Goal: Transaction & Acquisition: Purchase product/service

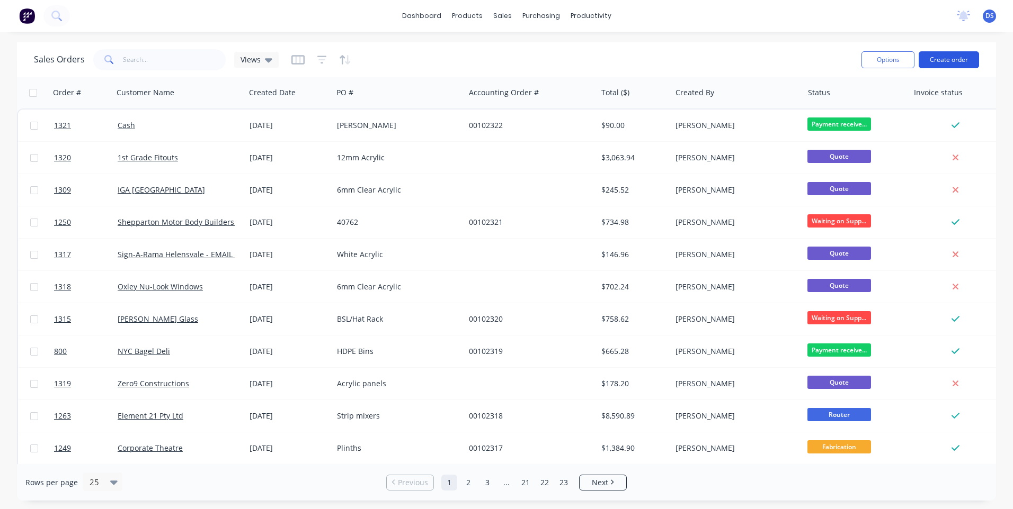
click at [949, 62] on button "Create order" at bounding box center [948, 59] width 60 height 17
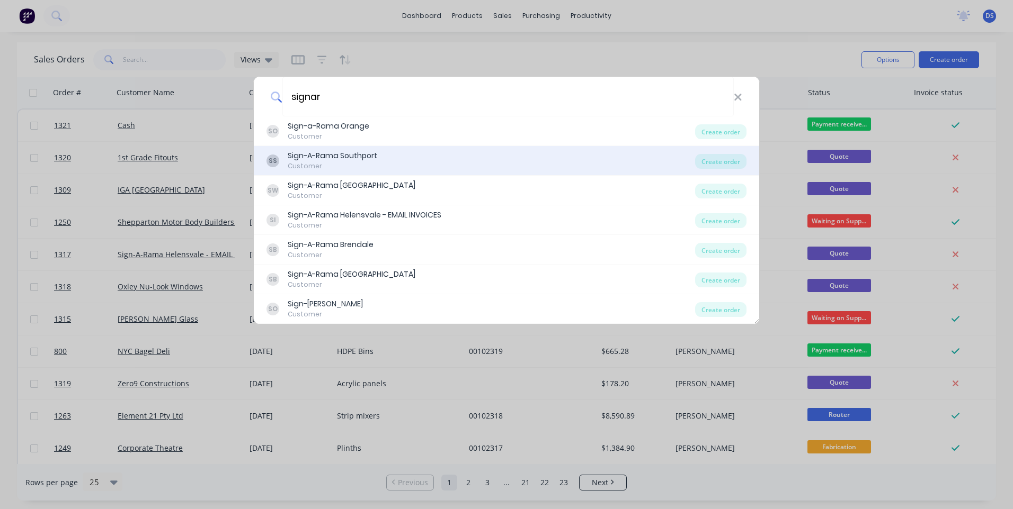
type input "signar"
click at [366, 162] on div "Sign-A-Rama Southport" at bounding box center [333, 155] width 90 height 11
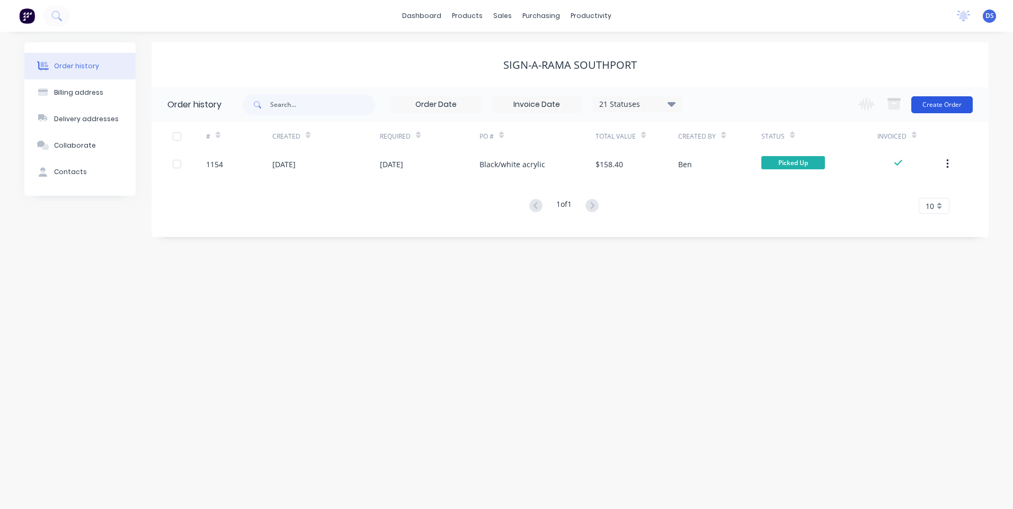
click at [942, 105] on button "Create Order" at bounding box center [941, 104] width 61 height 17
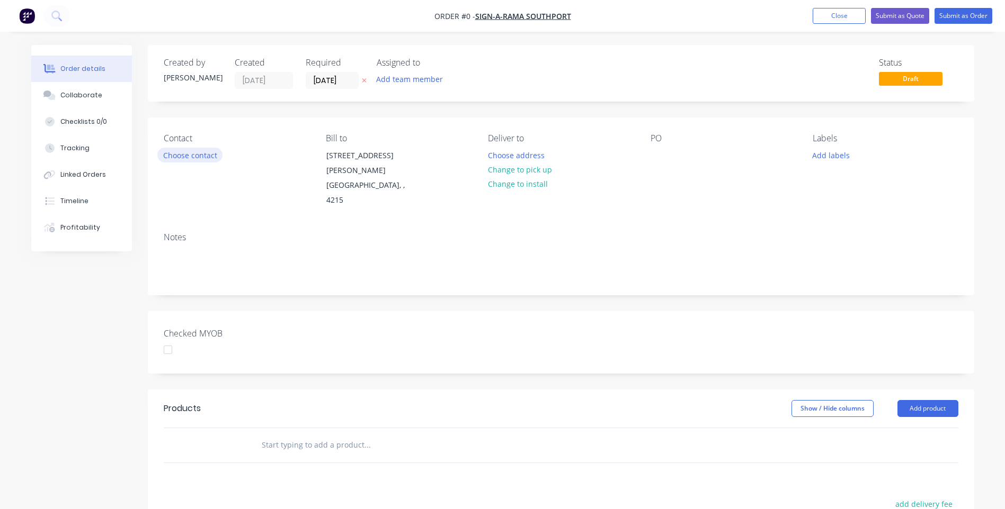
click at [206, 157] on button "Choose contact" at bounding box center [189, 155] width 65 height 14
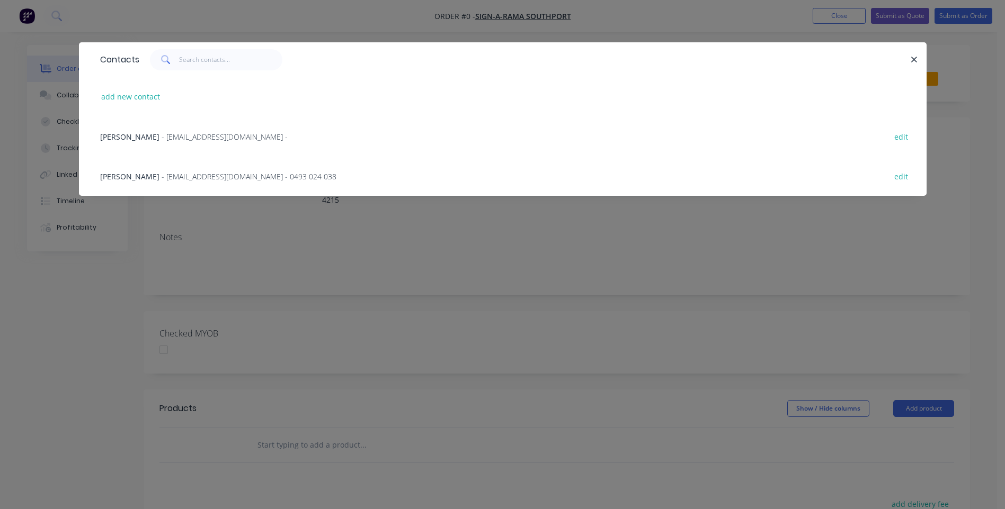
click at [202, 178] on span "- [EMAIL_ADDRESS][DOMAIN_NAME] - 0493 024 038" at bounding box center [249, 177] width 175 height 10
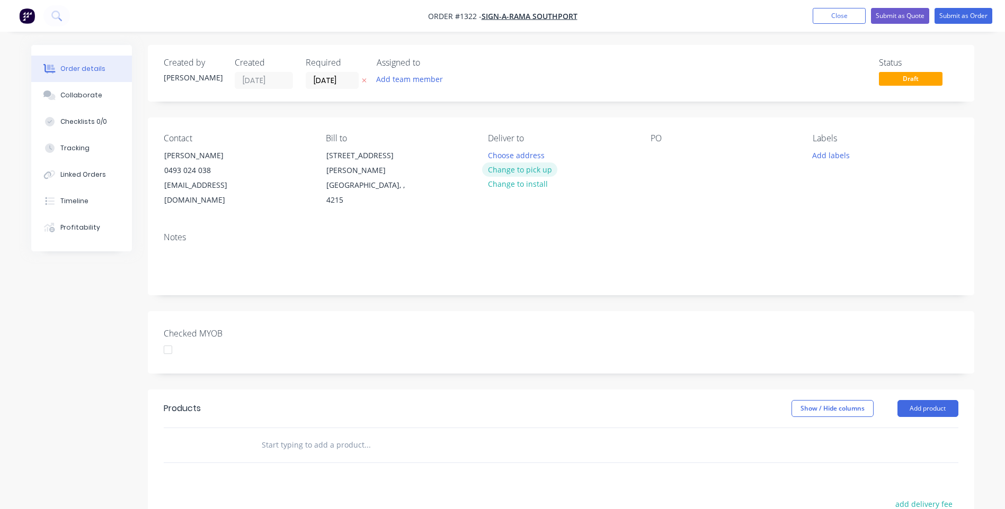
click at [500, 174] on button "Change to pick up" at bounding box center [519, 170] width 75 height 14
click at [660, 156] on div at bounding box center [658, 155] width 17 height 15
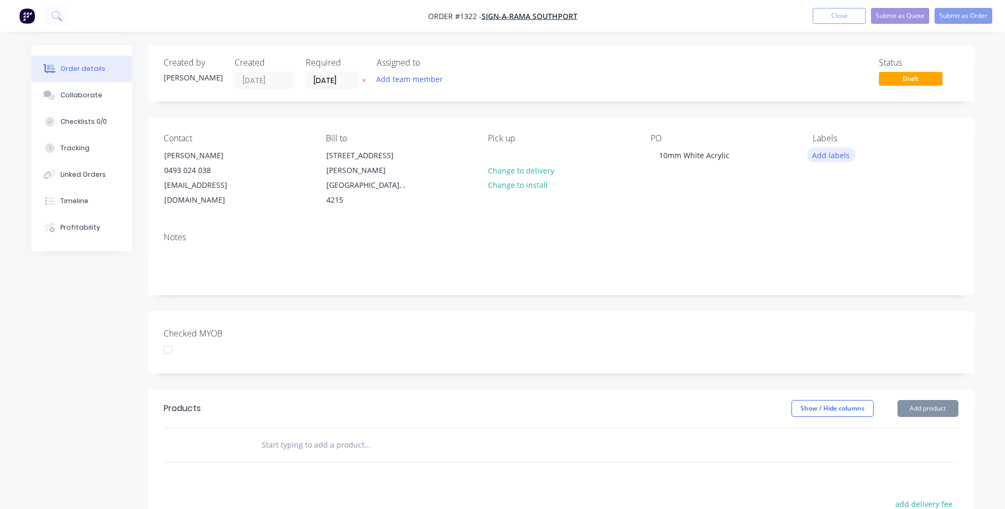
click at [831, 154] on button "Add labels" at bounding box center [831, 155] width 49 height 14
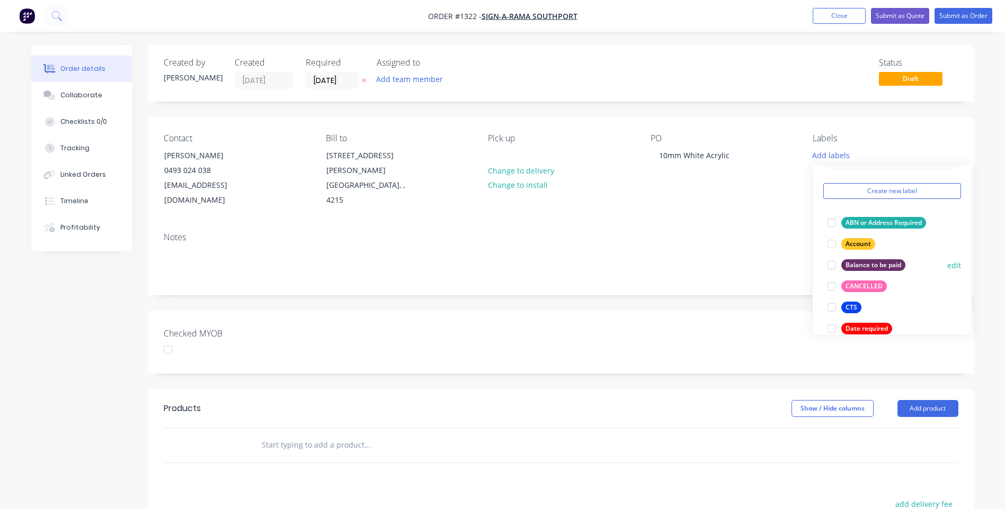
scroll to position [53, 0]
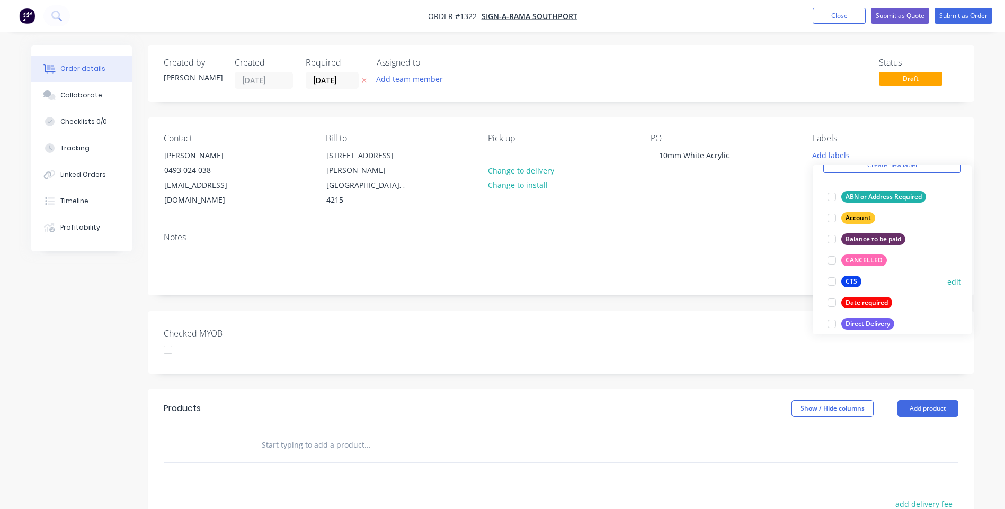
click at [851, 283] on div "CTS" at bounding box center [851, 282] width 20 height 12
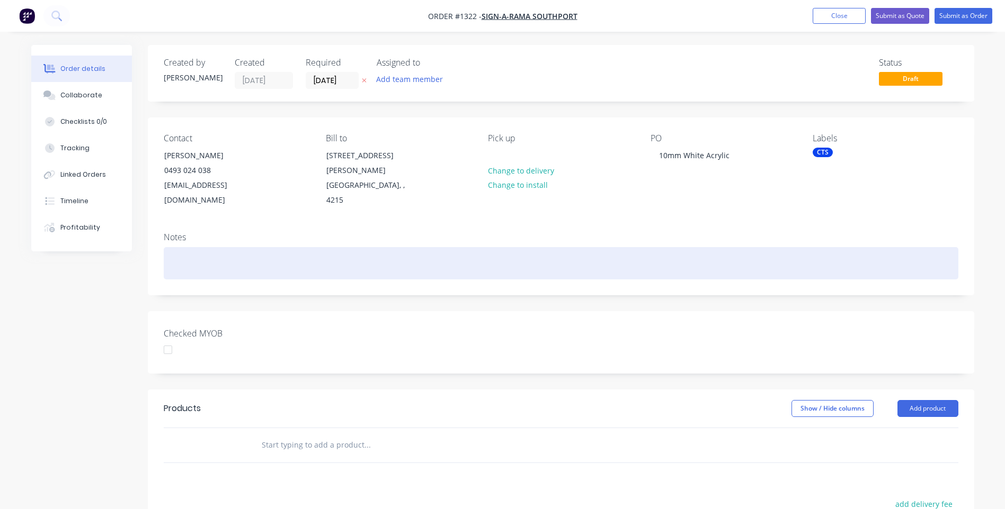
click at [738, 247] on div at bounding box center [561, 263] width 794 height 32
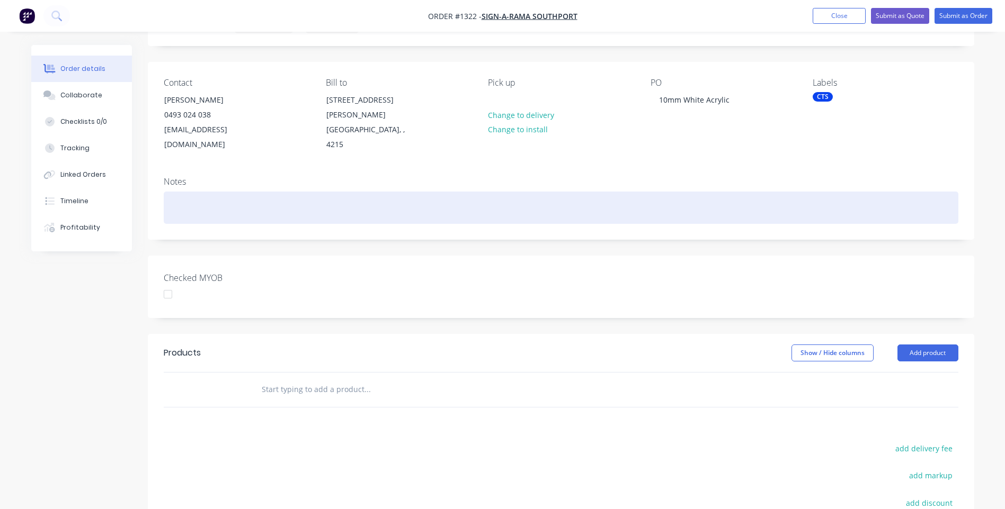
scroll to position [106, 0]
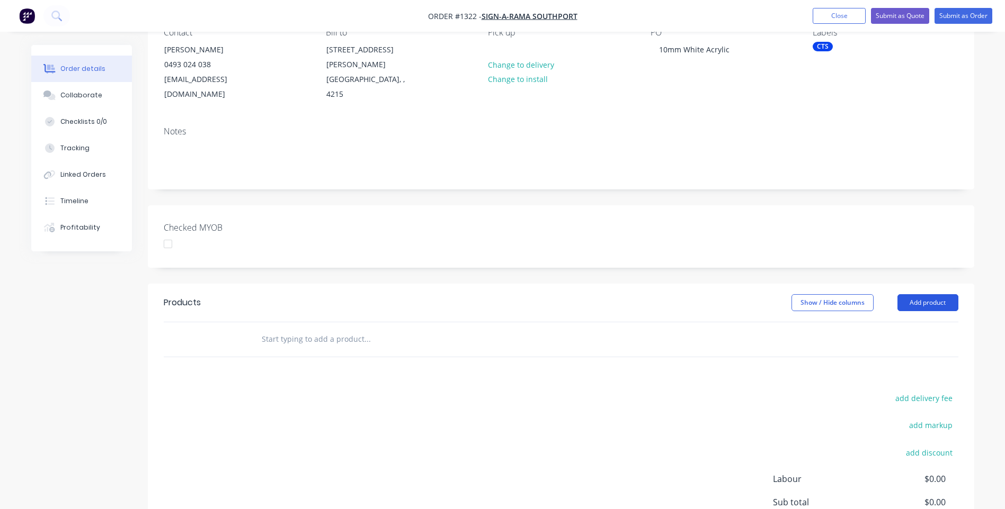
click at [917, 294] on button "Add product" at bounding box center [927, 302] width 61 height 17
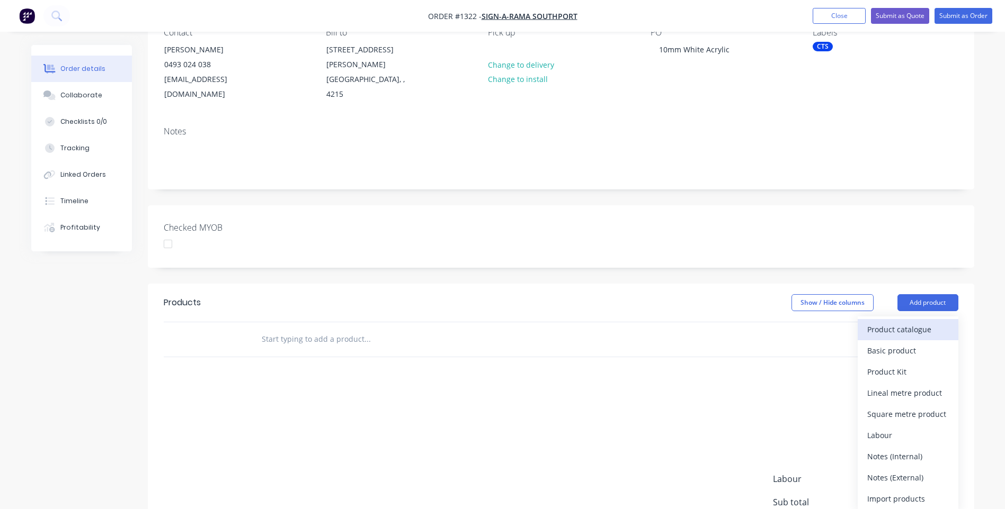
click at [905, 322] on div "Product catalogue" at bounding box center [908, 329] width 82 height 15
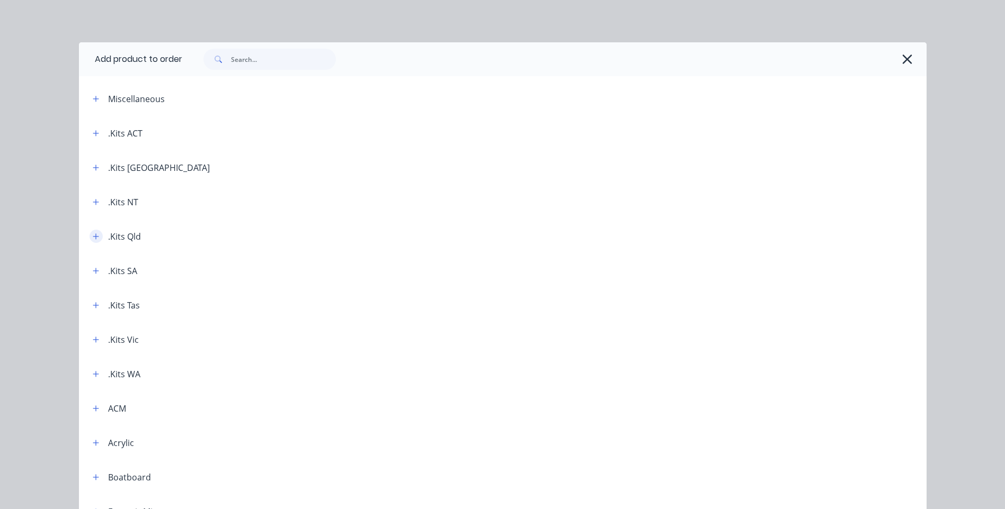
click at [93, 238] on icon "button" at bounding box center [96, 236] width 6 height 7
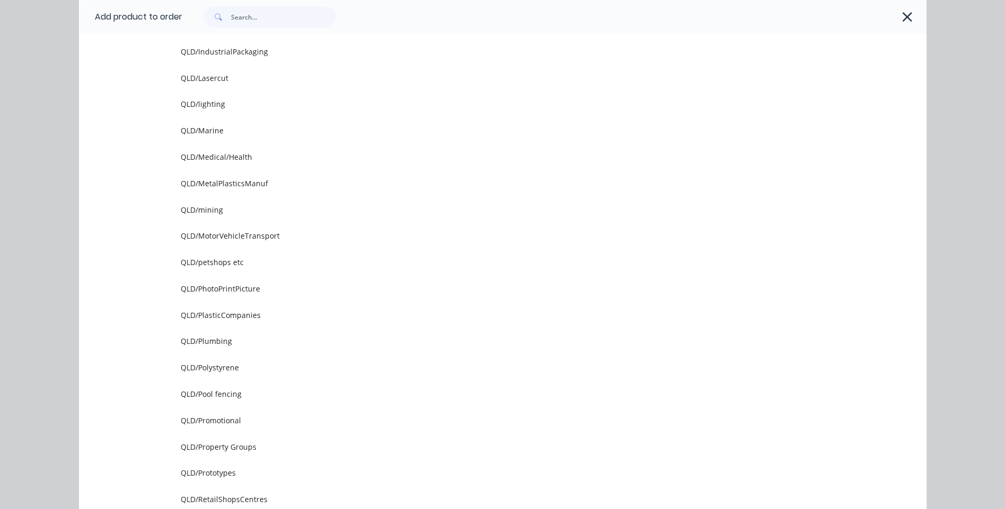
scroll to position [1271, 0]
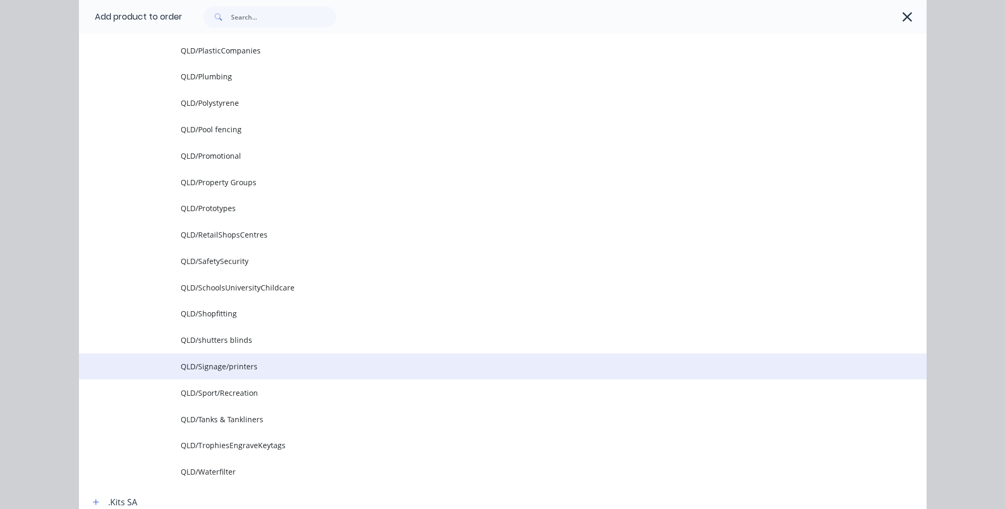
click at [225, 370] on span "QLD/Signage/printers" at bounding box center [479, 366] width 596 height 11
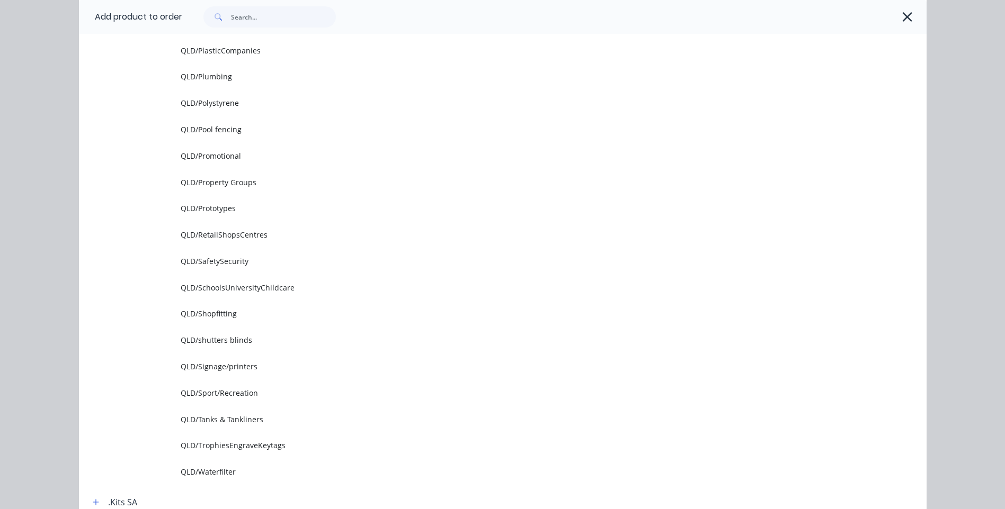
scroll to position [0, 0]
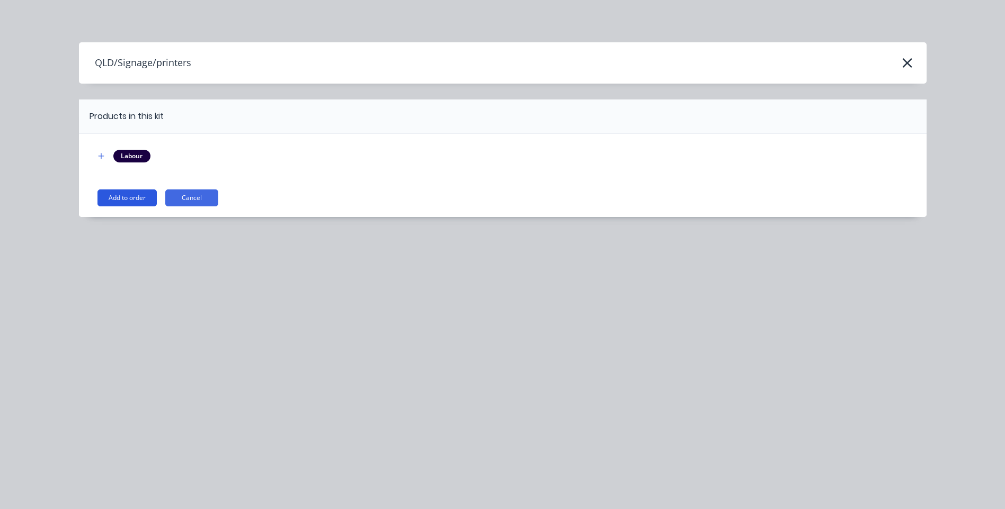
click at [114, 196] on button "Add to order" at bounding box center [126, 198] width 59 height 17
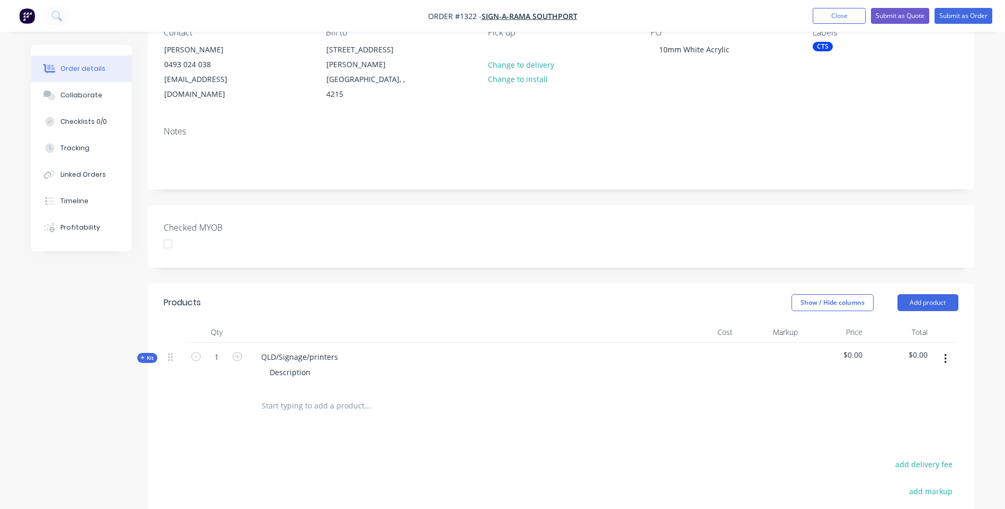
click at [142, 356] on icon at bounding box center [142, 358] width 4 height 4
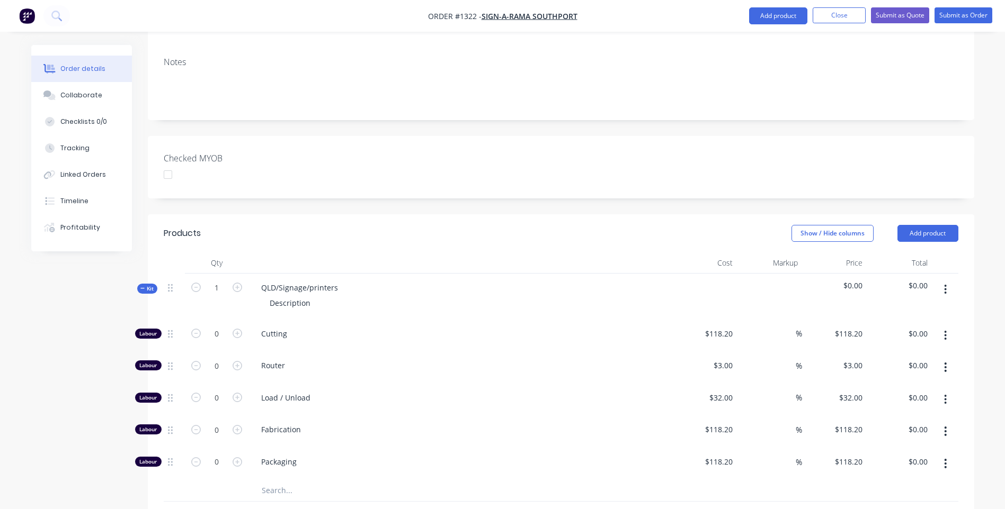
scroll to position [458, 0]
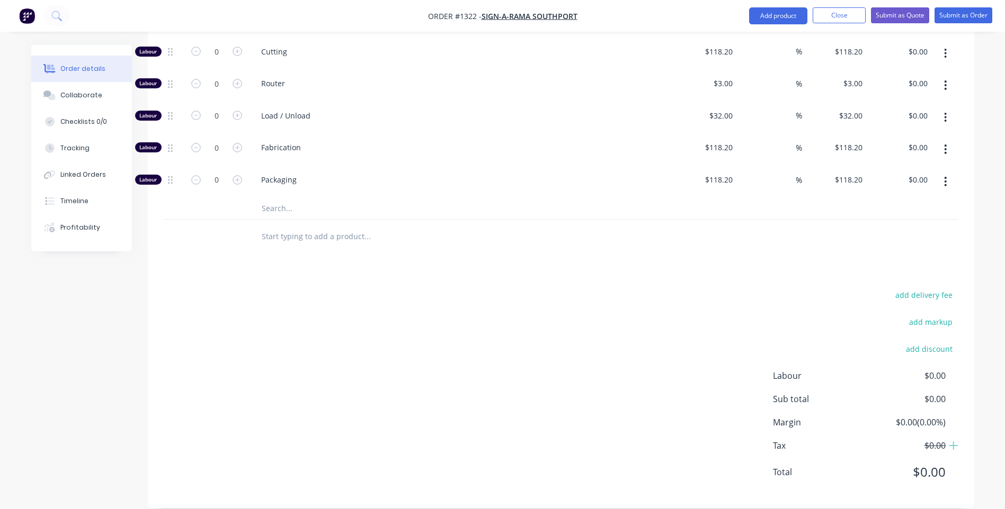
click at [275, 198] on input "text" at bounding box center [367, 208] width 212 height 21
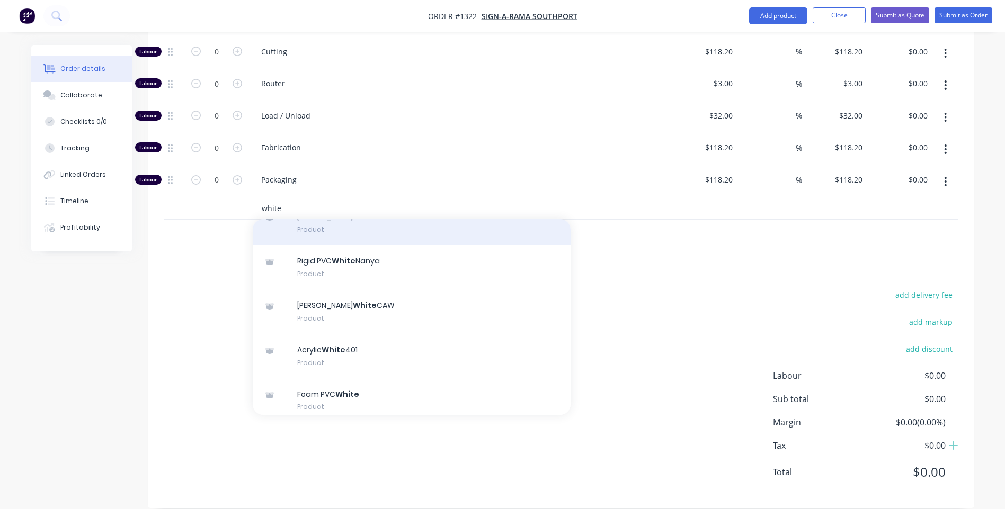
scroll to position [106, 0]
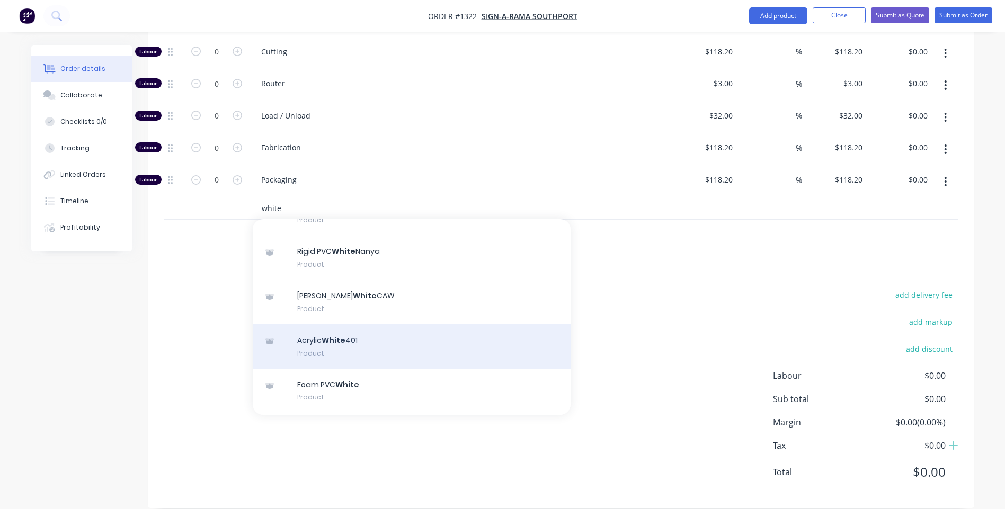
type input "white"
click at [327, 325] on div "Acrylic White 401 Product" at bounding box center [412, 347] width 318 height 44
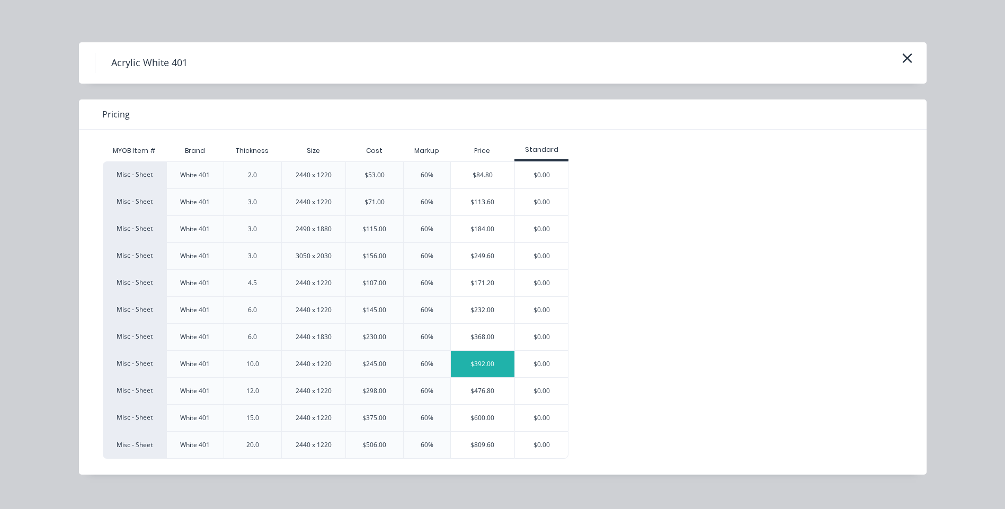
click at [472, 365] on div "$392.00" at bounding box center [483, 364] width 64 height 26
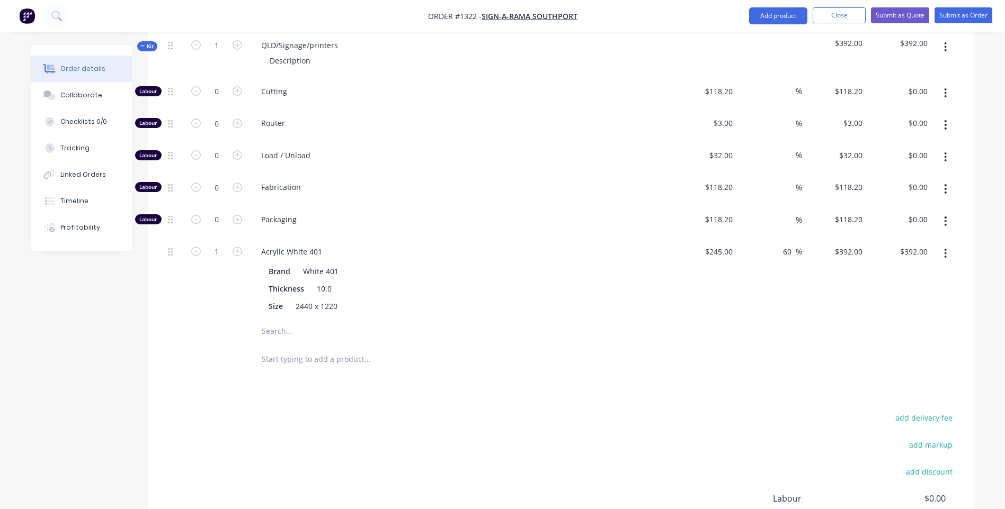
scroll to position [352, 0]
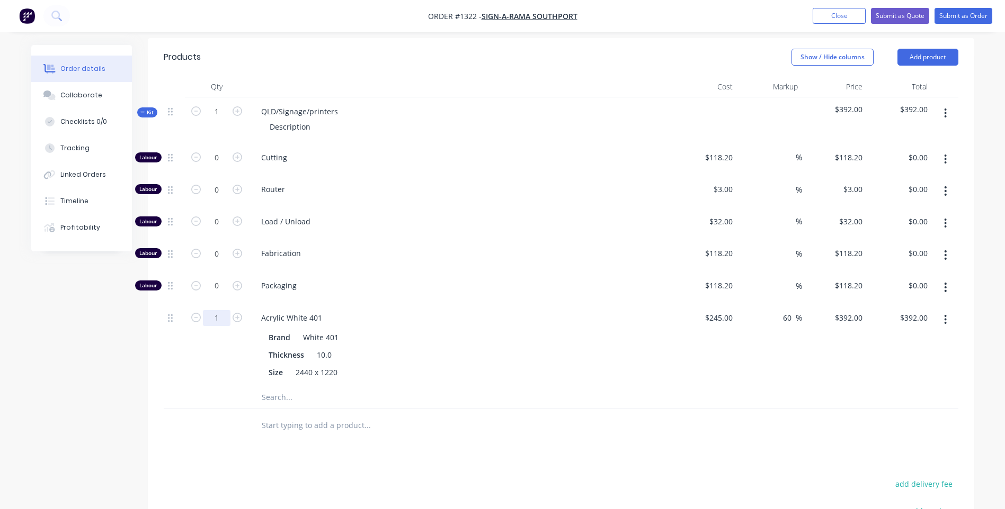
click at [223, 166] on input "1" at bounding box center [217, 158] width 28 height 16
type input "0.75"
type input "$294.00"
click at [189, 339] on div "0.75" at bounding box center [217, 345] width 64 height 83
click at [237, 153] on icon "button" at bounding box center [237, 158] width 10 height 10
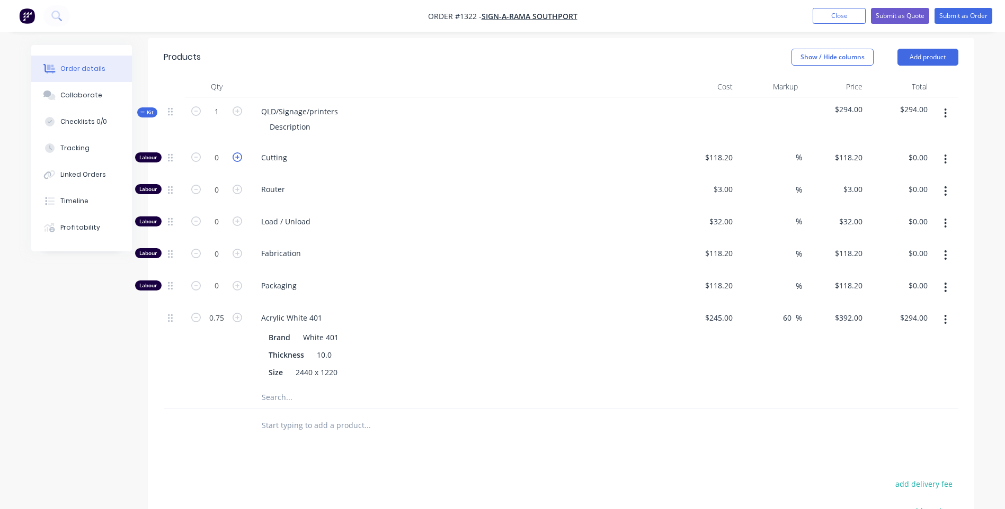
type input "1"
type input "$118.20"
drag, startPoint x: 336, startPoint y: 96, endPoint x: 257, endPoint y: 101, distance: 78.5
click at [257, 104] on div "QLD/Signage/printers" at bounding box center [300, 111] width 94 height 15
drag, startPoint x: 310, startPoint y: 113, endPoint x: 266, endPoint y: 111, distance: 43.5
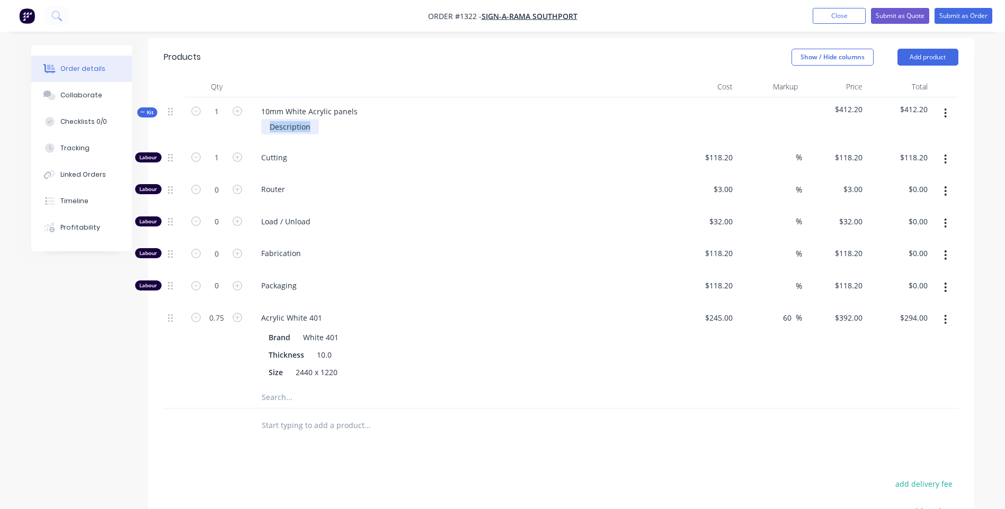
click at [266, 119] on div "Description" at bounding box center [290, 126] width 58 height 15
click at [291, 119] on div "Description" at bounding box center [290, 126] width 58 height 15
click at [355, 119] on div "1 @ 815mm x 1200mm" at bounding box center [309, 126] width 97 height 15
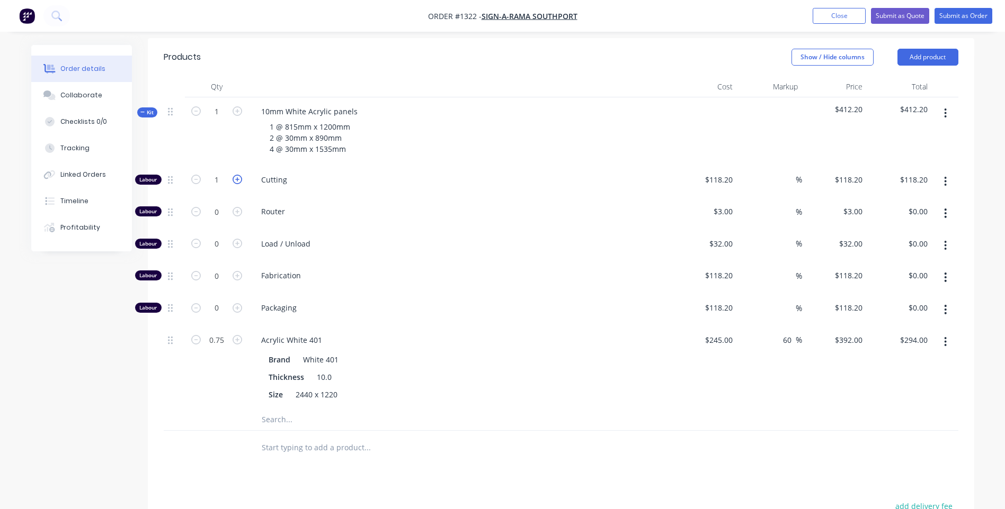
click at [234, 175] on icon "button" at bounding box center [237, 180] width 10 height 10
type input "2"
type input "$236.40"
click at [366, 211] on div "Router" at bounding box center [460, 214] width 424 height 32
click at [223, 188] on input "0.75" at bounding box center [217, 180] width 28 height 16
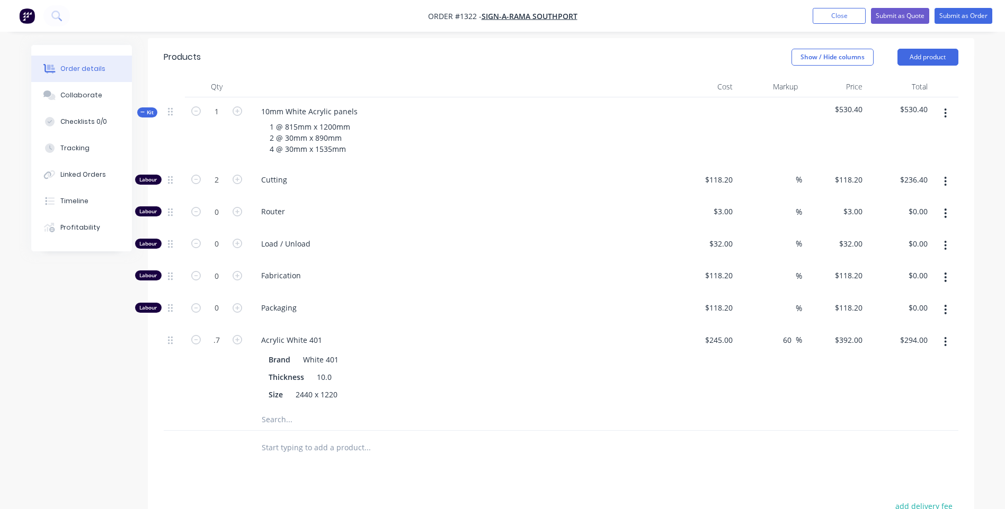
type input "0.7"
type input "$274.40"
click at [541, 294] on div "Packaging" at bounding box center [460, 310] width 424 height 32
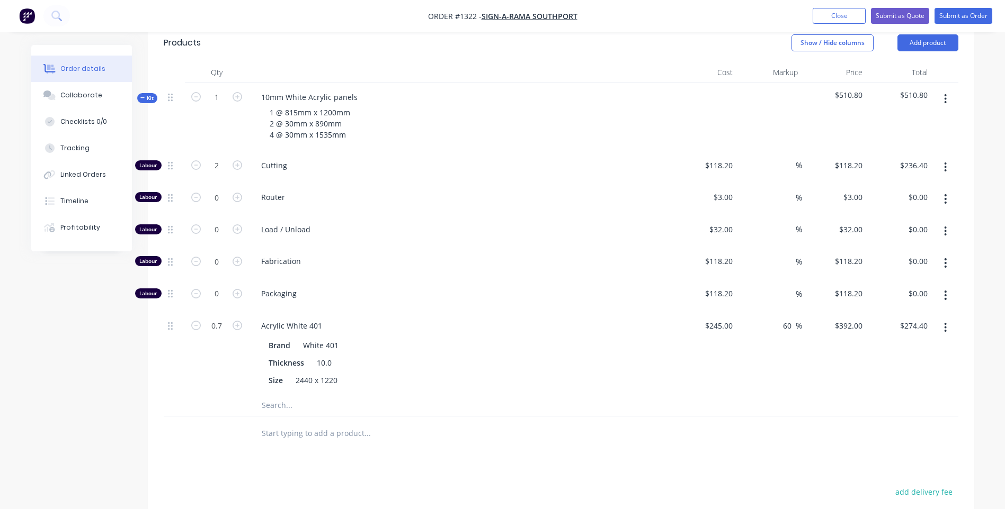
scroll to position [351, 0]
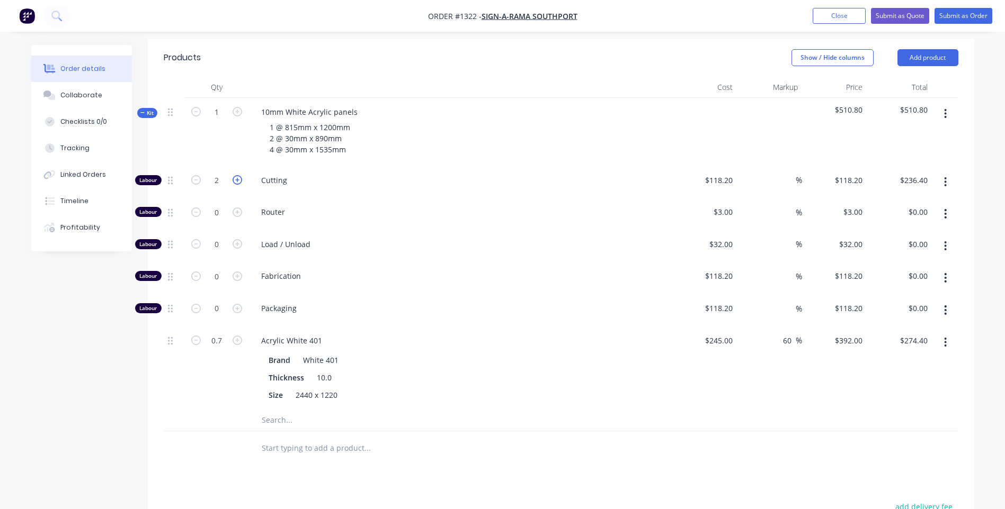
click at [239, 175] on icon "button" at bounding box center [237, 180] width 10 height 10
type input "3"
type input "$354.60"
click at [721, 173] on input "118.2" at bounding box center [720, 180] width 33 height 15
type input "$10.00"
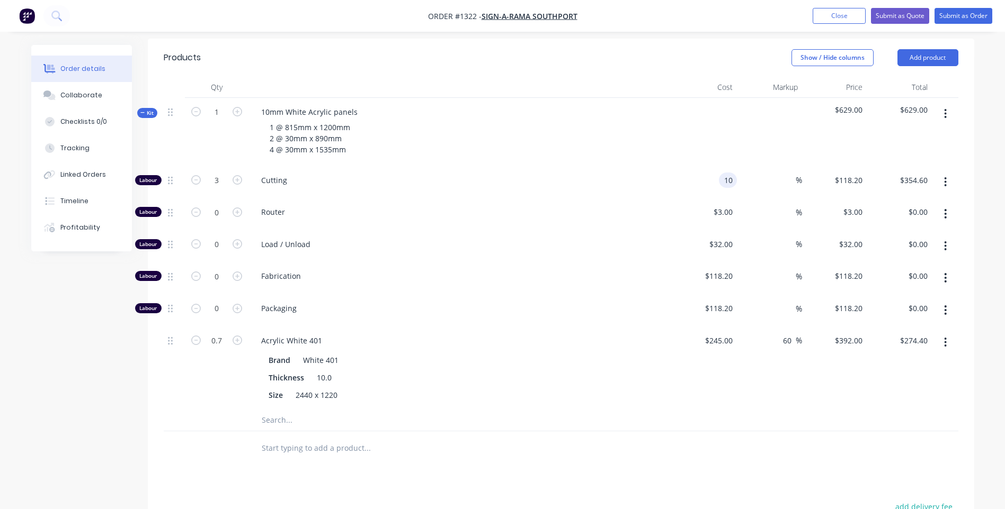
type input "$10.00"
type input "$30.00"
click at [603, 239] on span "Load / Unload" at bounding box center [464, 244] width 407 height 11
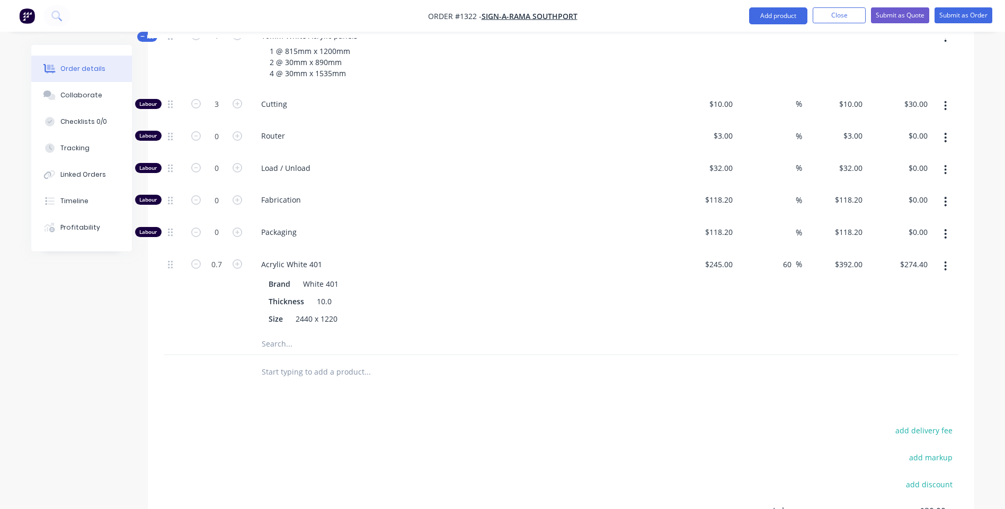
scroll to position [404, 0]
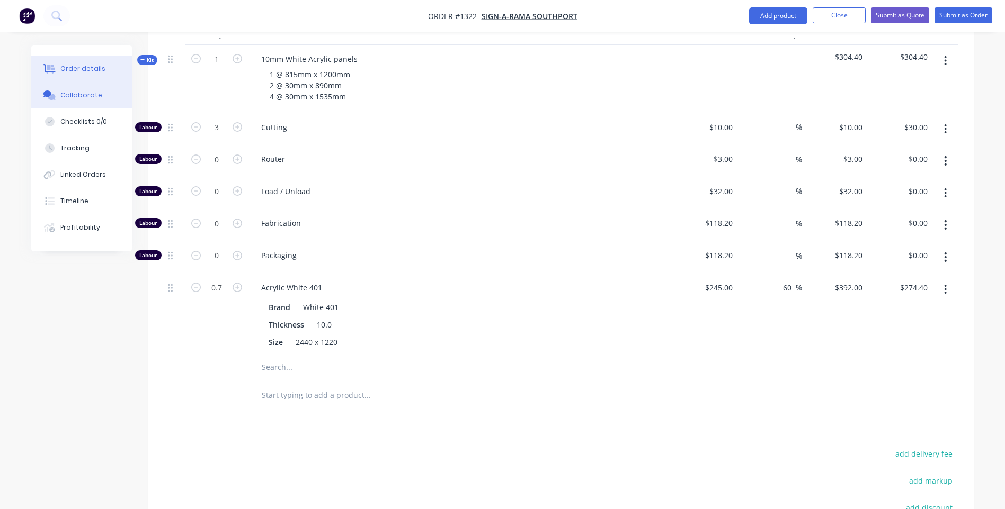
click at [65, 94] on div "Collaborate" at bounding box center [81, 96] width 42 height 10
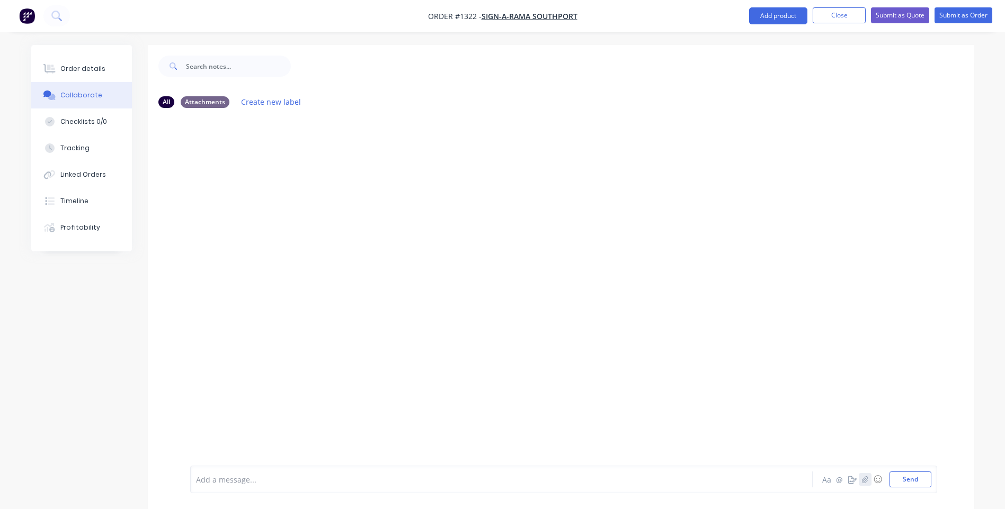
click at [866, 480] on icon "button" at bounding box center [864, 479] width 6 height 7
click at [914, 477] on button "Send" at bounding box center [910, 480] width 42 height 16
click at [84, 69] on div "Order details" at bounding box center [82, 69] width 45 height 10
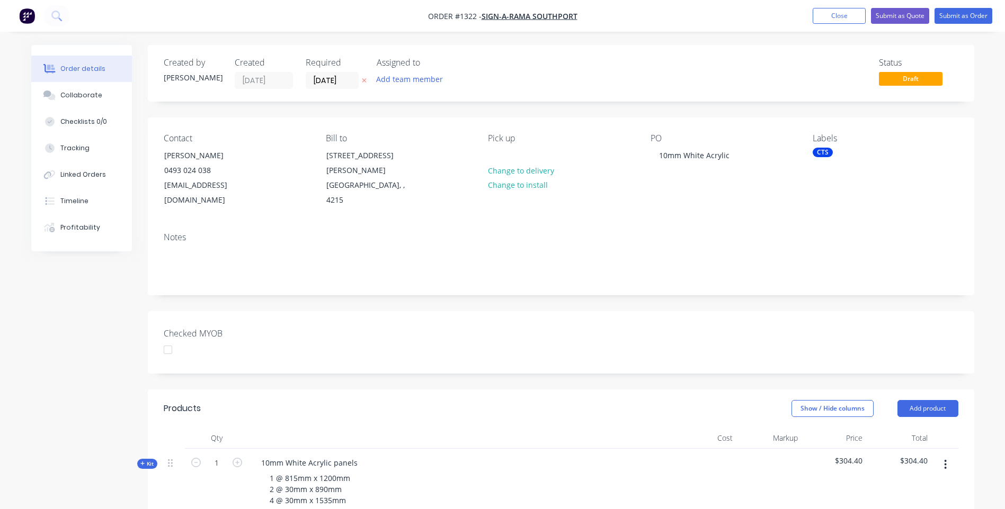
click at [824, 154] on div "CTS" at bounding box center [822, 153] width 20 height 10
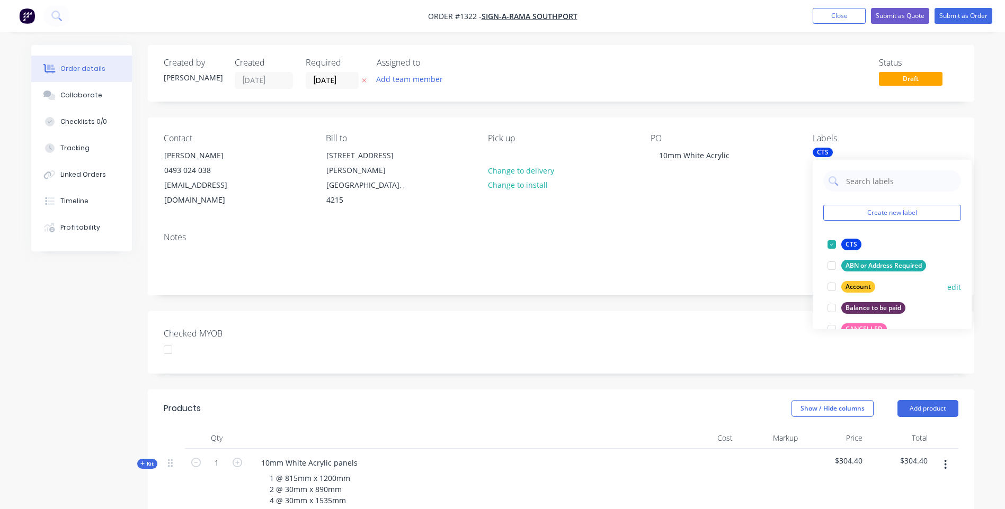
click at [852, 286] on div "Account" at bounding box center [858, 287] width 34 height 12
click at [763, 232] on div "Notes" at bounding box center [561, 237] width 794 height 10
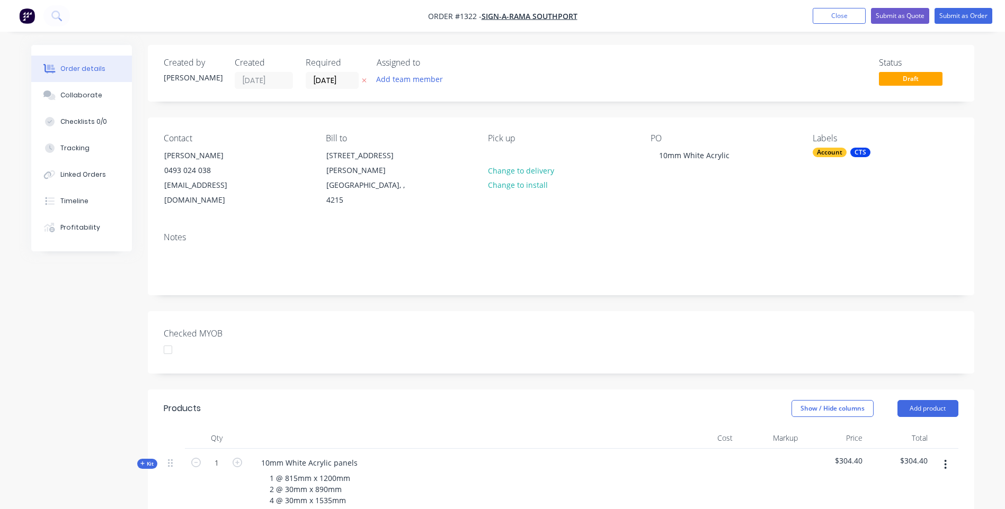
click at [365, 81] on icon at bounding box center [364, 80] width 5 height 6
click at [898, 20] on button "Submit as Quote" at bounding box center [900, 16] width 58 height 16
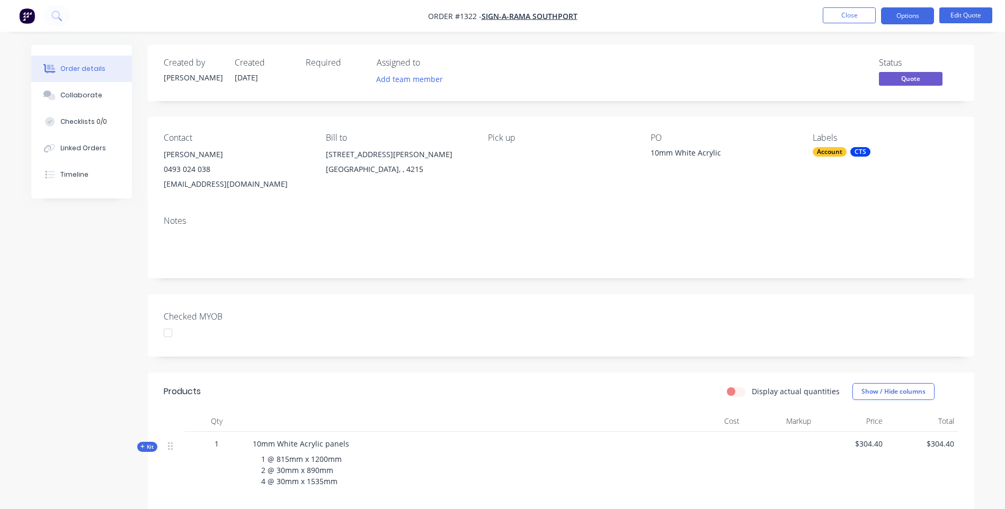
click at [898, 20] on button "Options" at bounding box center [907, 15] width 53 height 17
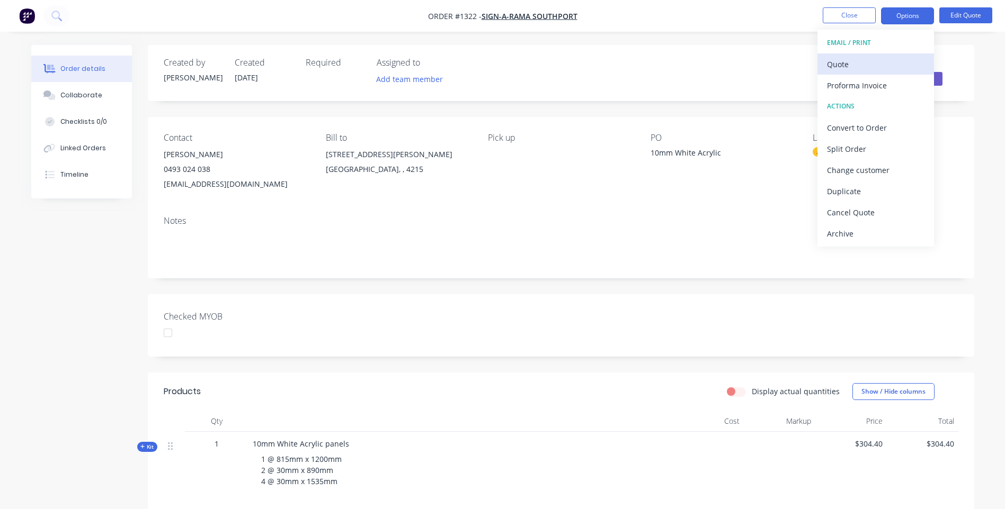
click at [845, 68] on div "Quote" at bounding box center [875, 64] width 97 height 15
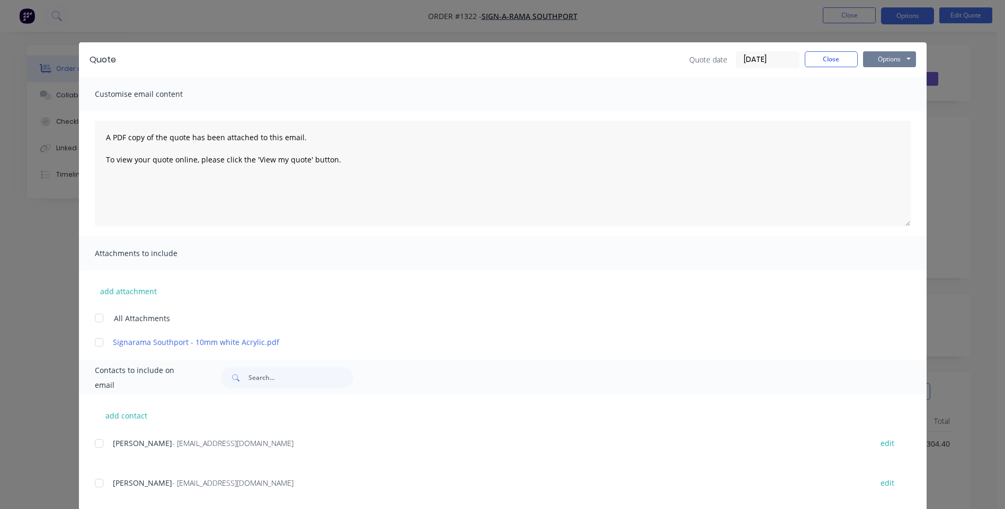
click at [871, 57] on button "Options" at bounding box center [889, 59] width 53 height 16
click at [890, 82] on button "Preview" at bounding box center [897, 77] width 68 height 17
click at [394, 443] on div "[PERSON_NAME],[PERSON_NAME] - [EMAIL_ADDRESS][DOMAIN_NAME]" at bounding box center [487, 443] width 748 height 11
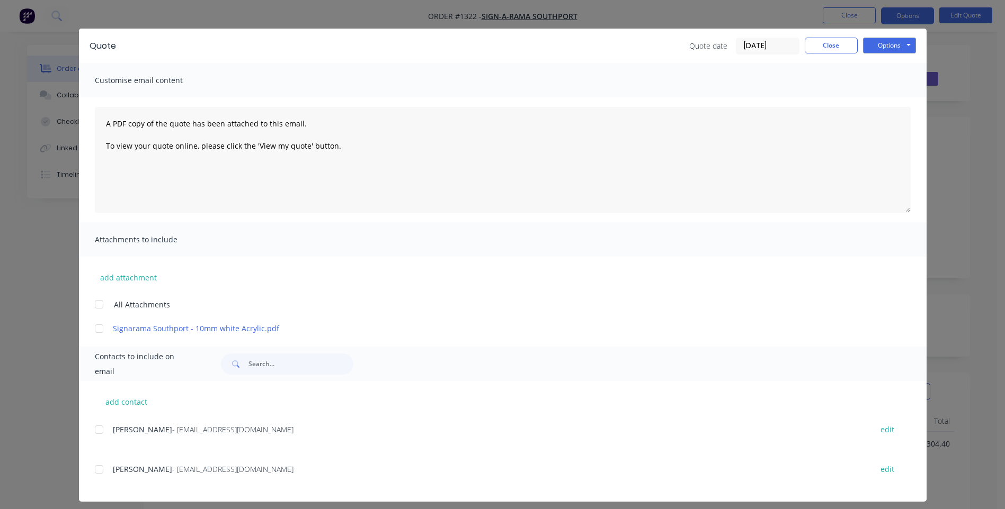
scroll to position [21, 0]
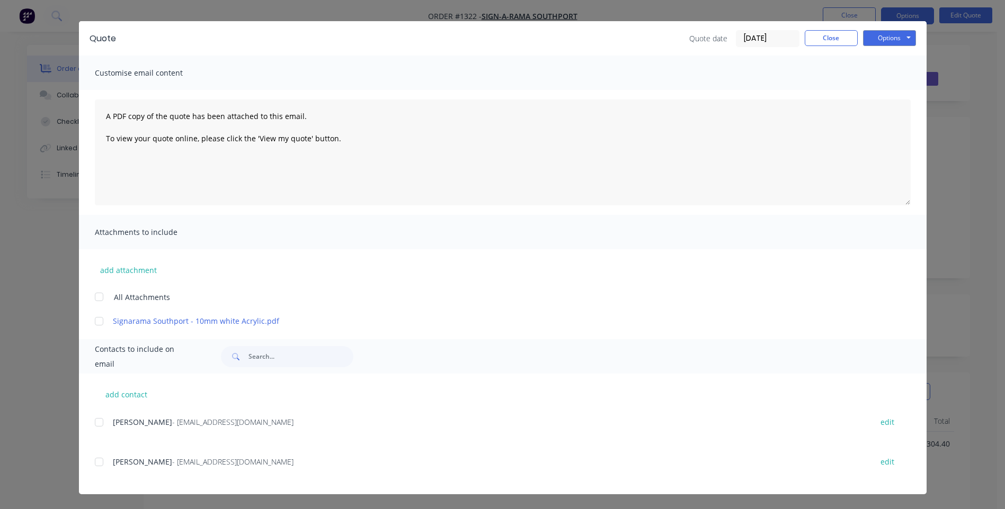
click at [96, 463] on div at bounding box center [98, 462] width 21 height 21
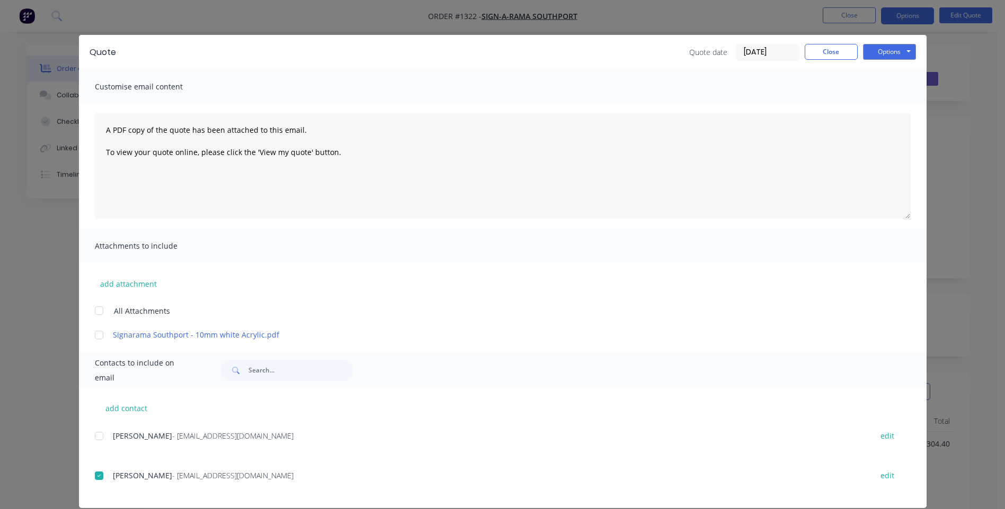
scroll to position [0, 0]
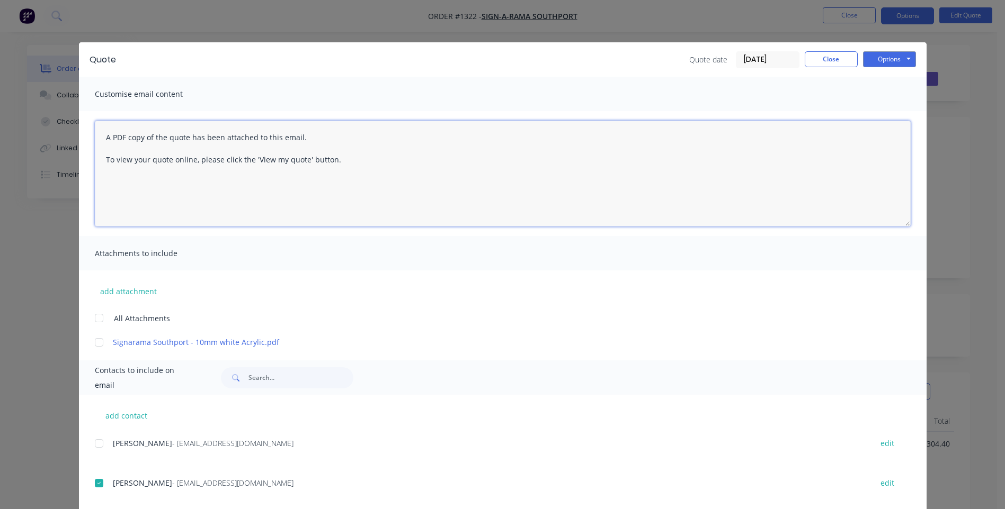
paste textarea "Hi, Please contact us if you have any questions. Regards, [PERSON_NAME] [EMAIL_…"
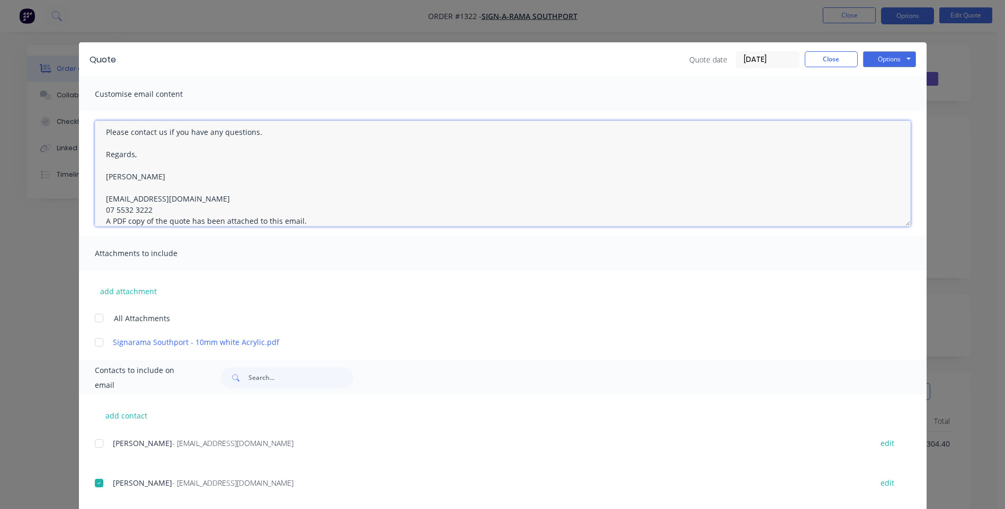
click at [150, 210] on textarea "Hi, Please contact us if you have any questions. Regards, [PERSON_NAME] [EMAIL_…" at bounding box center [503, 174] width 816 height 106
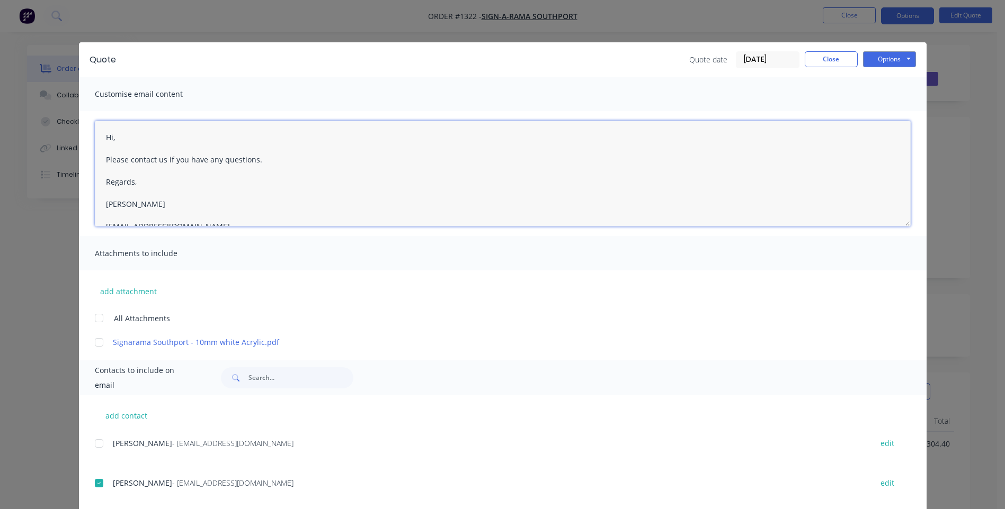
click at [118, 138] on textarea "Hi, Please contact us if you have any questions. Regards, [PERSON_NAME] [EMAIL_…" at bounding box center [503, 174] width 816 height 106
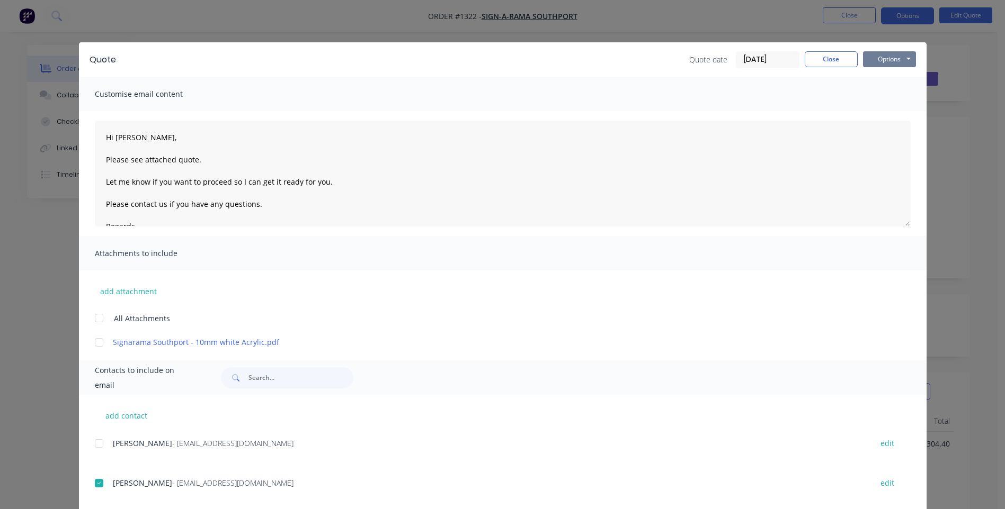
click at [881, 64] on button "Options" at bounding box center [889, 59] width 53 height 16
click at [892, 109] on button "Email" at bounding box center [897, 112] width 68 height 17
type textarea "A PDF copy of the quote has been attached to this email. To view your quote onl…"
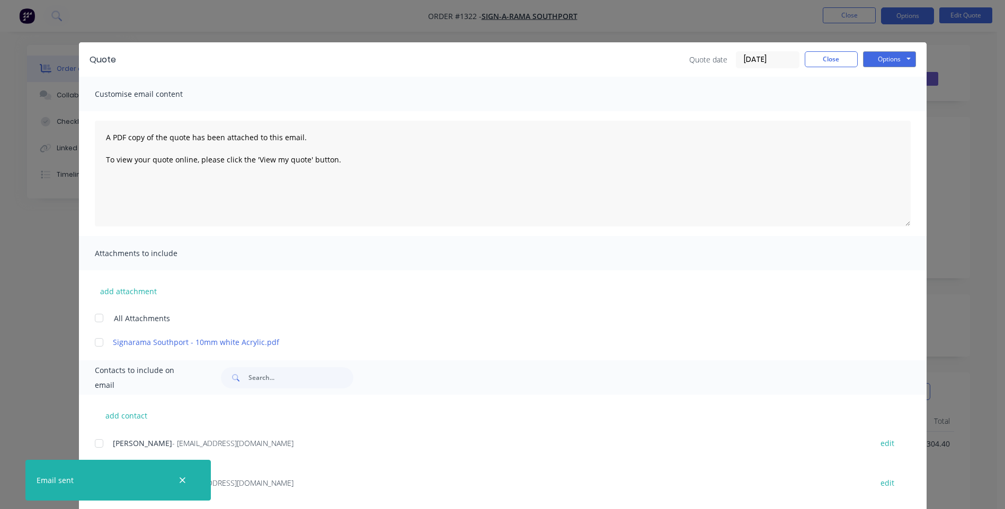
drag, startPoint x: 181, startPoint y: 485, endPoint x: 193, endPoint y: 475, distance: 15.4
click at [181, 482] on icon "button" at bounding box center [182, 481] width 7 height 10
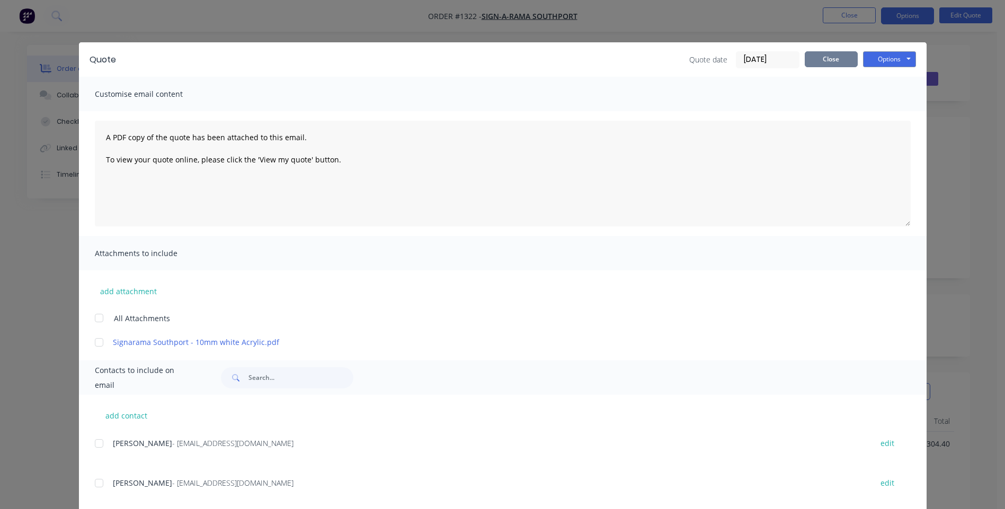
click at [816, 61] on button "Close" at bounding box center [830, 59] width 53 height 16
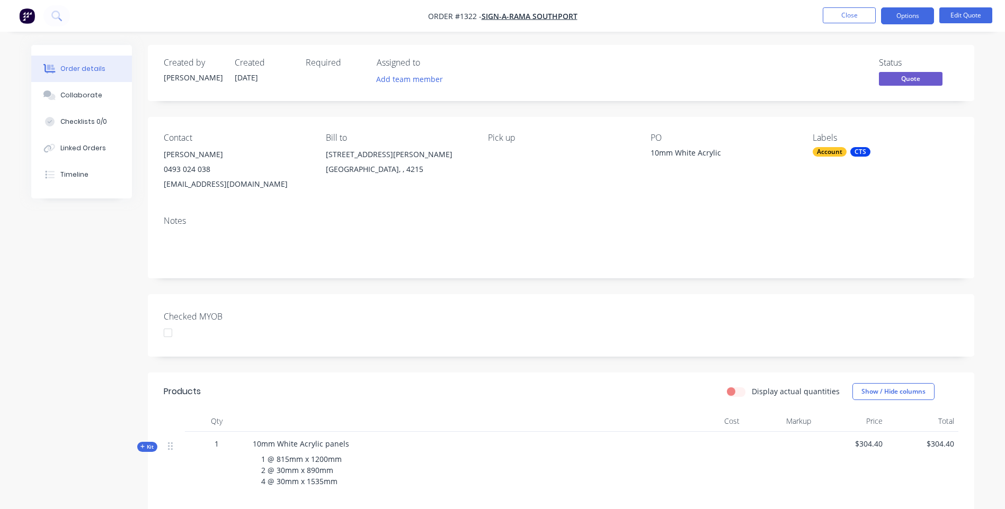
click at [860, 149] on div "CTS" at bounding box center [860, 152] width 20 height 10
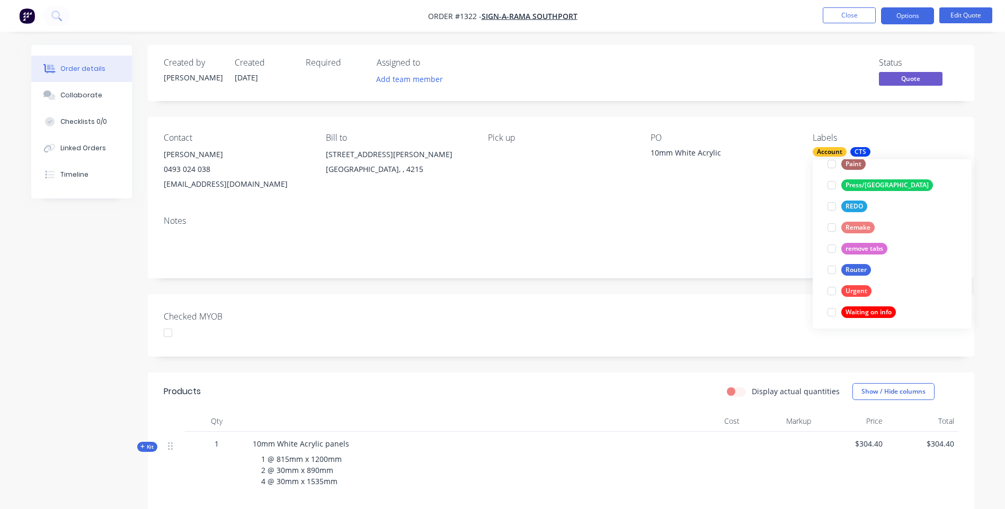
scroll to position [445, 0]
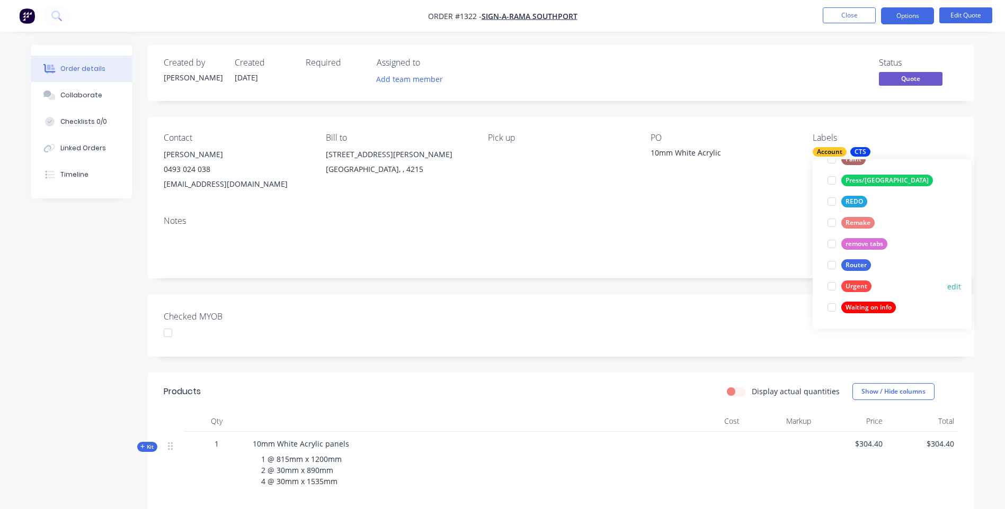
click at [861, 289] on div "Urgent" at bounding box center [856, 287] width 30 height 12
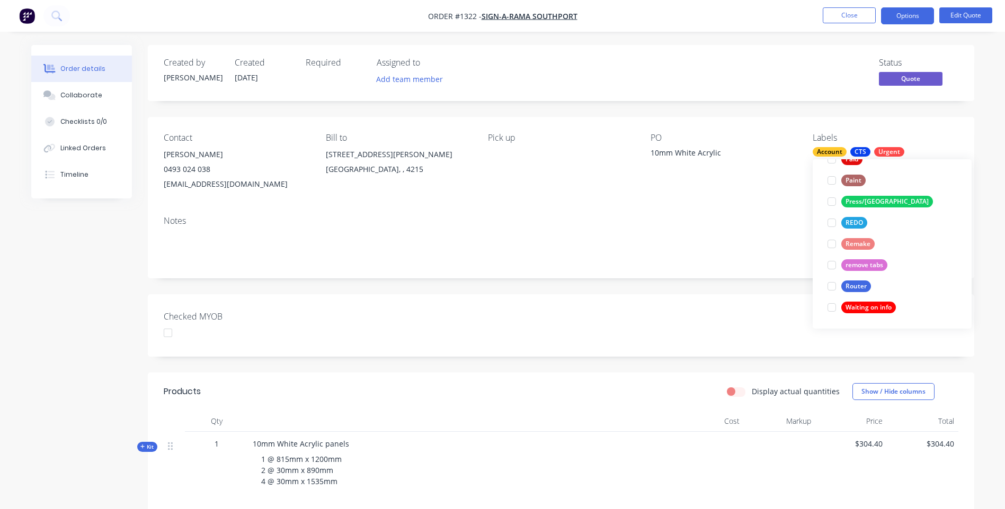
scroll to position [0, 0]
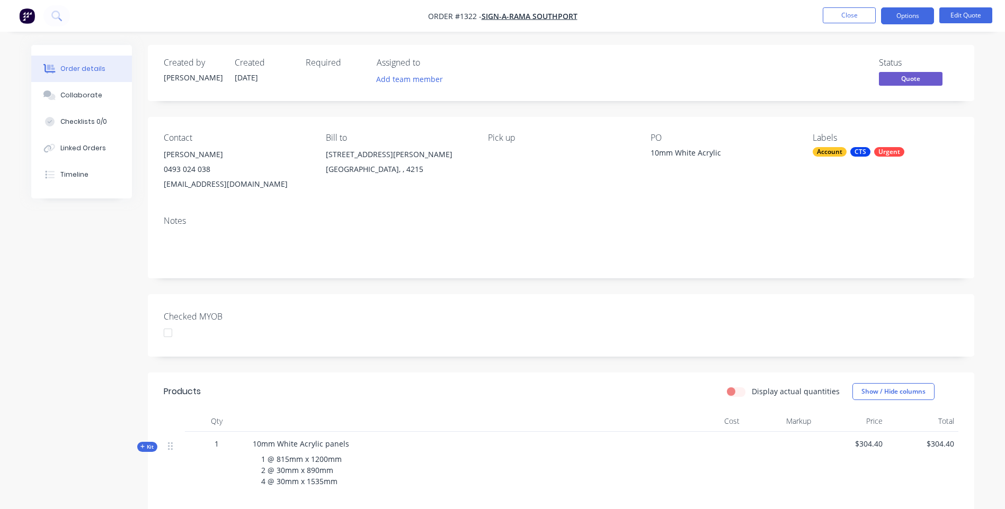
click at [770, 203] on div "Contact [PERSON_NAME] [PHONE_NUMBER] [EMAIL_ADDRESS][DOMAIN_NAME] Bill to [STRE…" at bounding box center [561, 162] width 826 height 91
click at [855, 20] on button "Close" at bounding box center [848, 15] width 53 height 16
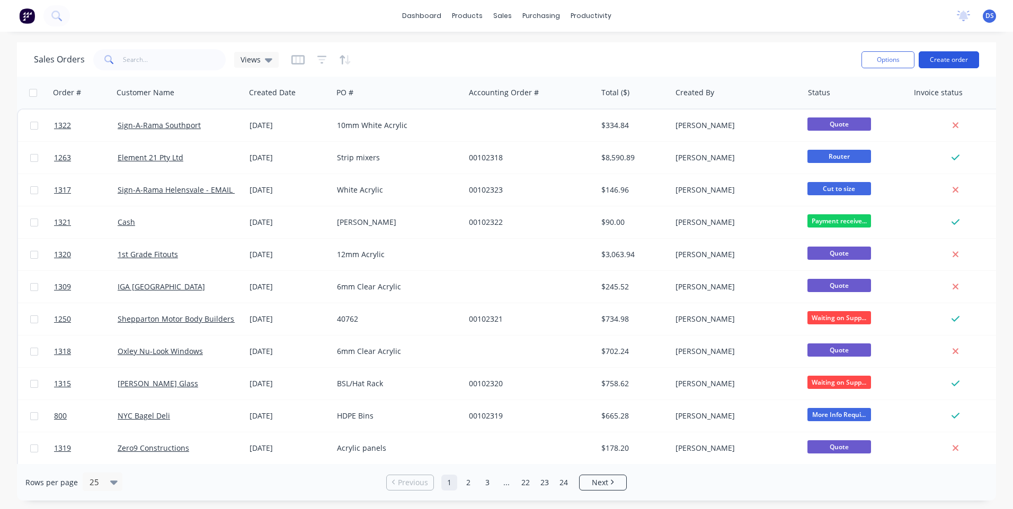
click at [948, 60] on button "Create order" at bounding box center [948, 59] width 60 height 17
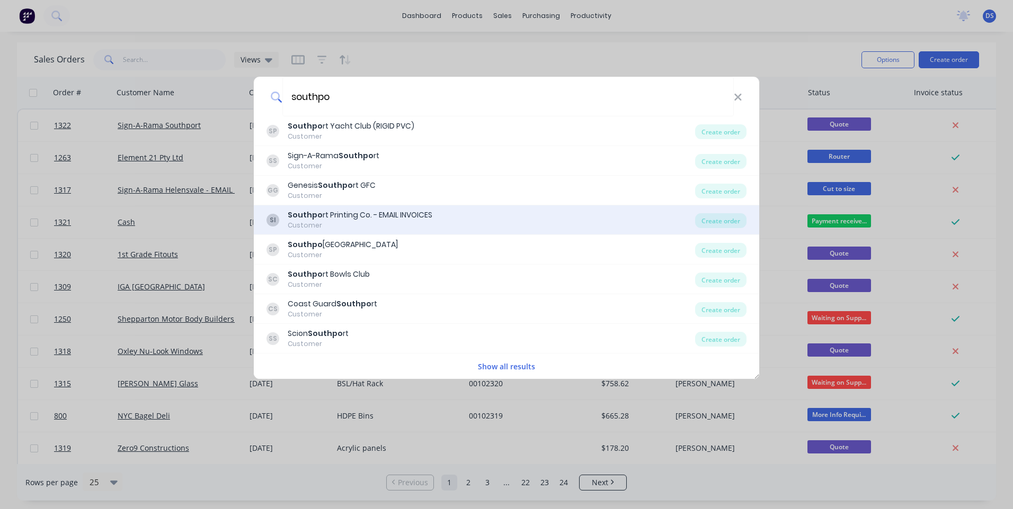
type input "southpo"
drag, startPoint x: 322, startPoint y: 219, endPoint x: 328, endPoint y: 217, distance: 6.9
click at [328, 217] on div "Southpo rt Printing Co. - EMAIL INVOICES" at bounding box center [360, 215] width 145 height 11
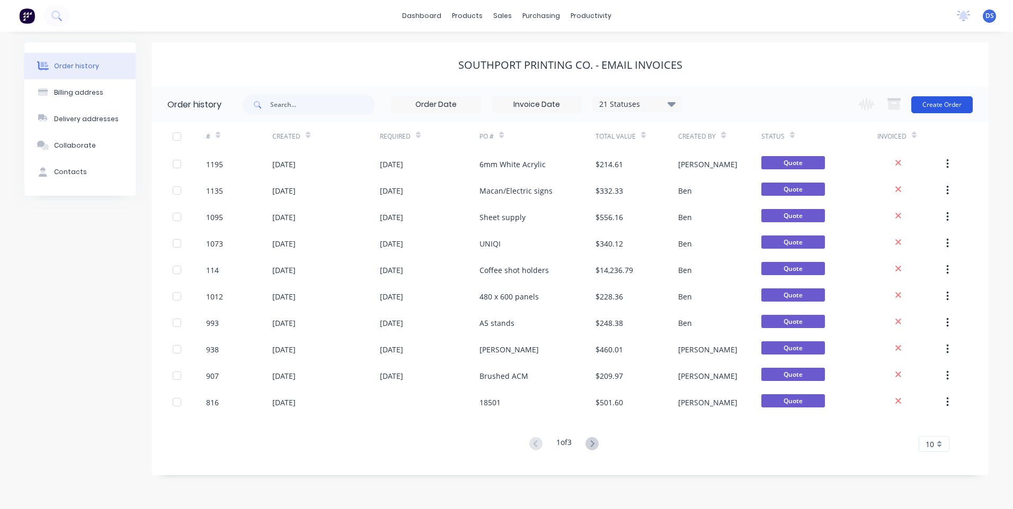
click at [953, 109] on button "Create Order" at bounding box center [941, 104] width 61 height 17
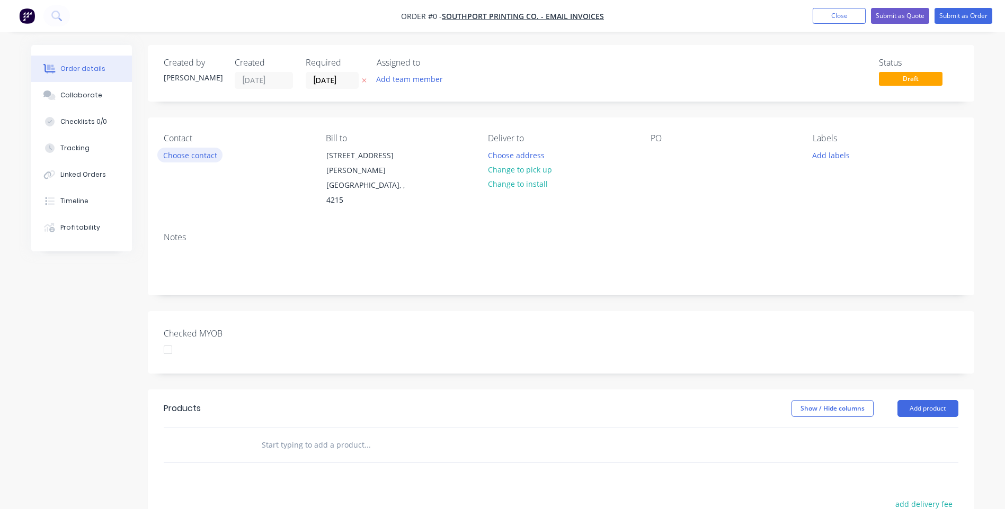
click at [201, 155] on button "Choose contact" at bounding box center [189, 155] width 65 height 14
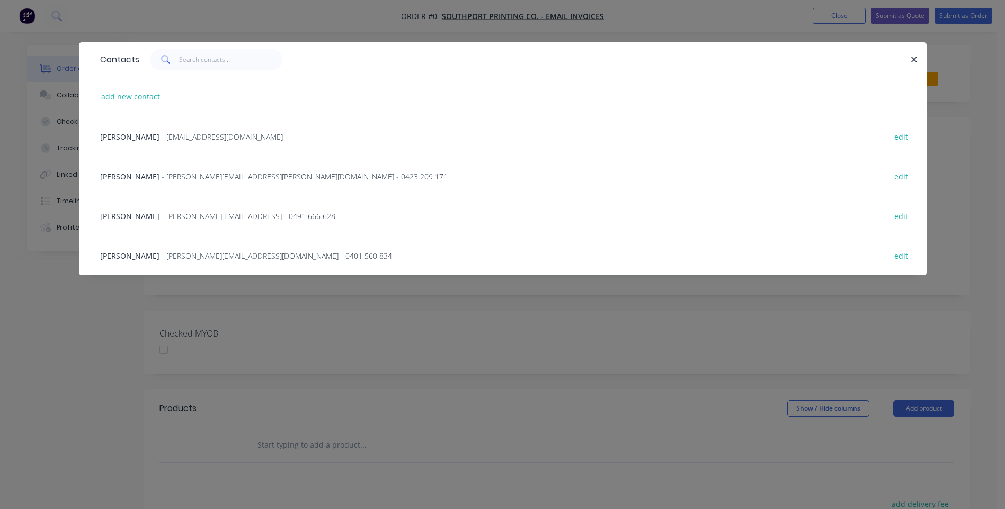
click at [199, 255] on span "- [PERSON_NAME][EMAIL_ADDRESS][DOMAIN_NAME] - 0401 560 834" at bounding box center [277, 256] width 230 height 10
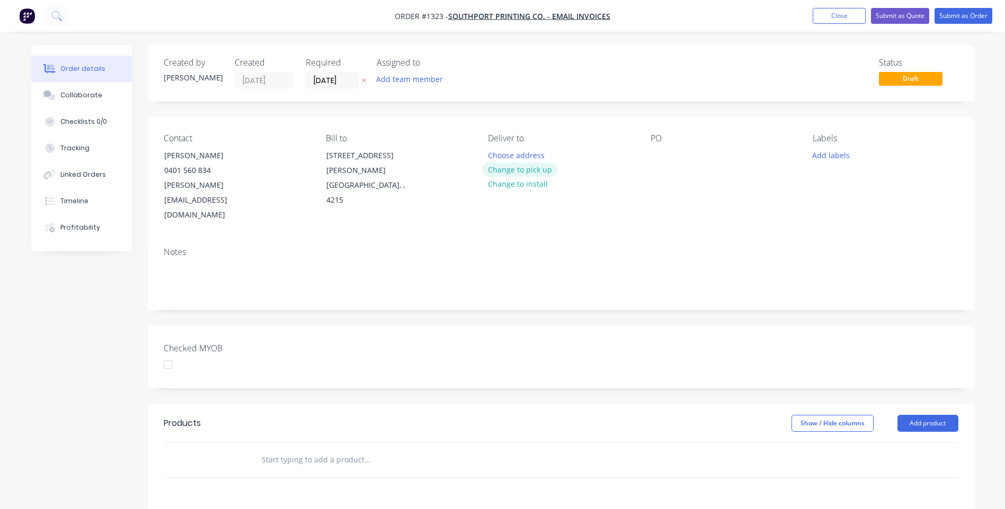
click at [525, 171] on button "Change to pick up" at bounding box center [519, 170] width 75 height 14
click at [659, 155] on div at bounding box center [658, 155] width 17 height 15
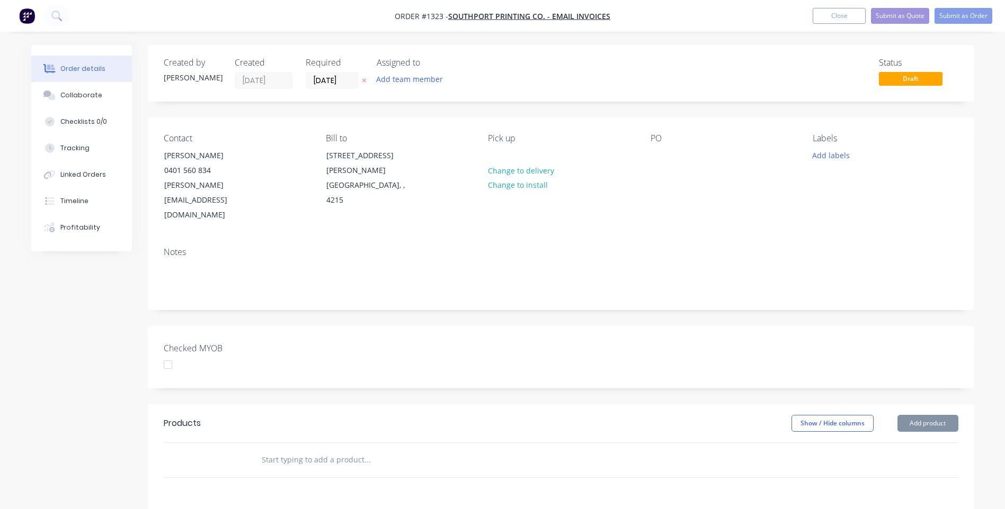
drag, startPoint x: 52, startPoint y: 327, endPoint x: 76, endPoint y: 308, distance: 30.1
click at [55, 326] on div "Created by [PERSON_NAME] Created [DATE] Required [DATE] Assigned to Add team me…" at bounding box center [502, 396] width 943 height 703
paste div
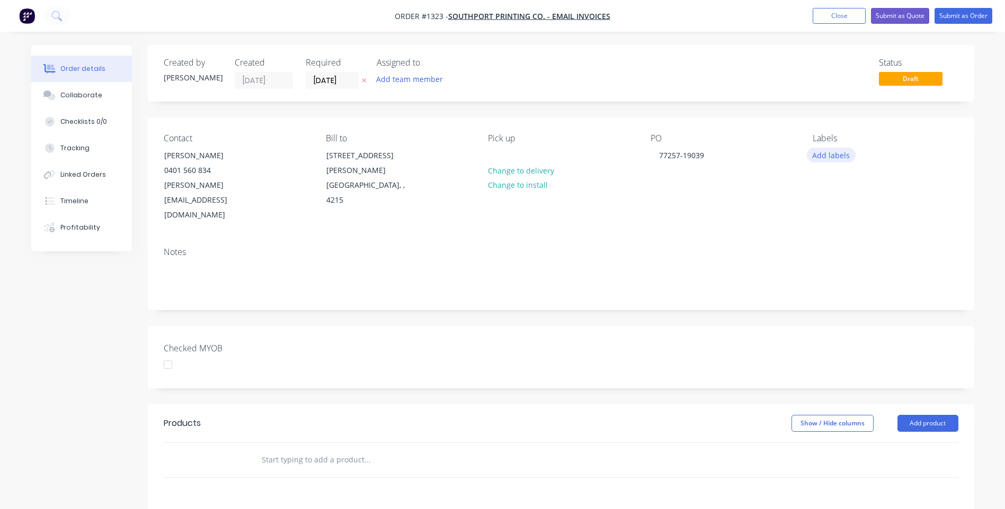
click at [839, 155] on button "Add labels" at bounding box center [831, 155] width 49 height 14
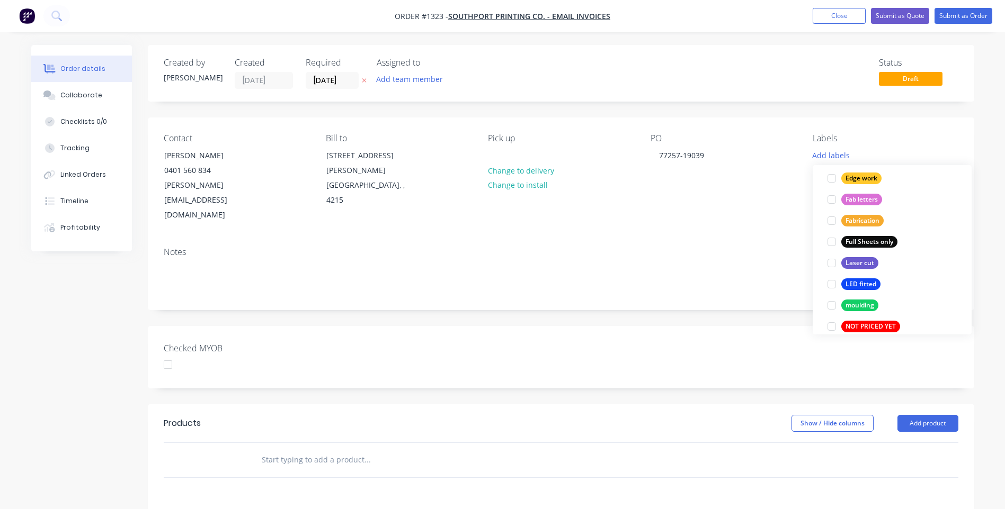
scroll to position [265, 0]
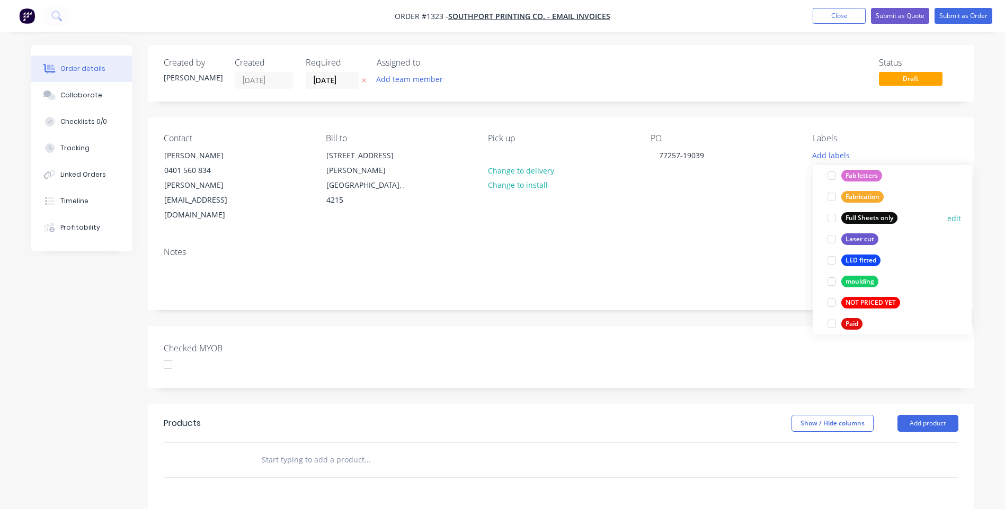
click at [869, 217] on div "Full Sheets only" at bounding box center [869, 218] width 56 height 12
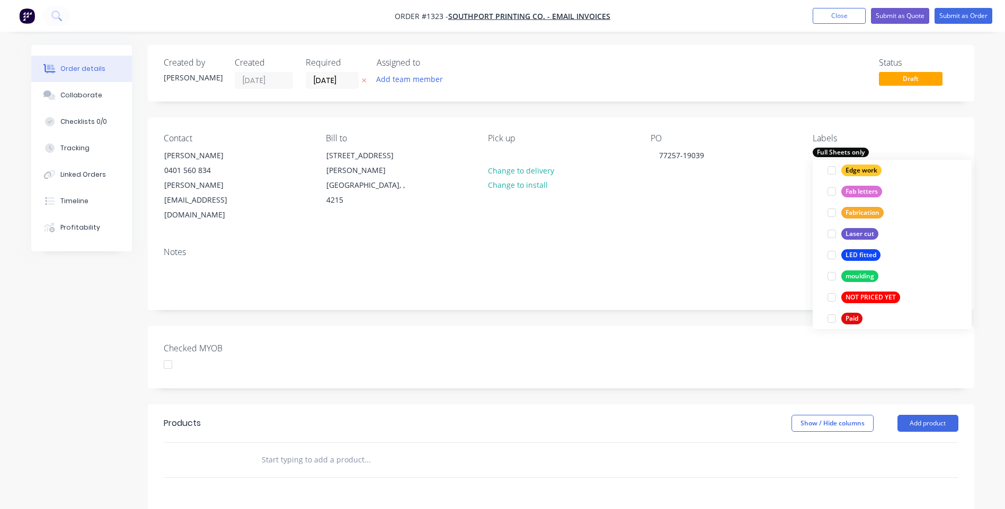
scroll to position [32, 0]
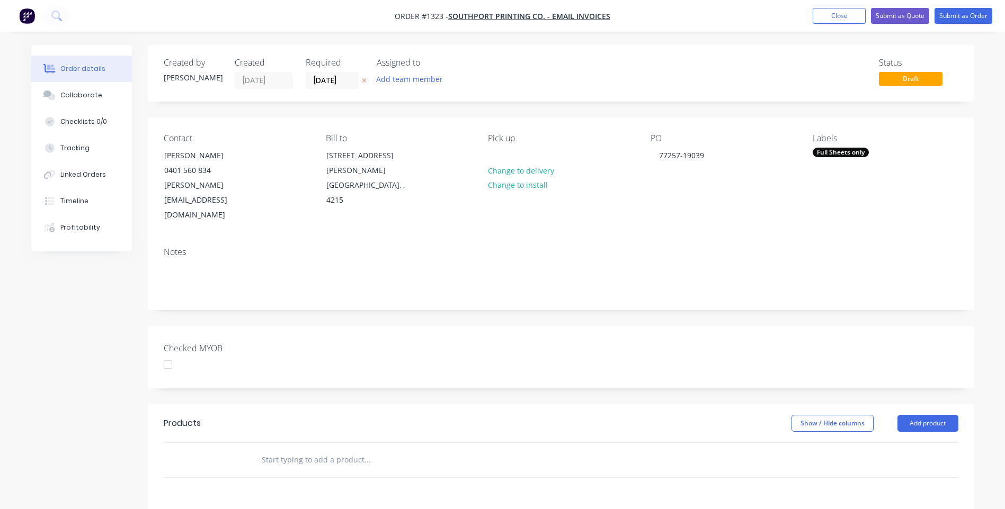
click at [730, 189] on div "PO 77257-19039" at bounding box center [722, 178] width 145 height 90
click at [922, 415] on button "Add product" at bounding box center [927, 423] width 61 height 17
click at [913, 443] on div "Product catalogue" at bounding box center [908, 450] width 82 height 15
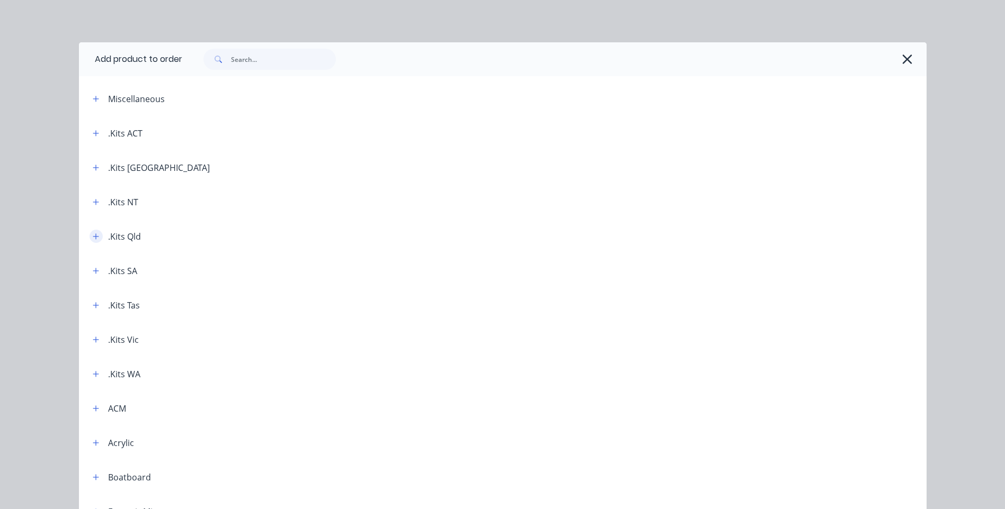
click at [93, 239] on icon "button" at bounding box center [96, 236] width 6 height 7
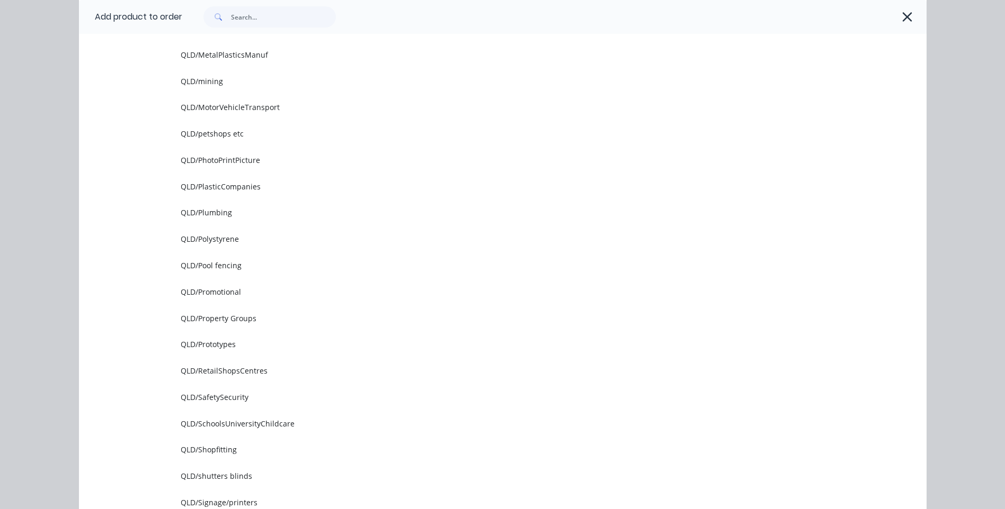
scroll to position [1377, 0]
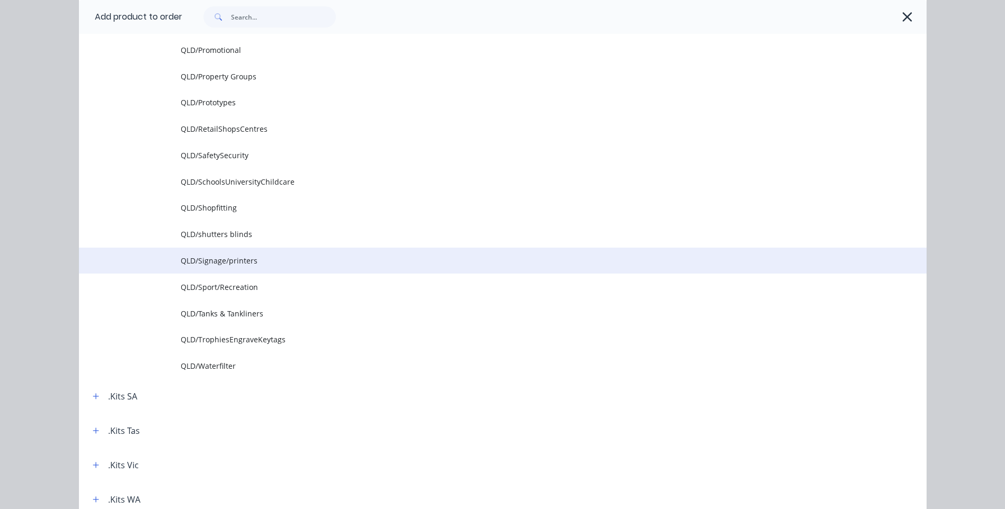
click at [229, 262] on span "QLD/Signage/printers" at bounding box center [479, 260] width 596 height 11
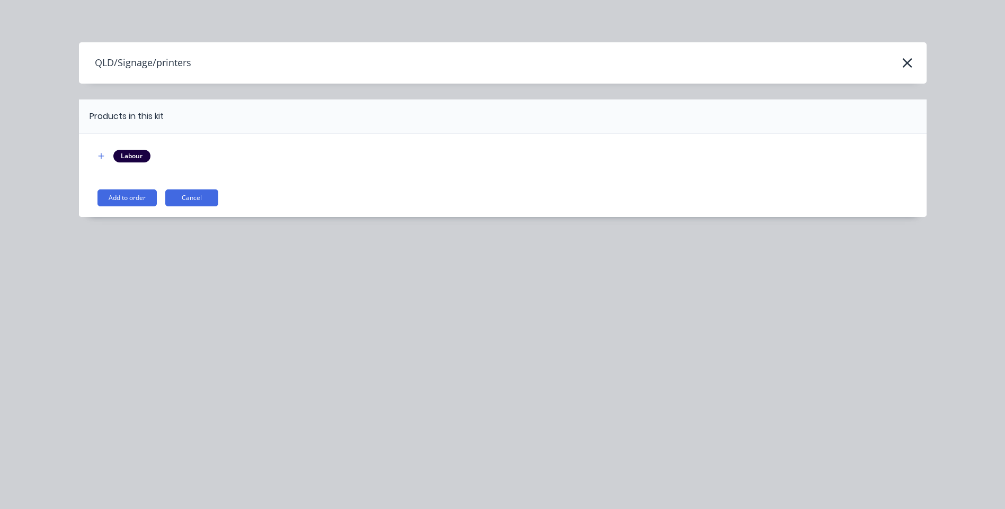
scroll to position [0, 0]
click at [131, 202] on button "Add to order" at bounding box center [126, 198] width 59 height 17
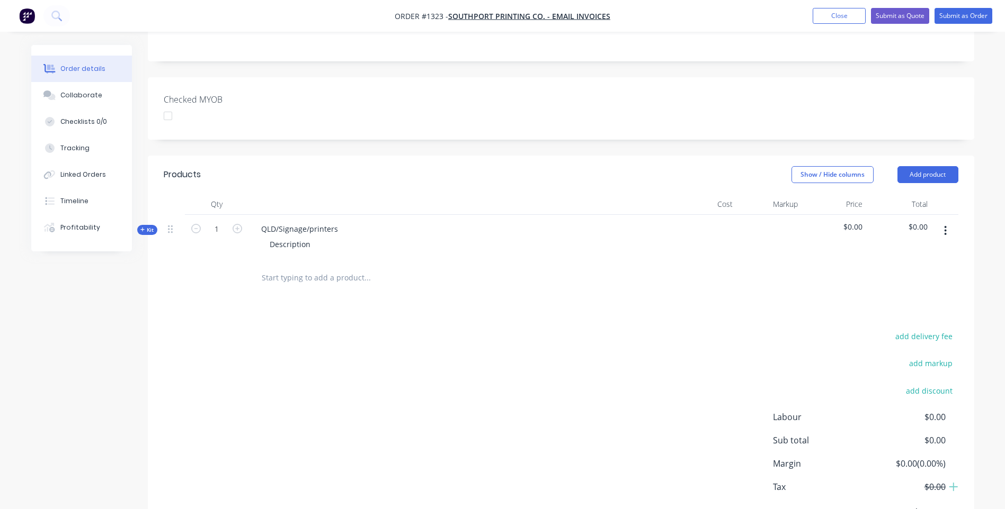
scroll to position [265, 0]
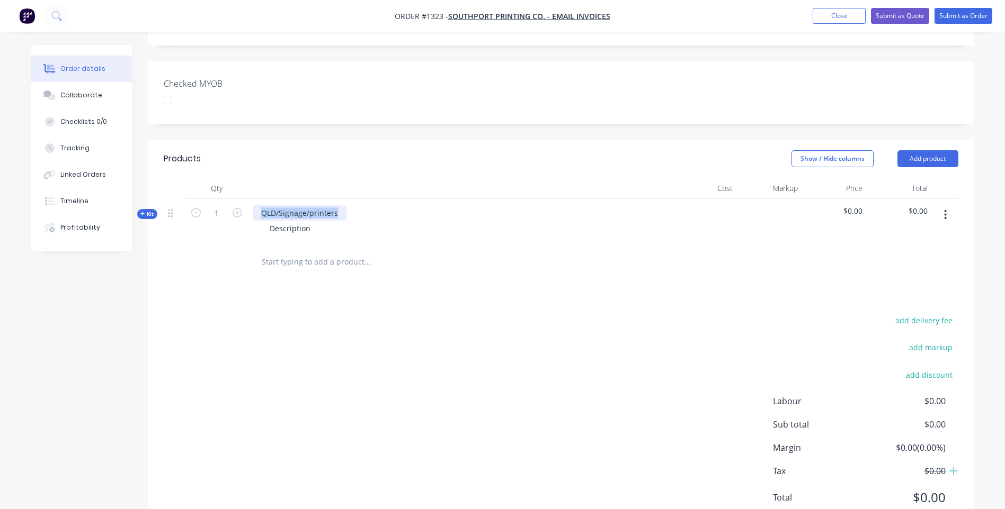
drag, startPoint x: 342, startPoint y: 182, endPoint x: 249, endPoint y: 181, distance: 92.7
click at [248, 199] on div "QLD/Signage/printers Description" at bounding box center [460, 222] width 424 height 46
drag, startPoint x: 312, startPoint y: 202, endPoint x: 267, endPoint y: 200, distance: 45.1
click at [267, 221] on div "Description" at bounding box center [290, 228] width 58 height 15
click at [304, 314] on div "add delivery fee add markup add discount Labour $0.00 Sub total $0.00 Margin $0…" at bounding box center [561, 416] width 794 height 204
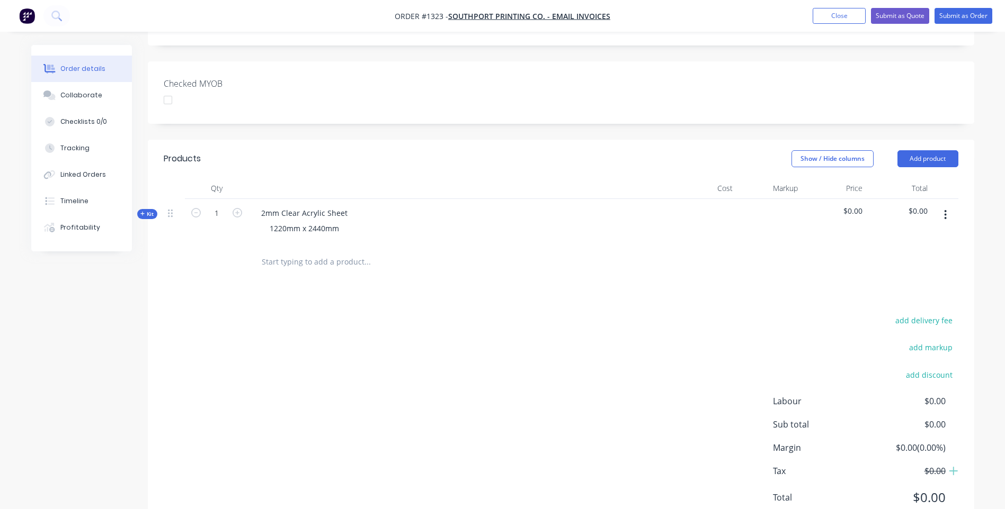
click at [141, 211] on icon at bounding box center [142, 213] width 5 height 5
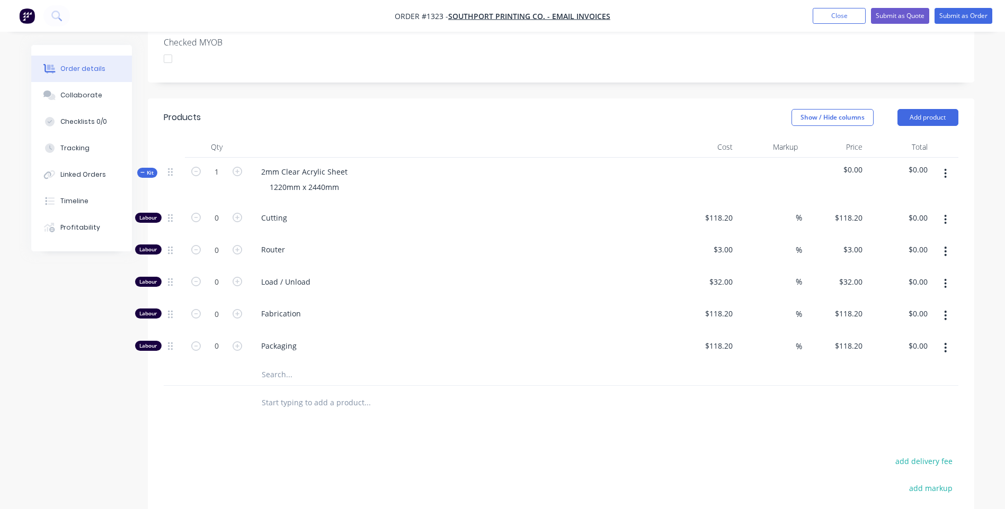
scroll to position [371, 0]
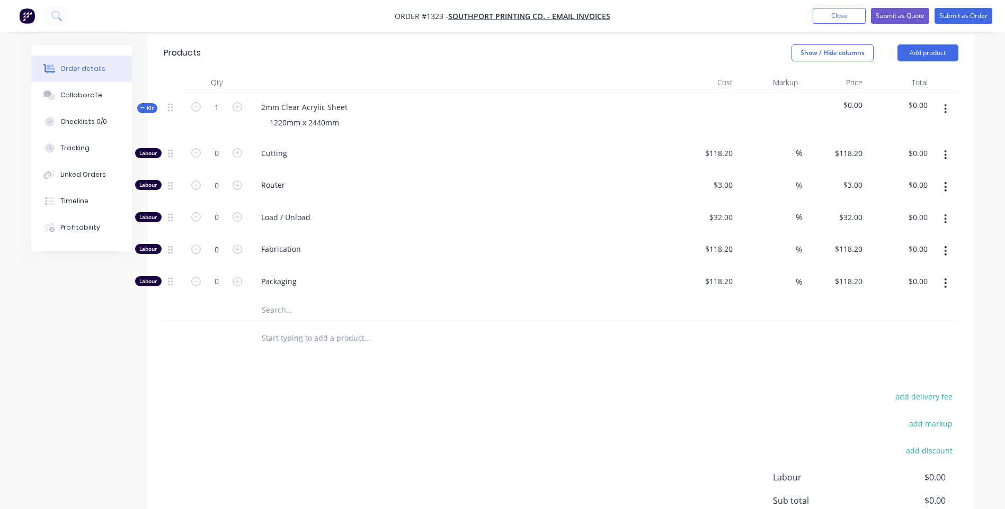
click at [273, 300] on input "text" at bounding box center [367, 310] width 212 height 21
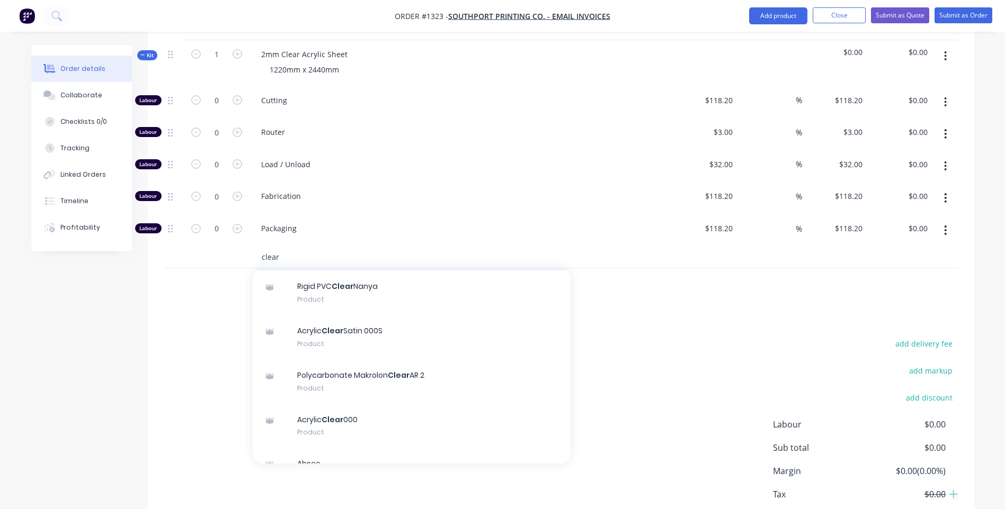
scroll to position [159, 0]
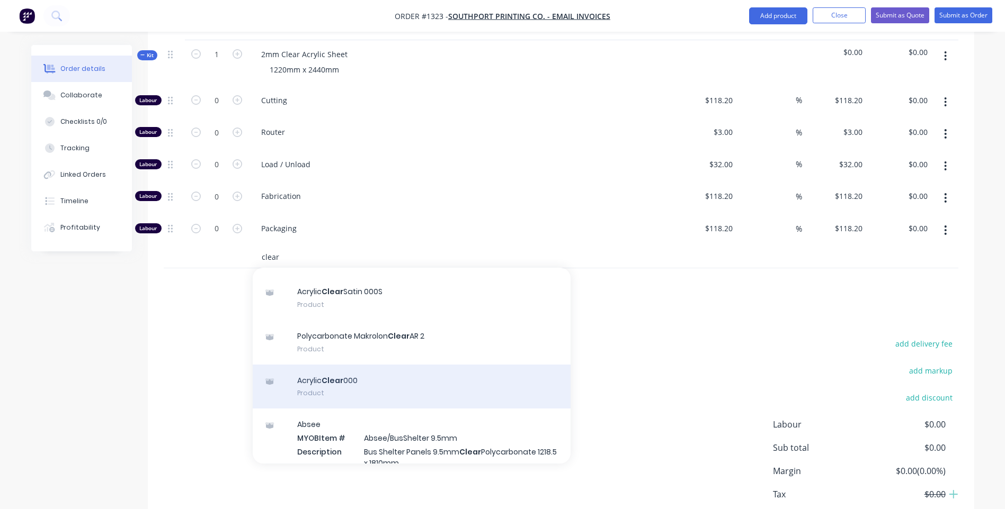
type input "clear"
click at [352, 365] on div "Acrylic Clear 000 Product" at bounding box center [412, 387] width 318 height 44
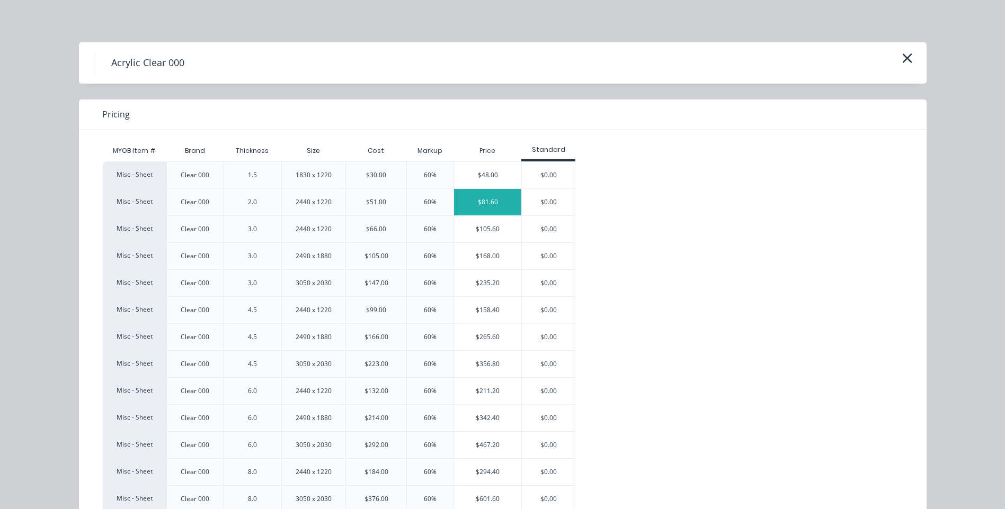
click at [491, 203] on div "$81.60" at bounding box center [487, 202] width 67 height 26
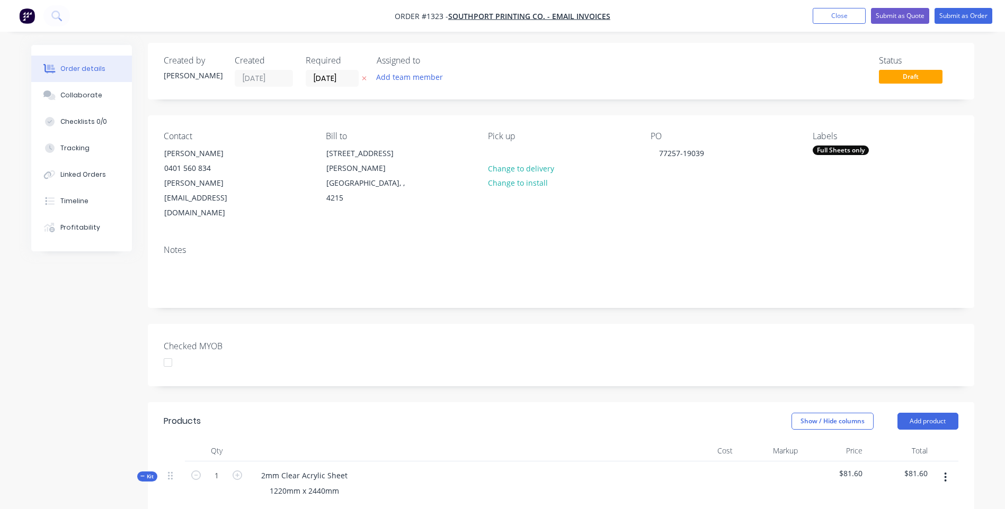
scroll to position [0, 0]
click at [362, 82] on icon at bounding box center [364, 80] width 5 height 6
click at [904, 18] on button "Submit as Quote" at bounding box center [900, 16] width 58 height 16
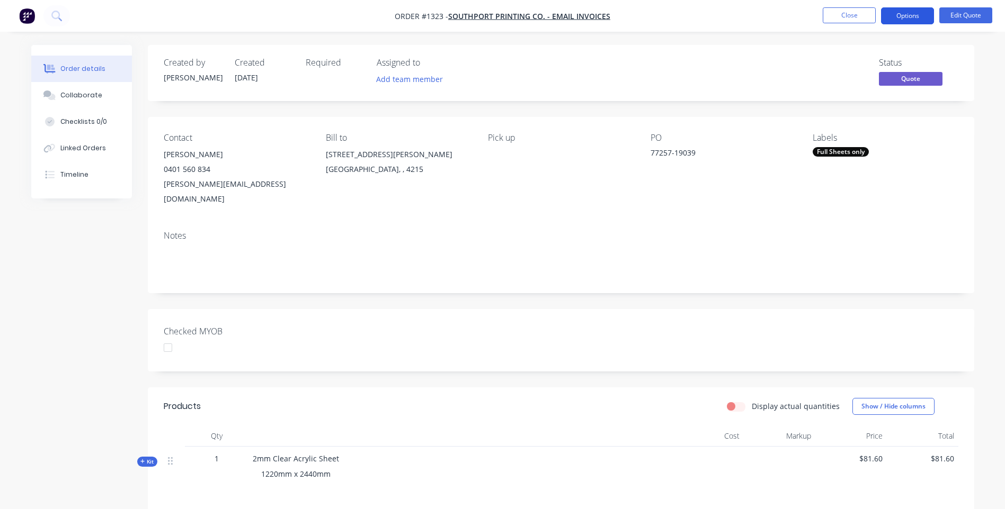
click at [913, 21] on button "Options" at bounding box center [907, 15] width 53 height 17
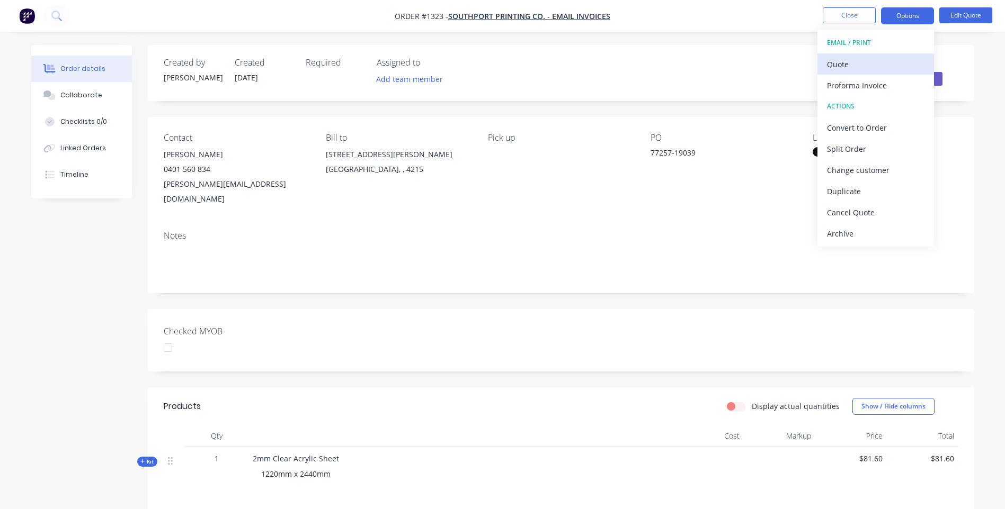
click at [847, 67] on div "Quote" at bounding box center [875, 64] width 97 height 15
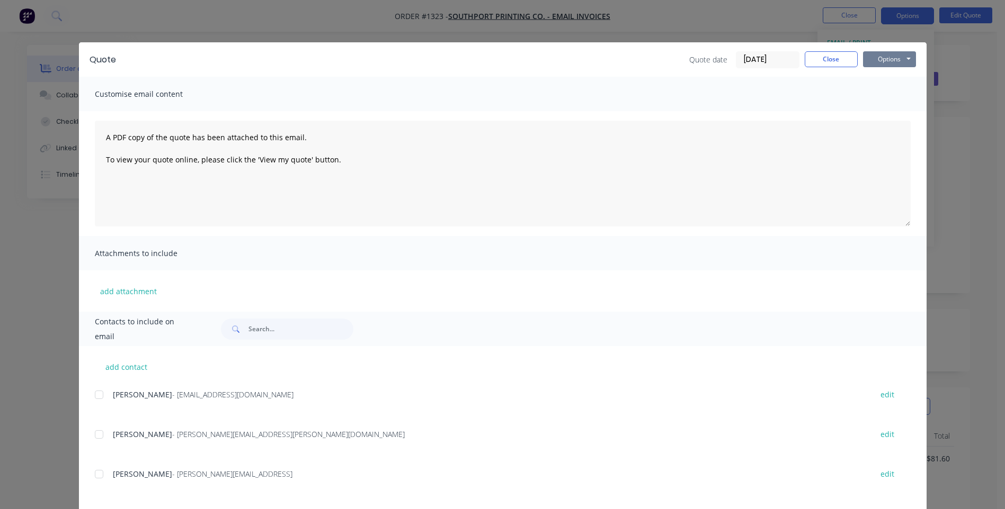
click at [879, 59] on button "Options" at bounding box center [889, 59] width 53 height 16
click at [894, 83] on button "Preview" at bounding box center [897, 77] width 68 height 17
click at [836, 62] on button "Close" at bounding box center [830, 59] width 53 height 16
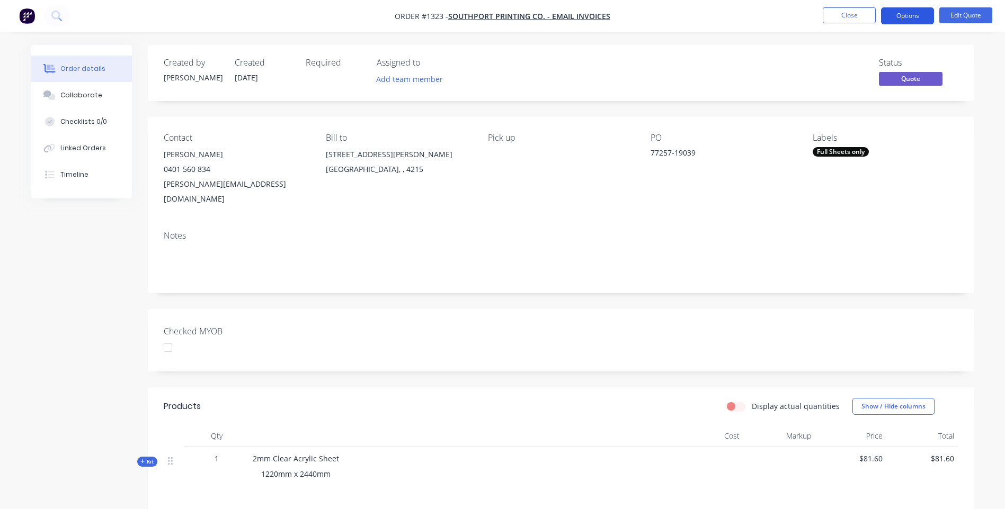
click at [917, 18] on button "Options" at bounding box center [907, 15] width 53 height 17
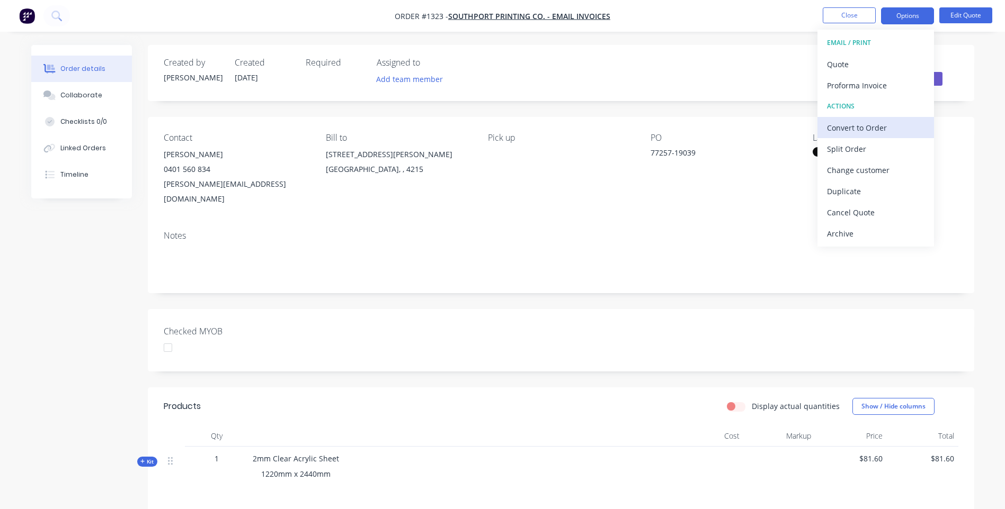
click at [869, 132] on div "Convert to Order" at bounding box center [875, 127] width 97 height 15
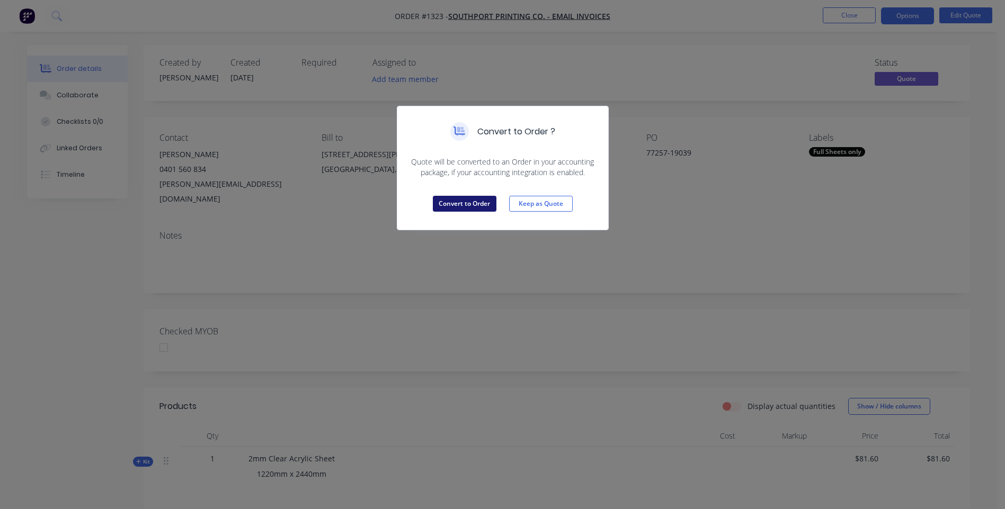
click at [477, 205] on button "Convert to Order" at bounding box center [465, 204] width 64 height 16
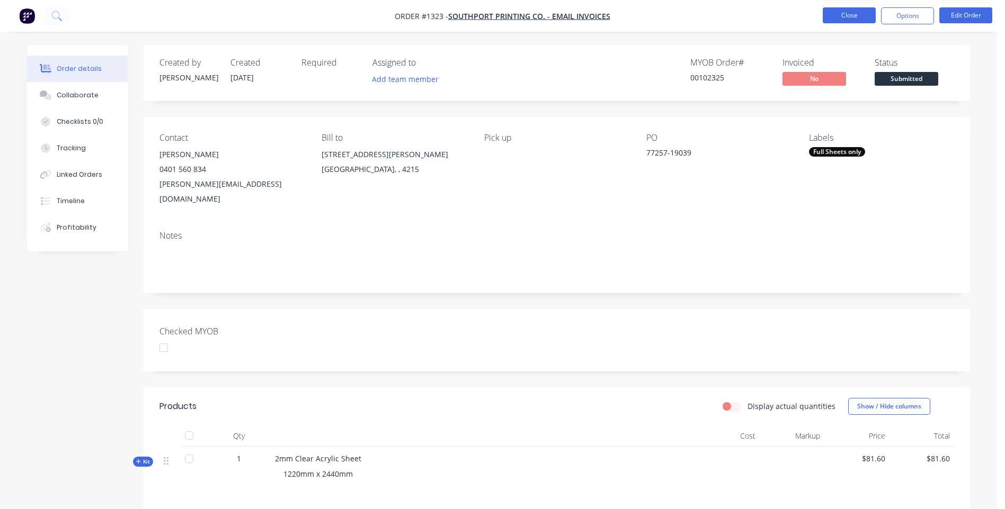
click at [834, 16] on button "Close" at bounding box center [848, 15] width 53 height 16
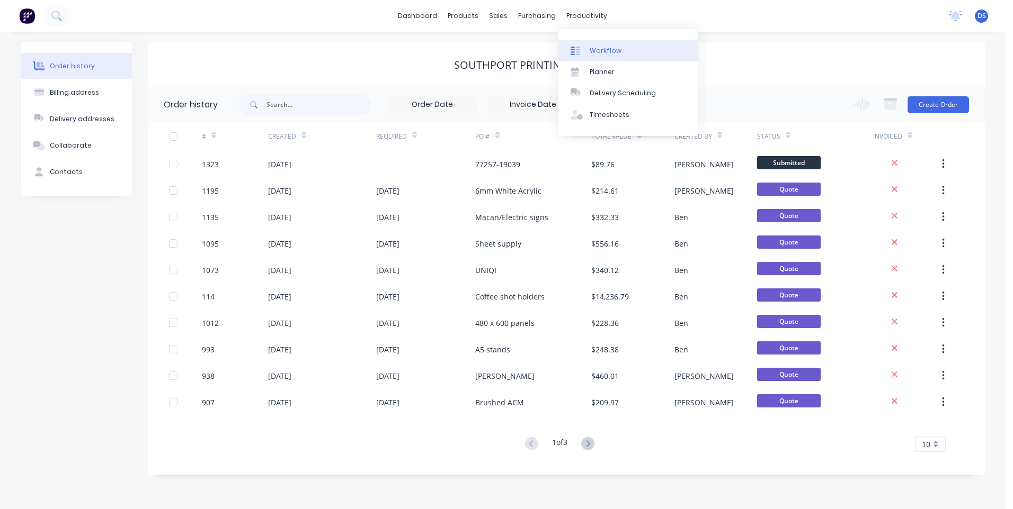
click at [607, 53] on div "Workflow" at bounding box center [605, 51] width 32 height 10
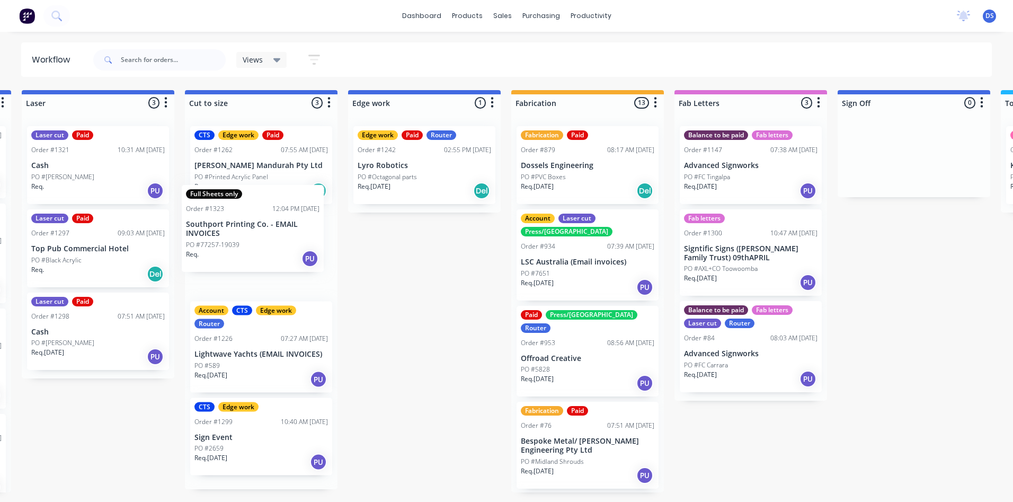
scroll to position [0, 813]
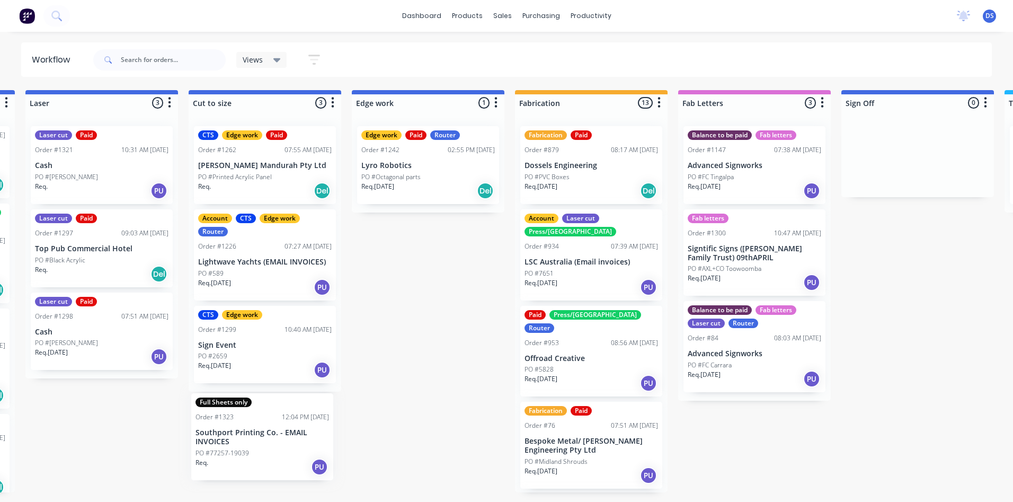
drag, startPoint x: 95, startPoint y: 159, endPoint x: 264, endPoint y: 427, distance: 316.8
click at [264, 427] on div "Submitted 2 Sort By Created date Required date Order number Customer name Most …" at bounding box center [446, 291] width 2534 height 402
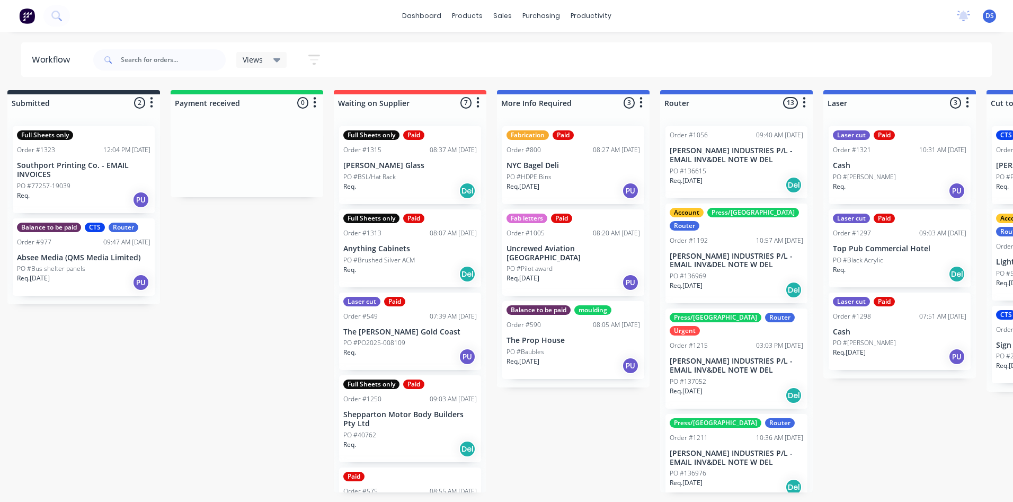
click at [82, 192] on div "Req. PU" at bounding box center [83, 200] width 133 height 18
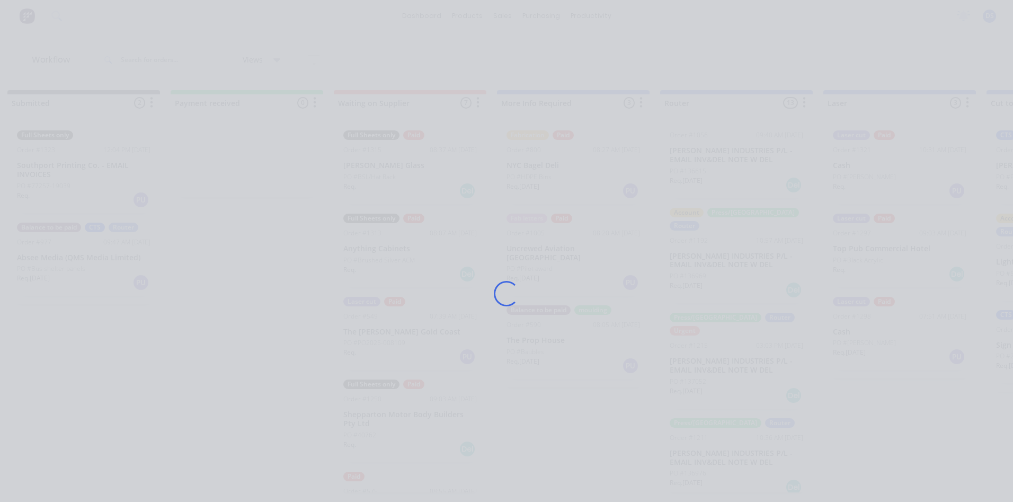
click at [84, 191] on div "Loading..." at bounding box center [506, 293] width 847 height 502
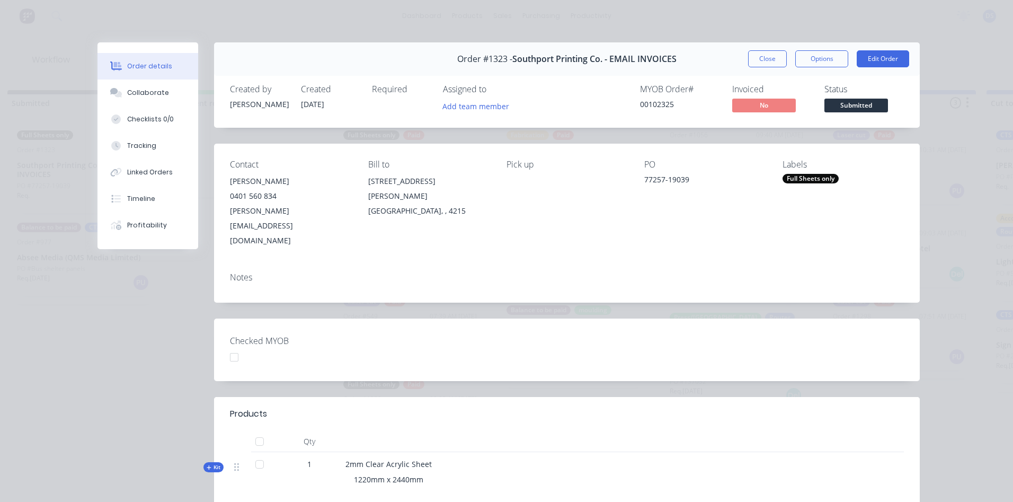
click at [690, 28] on div "Order details Collaborate Checklists 0/0 Tracking Linked Orders Timeline Profit…" at bounding box center [506, 251] width 1013 height 502
click at [768, 52] on button "Close" at bounding box center [767, 58] width 39 height 17
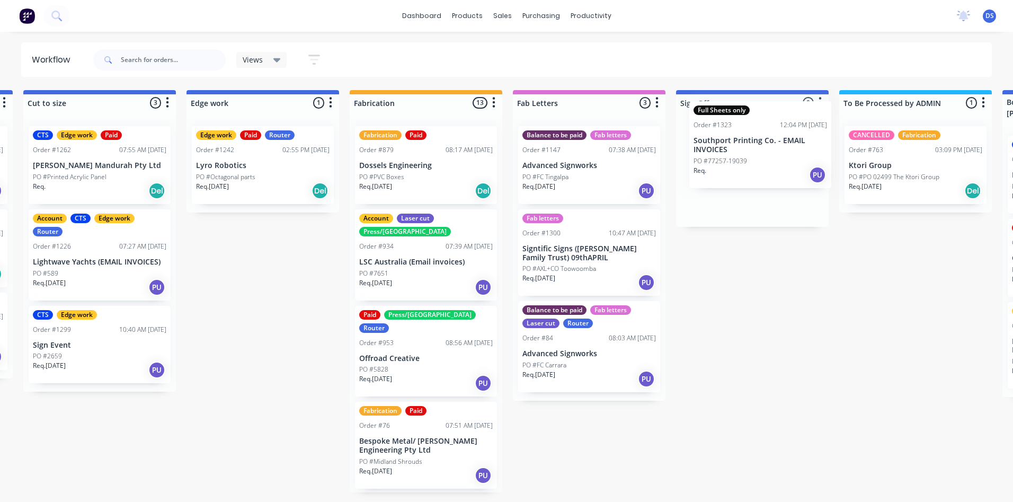
scroll to position [0, 980]
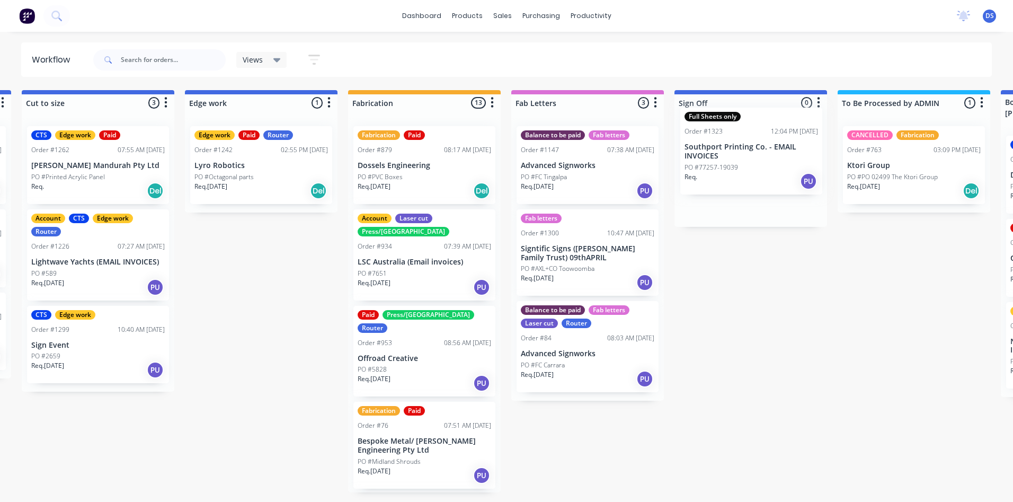
drag, startPoint x: 102, startPoint y: 165, endPoint x: 743, endPoint y: 143, distance: 641.2
click at [743, 143] on div "Submitted 2 Sort By Created date Required date Order number Customer name Most …" at bounding box center [279, 291] width 2534 height 402
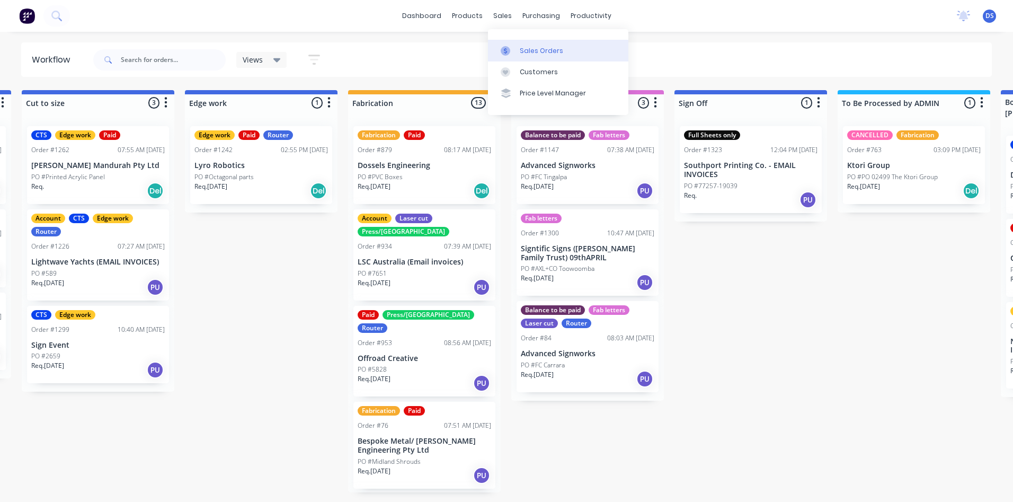
click at [533, 51] on div "Sales Orders" at bounding box center [541, 51] width 43 height 10
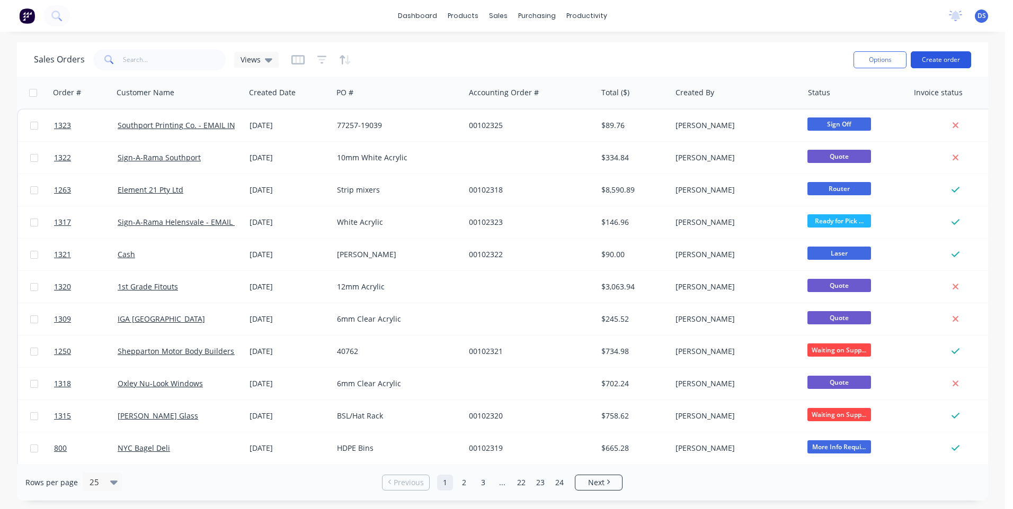
click at [939, 64] on button "Create order" at bounding box center [940, 59] width 60 height 17
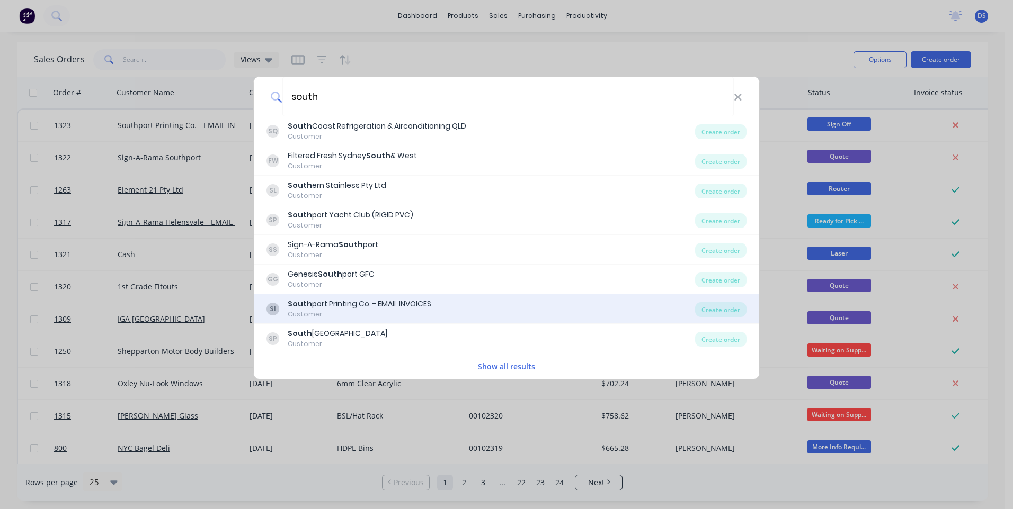
type input "south"
click at [352, 309] on div "South port Printing Co. - EMAIL INVOICES" at bounding box center [360, 304] width 144 height 11
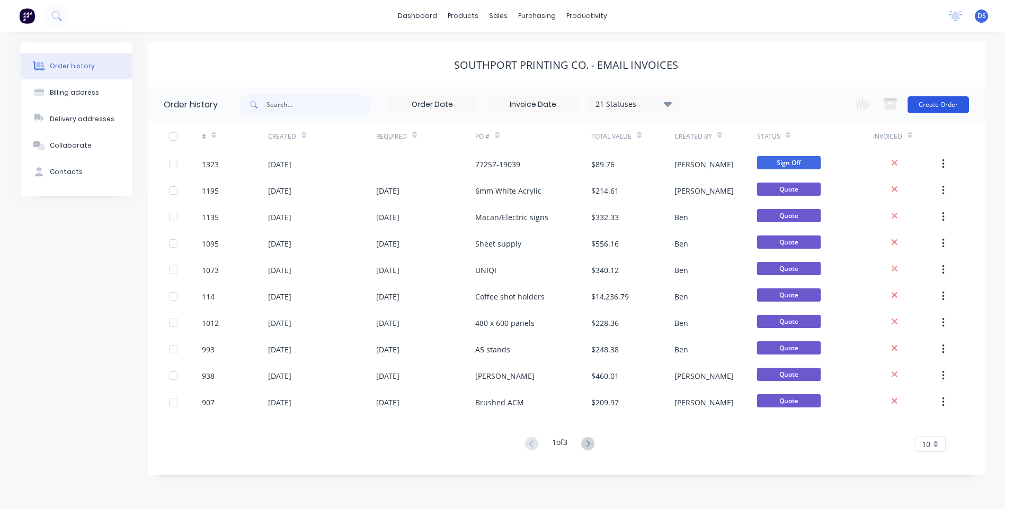
click at [945, 106] on button "Create Order" at bounding box center [937, 104] width 61 height 17
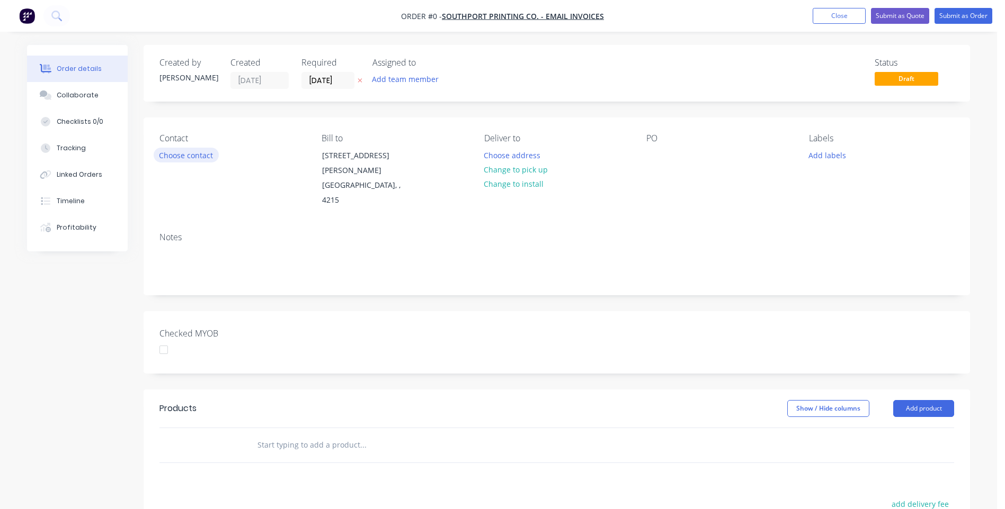
click at [200, 159] on button "Choose contact" at bounding box center [186, 155] width 65 height 14
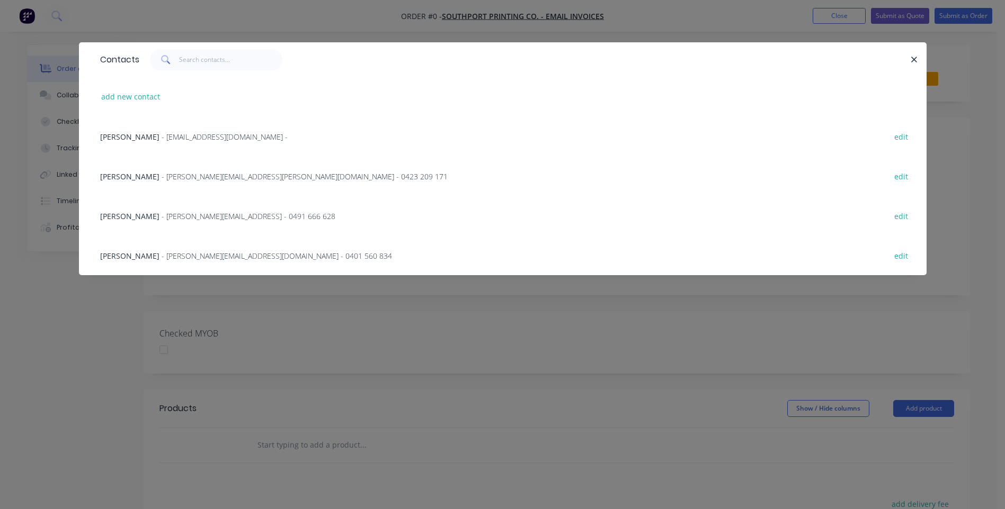
click at [184, 256] on span "- [PERSON_NAME][EMAIL_ADDRESS][DOMAIN_NAME] - 0401 560 834" at bounding box center [277, 256] width 230 height 10
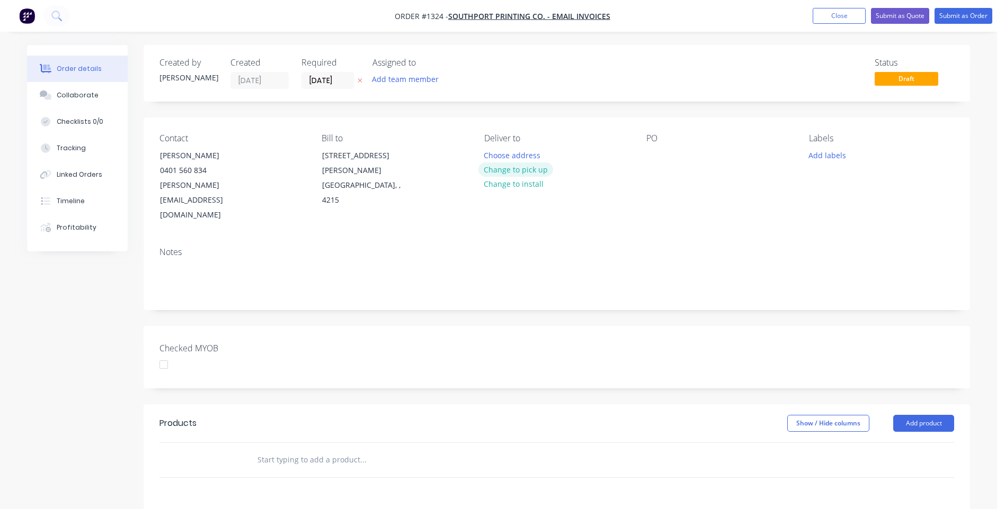
click at [523, 174] on button "Change to pick up" at bounding box center [515, 170] width 75 height 14
click at [653, 151] on div at bounding box center [654, 155] width 17 height 15
click at [715, 204] on div "Contact [PERSON_NAME] [PHONE_NUMBER] [PERSON_NAME][EMAIL_ADDRESS][DOMAIN_NAME] …" at bounding box center [557, 178] width 826 height 121
click at [909, 415] on button "Add product" at bounding box center [923, 423] width 61 height 17
click at [897, 443] on div "Product catalogue" at bounding box center [904, 450] width 82 height 15
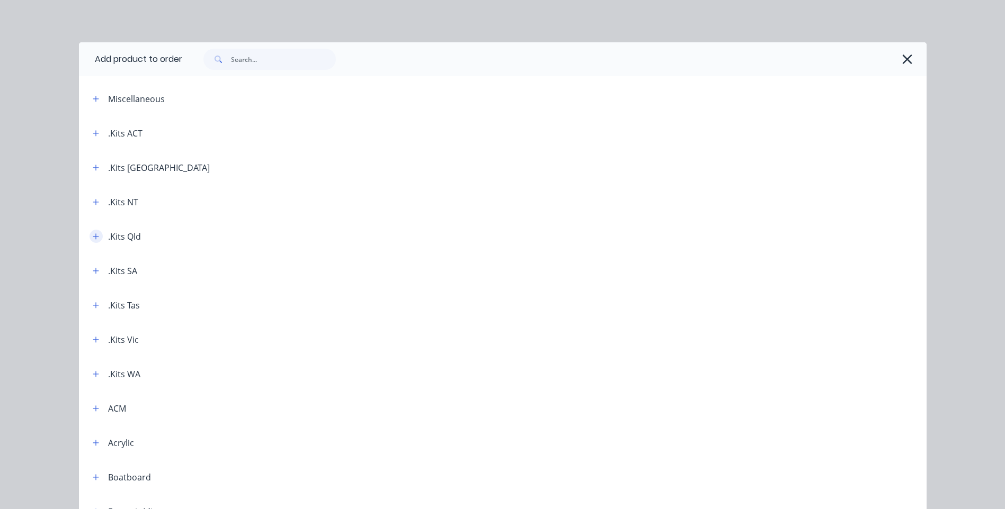
click at [93, 236] on icon "button" at bounding box center [96, 236] width 6 height 7
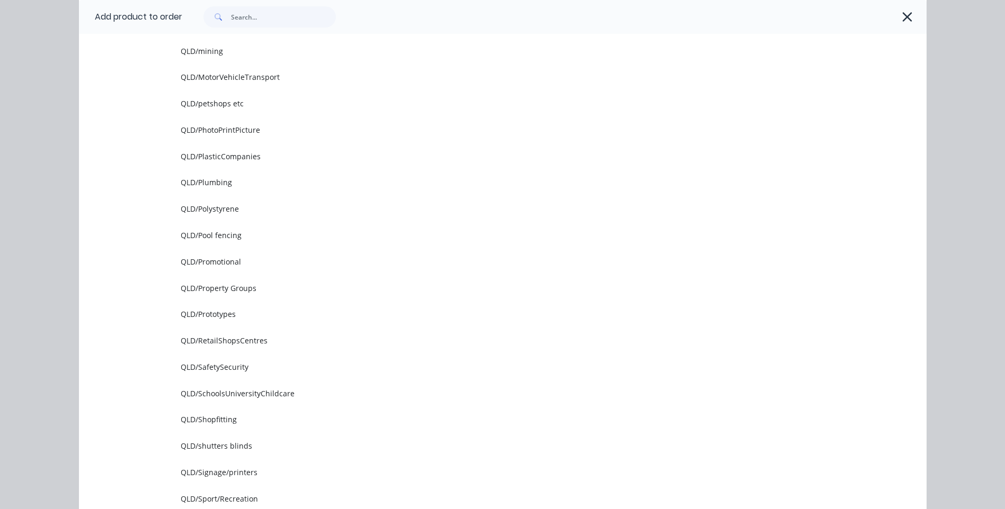
scroll to position [1589, 0]
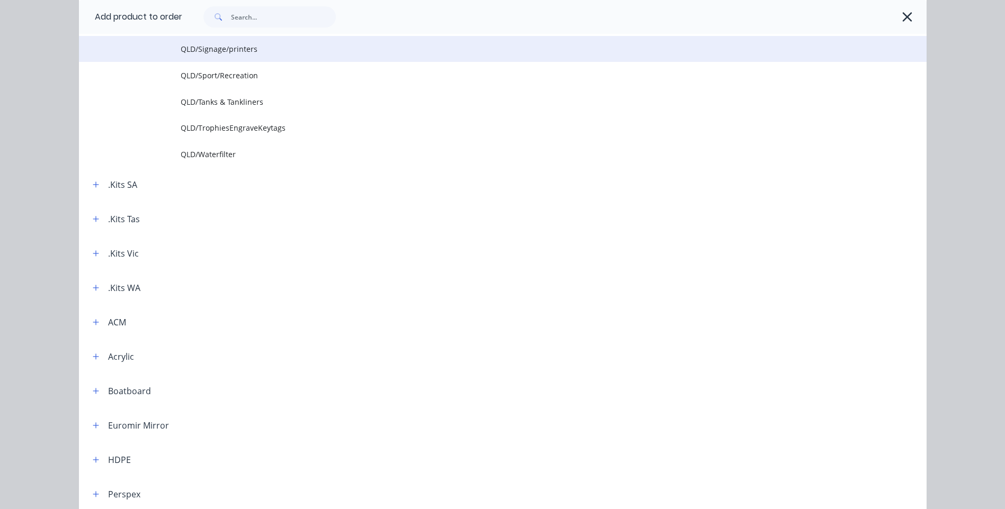
click at [231, 52] on span "QLD/Signage/printers" at bounding box center [479, 48] width 596 height 11
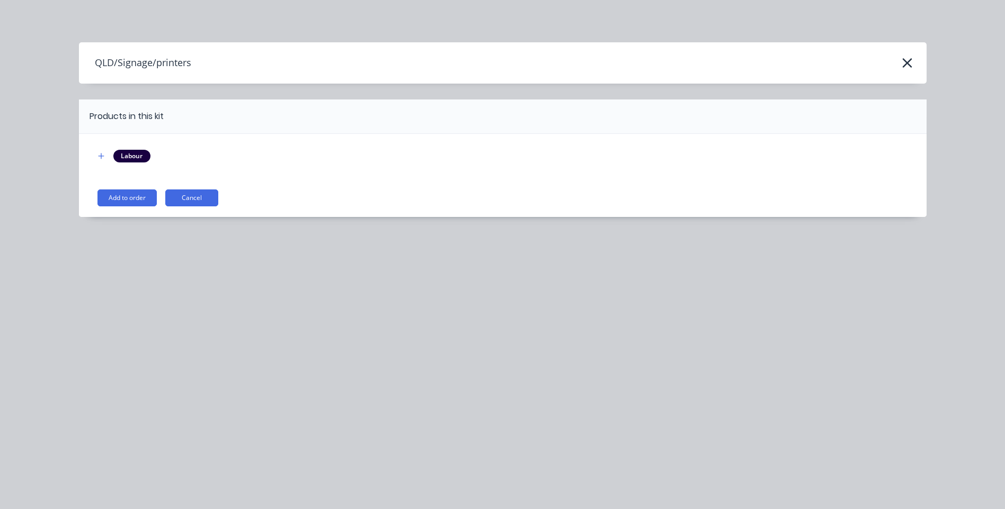
scroll to position [0, 0]
click at [128, 203] on button "Add to order" at bounding box center [126, 198] width 59 height 17
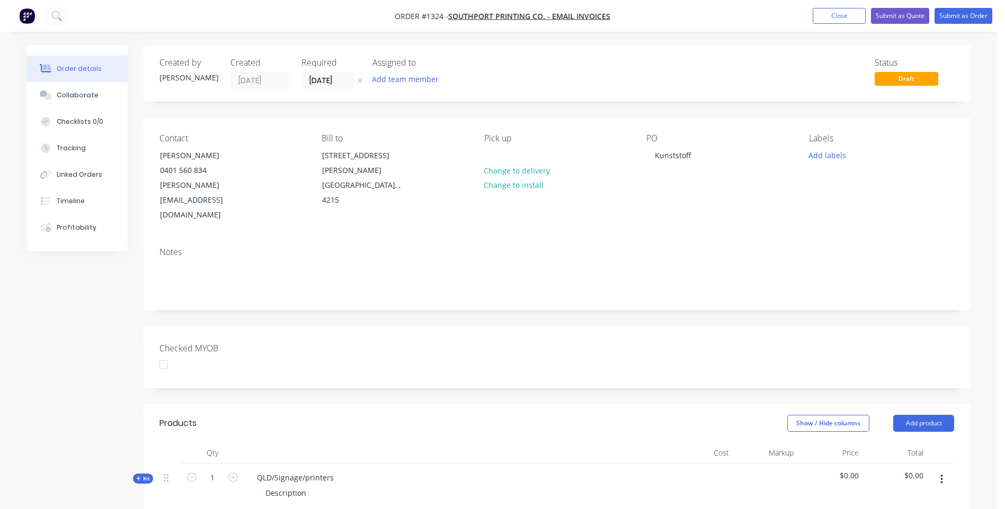
click at [359, 80] on icon at bounding box center [360, 81] width 4 height 4
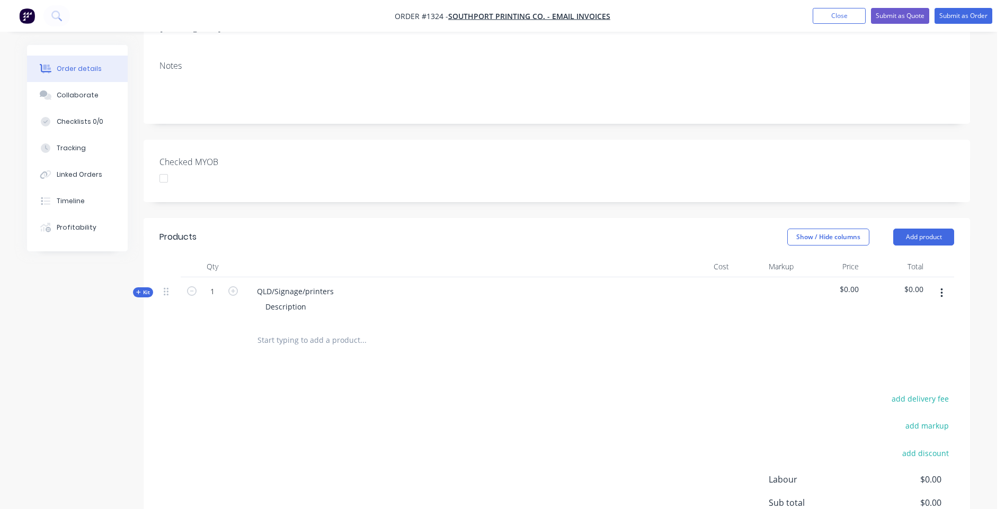
scroll to position [275, 0]
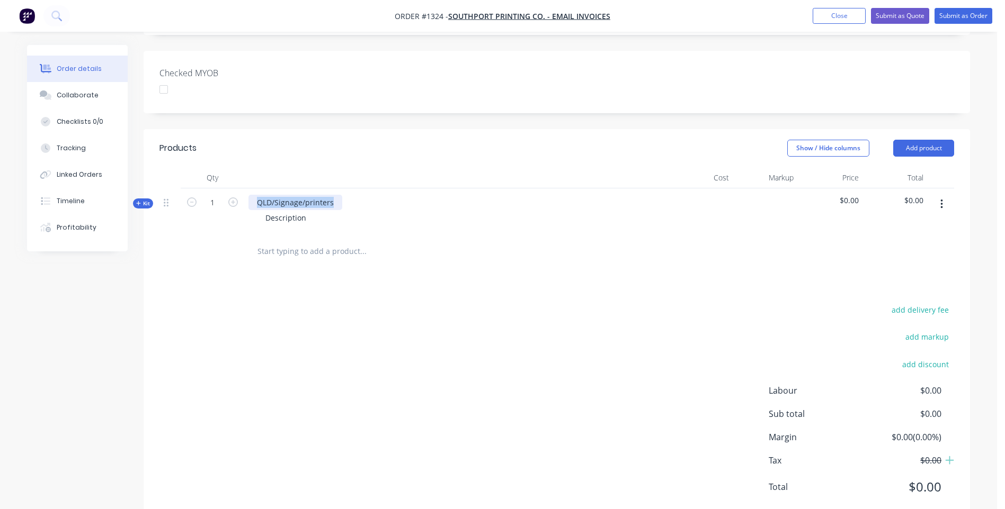
drag, startPoint x: 337, startPoint y: 177, endPoint x: 247, endPoint y: 168, distance: 90.5
click at [247, 189] on div "QLD/Signage/printers Description" at bounding box center [456, 212] width 424 height 46
drag, startPoint x: 309, startPoint y: 191, endPoint x: 227, endPoint y: 187, distance: 82.7
click at [227, 189] on div "Kit 1 Kunststoff Anti Static Description $0.00 $0.00" at bounding box center [556, 212] width 794 height 46
click at [290, 319] on div "add delivery fee add markup add discount Labour $0.00 Sub total $0.00 Margin $0…" at bounding box center [556, 405] width 794 height 204
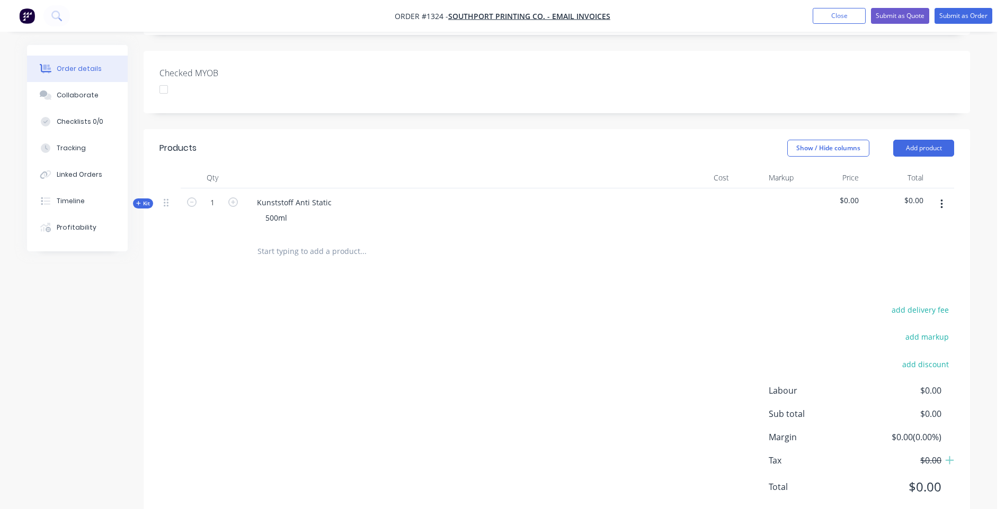
click at [138, 201] on icon at bounding box center [138, 203] width 4 height 4
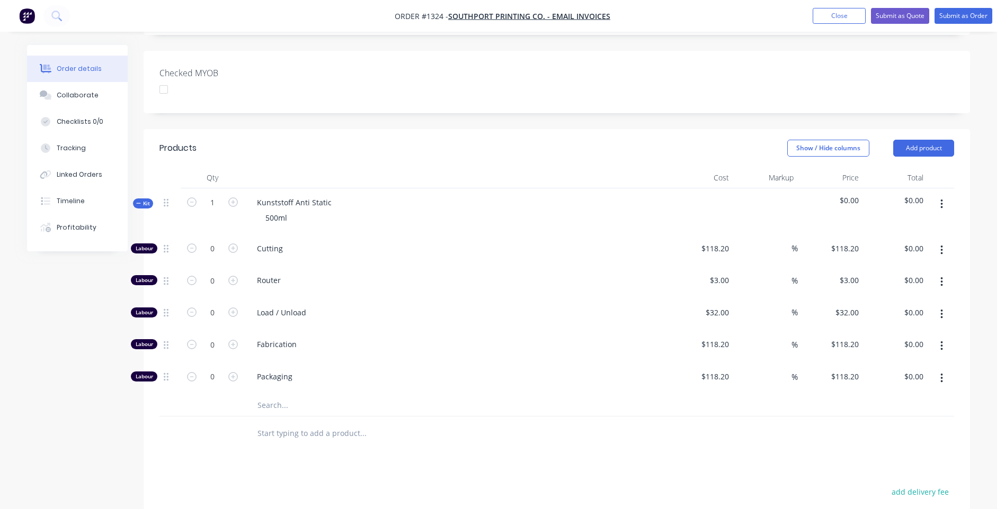
click at [275, 395] on input "text" at bounding box center [363, 405] width 212 height 21
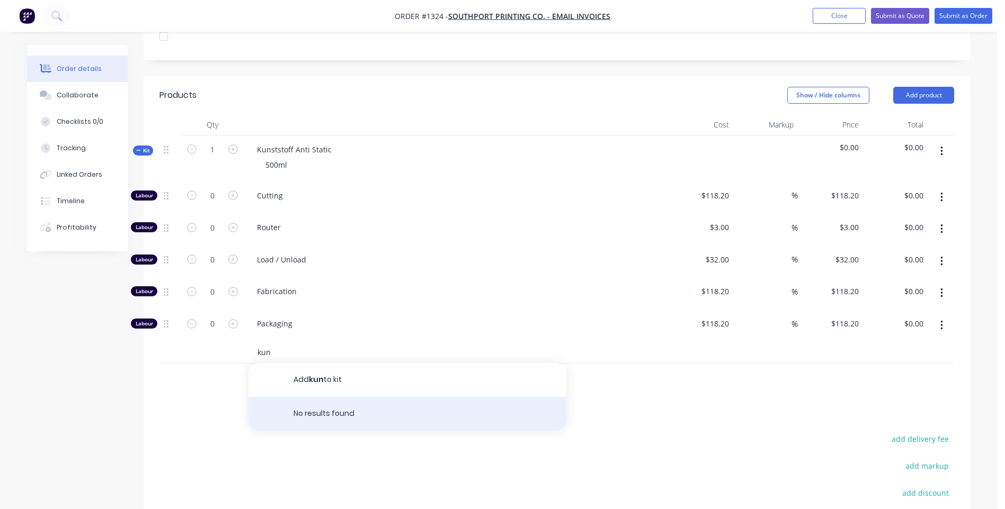
scroll to position [381, 0]
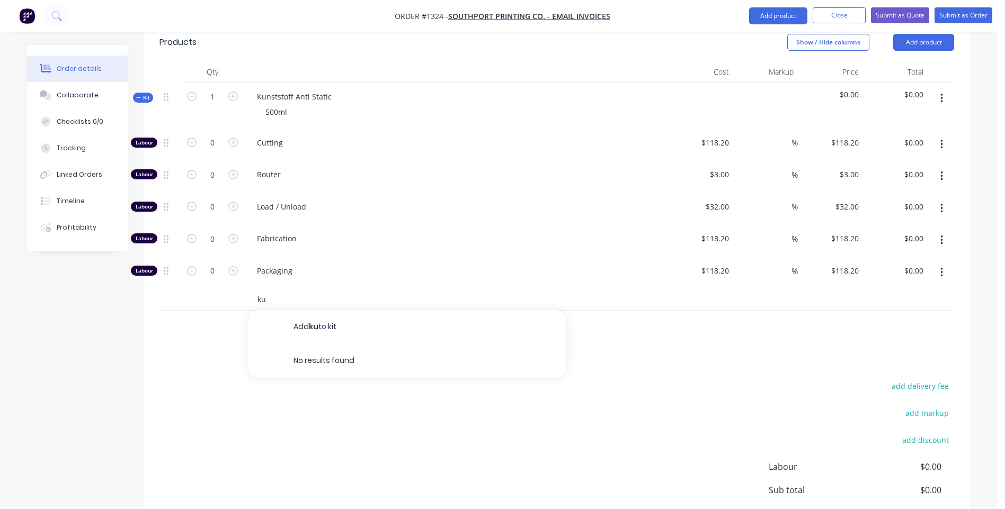
type input "k"
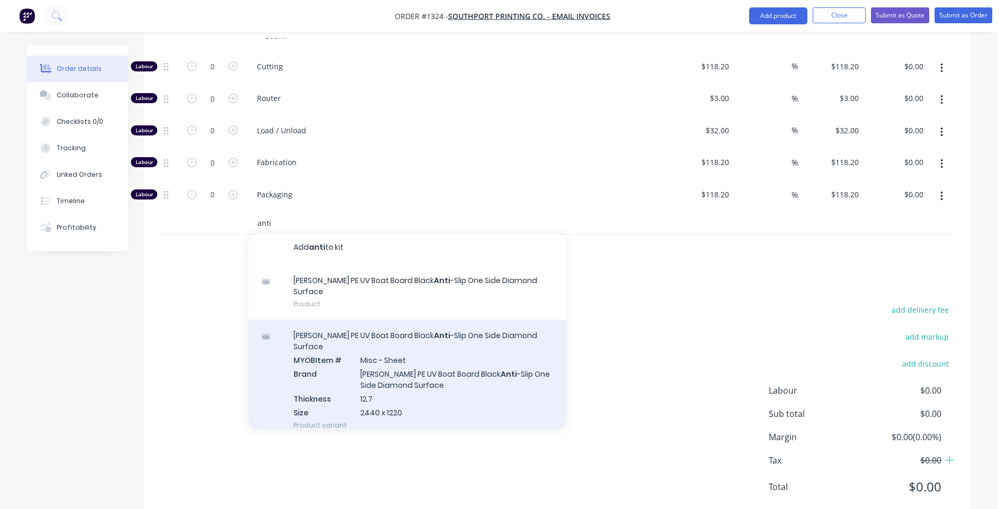
scroll to position [0, 0]
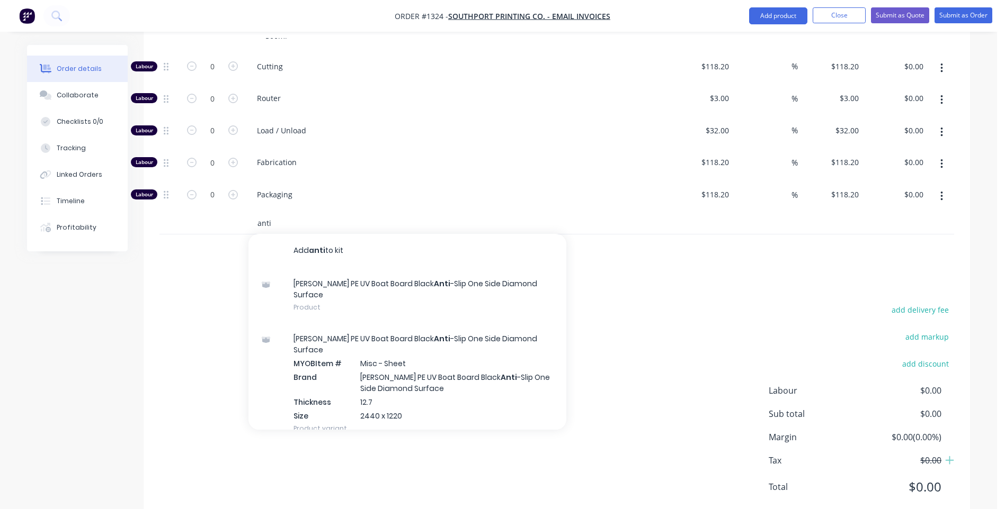
drag, startPoint x: 275, startPoint y: 192, endPoint x: 228, endPoint y: 189, distance: 47.8
click at [228, 213] on div "anti Add anti to kit [PERSON_NAME] PE UV Boat Board Black Anti -Slip One Side D…" at bounding box center [556, 224] width 794 height 22
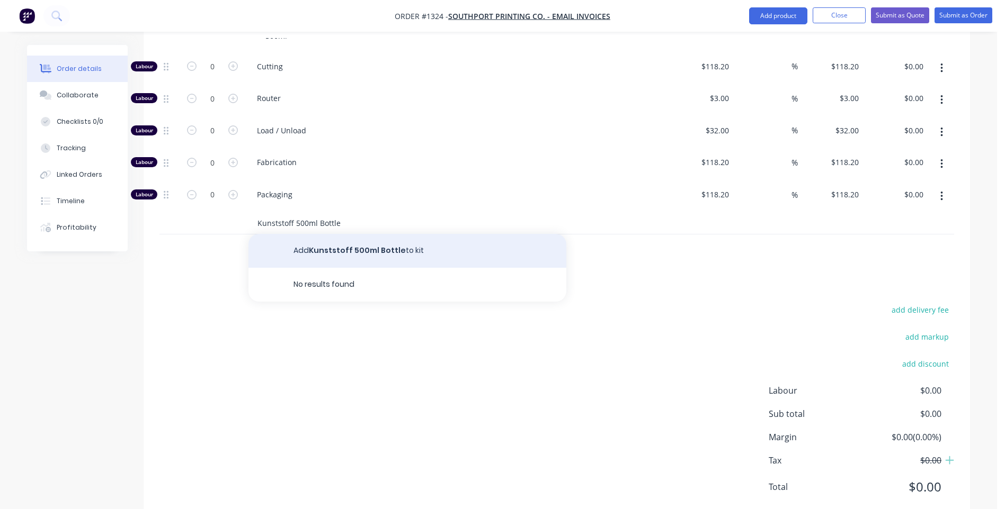
type input "Kunststoff 500ml Bottle"
click at [364, 234] on button "Add Kunststoff 500ml Bottle to kit" at bounding box center [407, 251] width 318 height 34
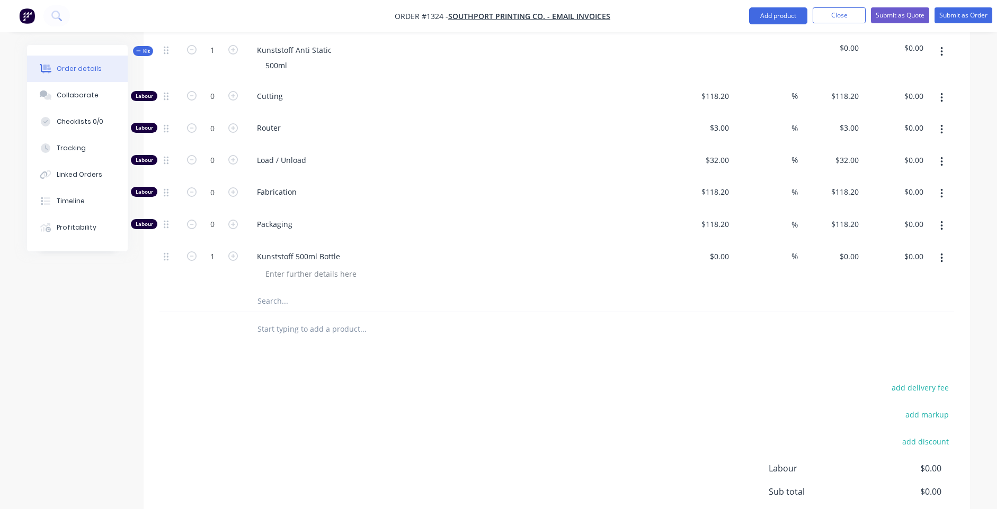
scroll to position [405, 0]
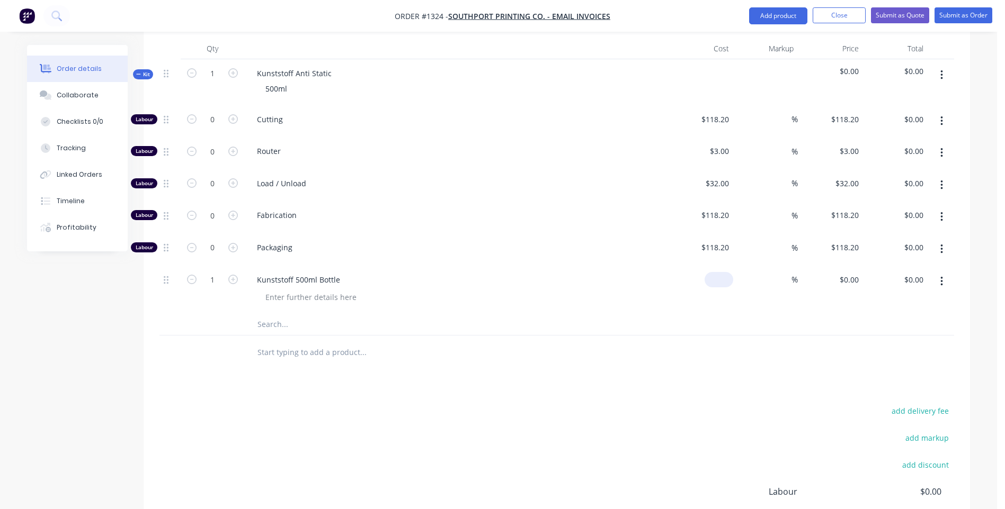
click at [725, 272] on input at bounding box center [721, 279] width 24 height 15
type input "$18.80"
click at [737, 283] on div "%" at bounding box center [765, 290] width 65 height 48
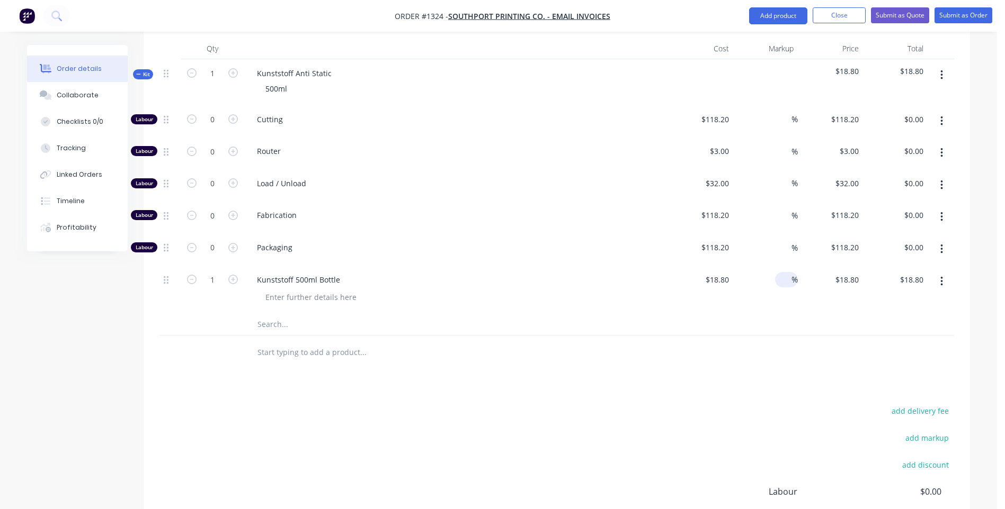
click at [795, 274] on span "%" at bounding box center [794, 280] width 6 height 12
type input "60"
type input "$30.08"
click at [718, 314] on div at bounding box center [556, 325] width 794 height 22
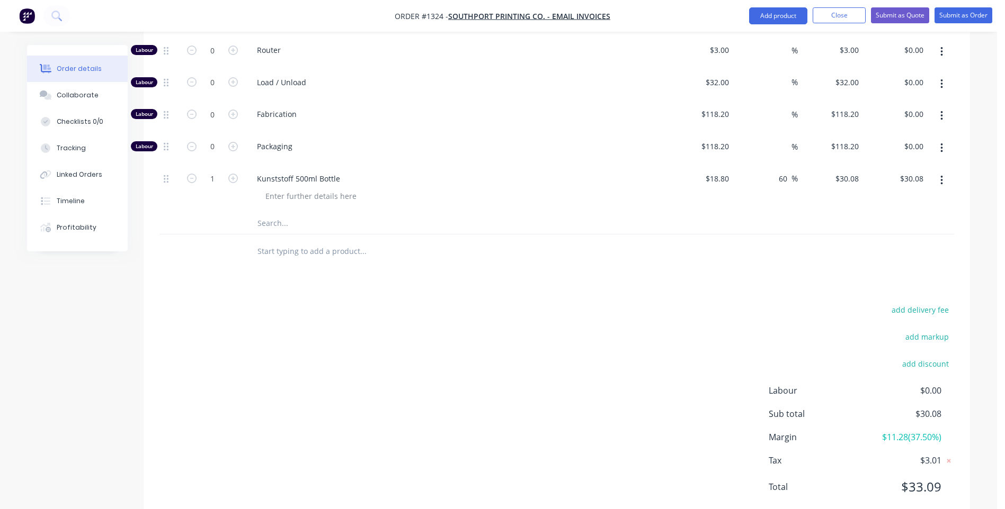
scroll to position [347, 0]
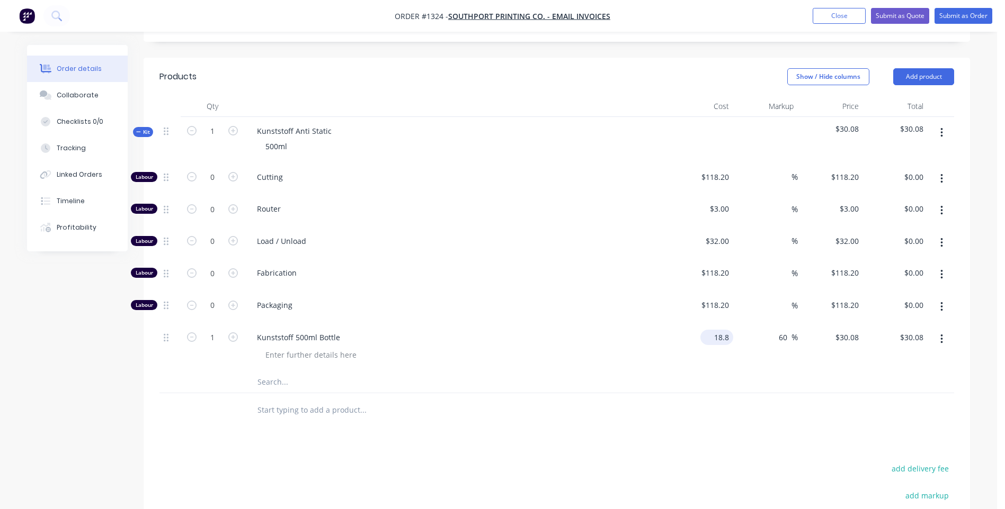
click at [723, 330] on input "18.8" at bounding box center [718, 337] width 29 height 15
type input "$17.00"
type input "$27.20"
click at [647, 330] on div "Kunststoff 500ml Bottle" at bounding box center [455, 337] width 415 height 15
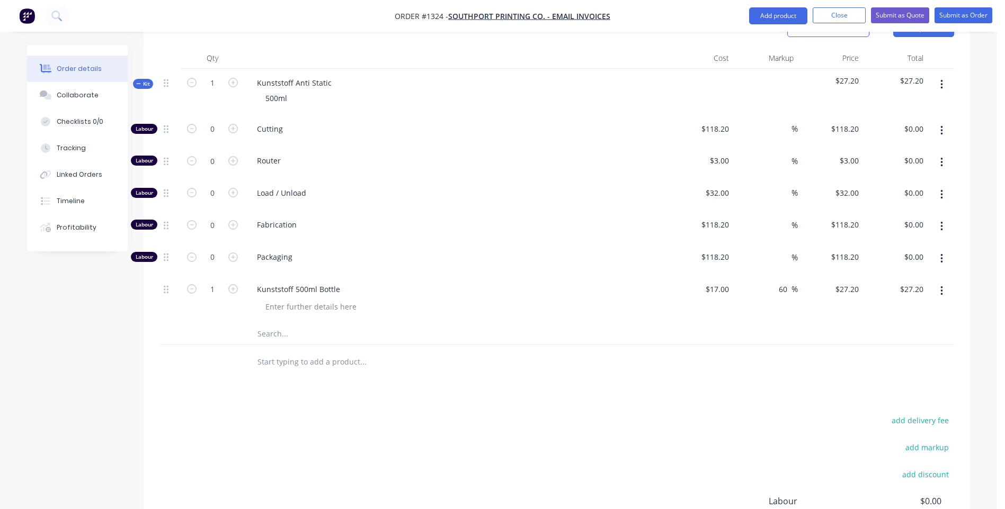
scroll to position [506, 0]
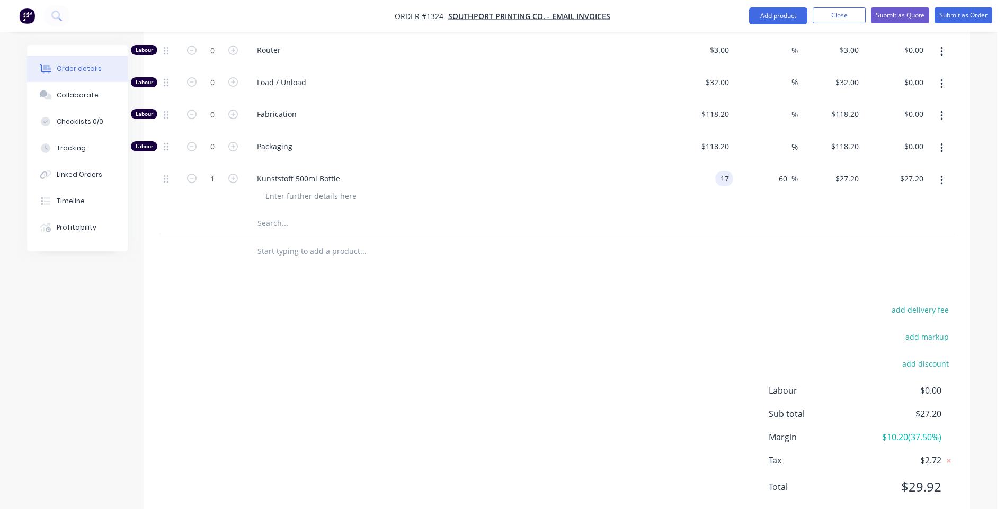
click at [721, 171] on input "17" at bounding box center [726, 178] width 14 height 15
type input "$15.00"
type input "$24.00"
click at [743, 174] on div "60 60 %" at bounding box center [765, 189] width 65 height 48
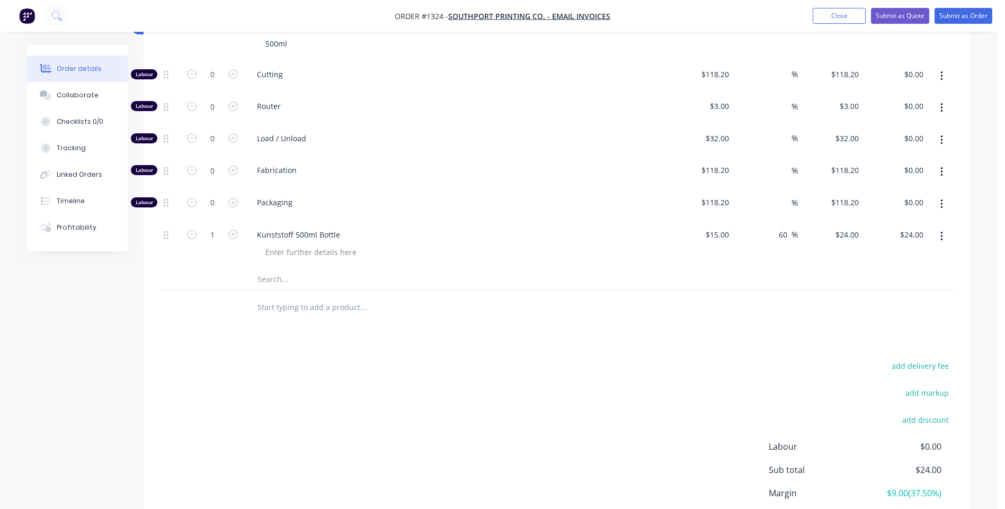
scroll to position [241, 0]
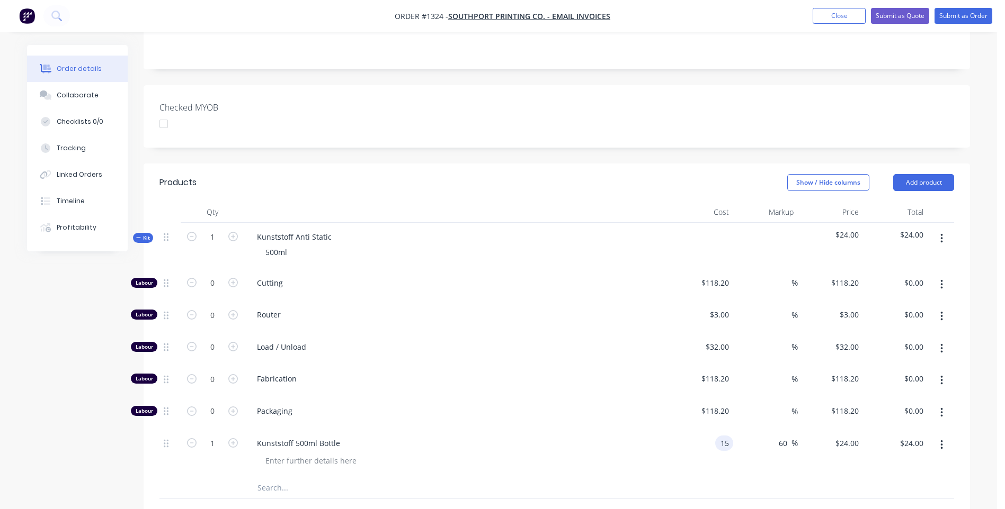
drag, startPoint x: 709, startPoint y: 411, endPoint x: 729, endPoint y: 427, distance: 26.4
click at [729, 430] on div "15 15" at bounding box center [700, 454] width 65 height 48
type input "$0.00"
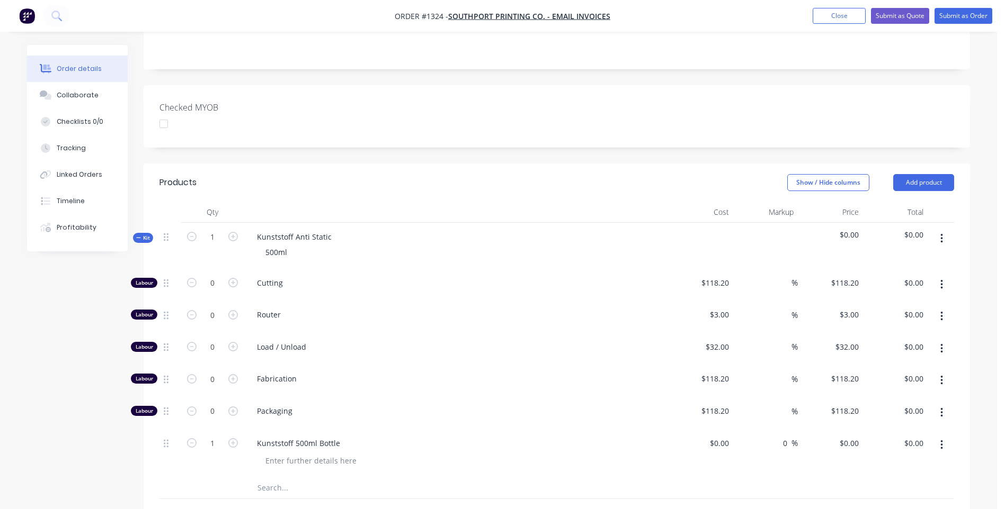
type input "0"
type input "$0.00"
type input "30"
type input "$30.00"
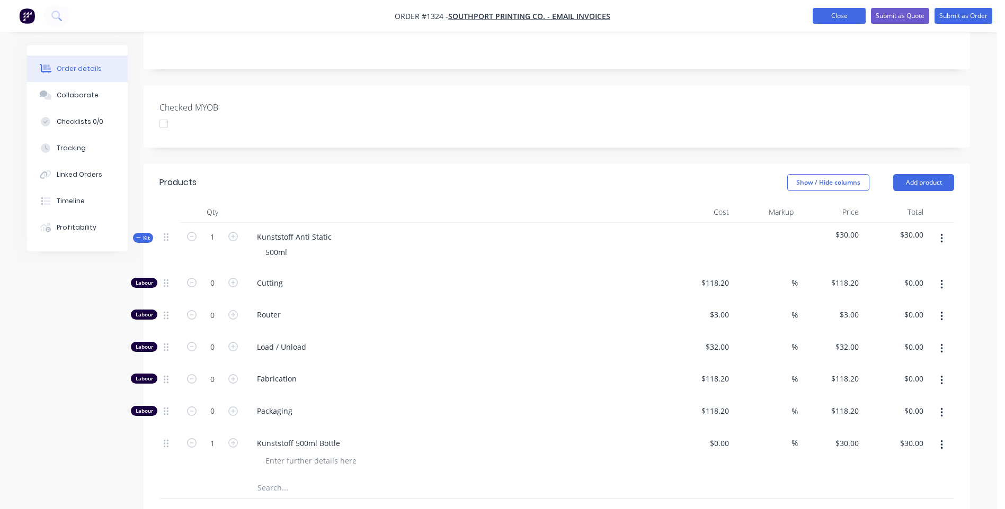
click at [821, 22] on button "Close" at bounding box center [838, 16] width 53 height 16
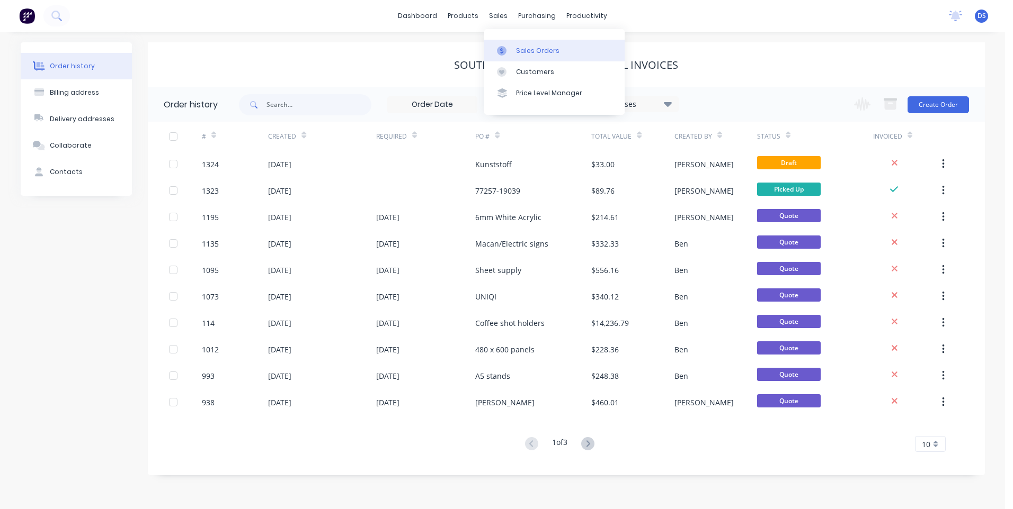
click at [521, 51] on div "Sales Orders" at bounding box center [537, 51] width 43 height 10
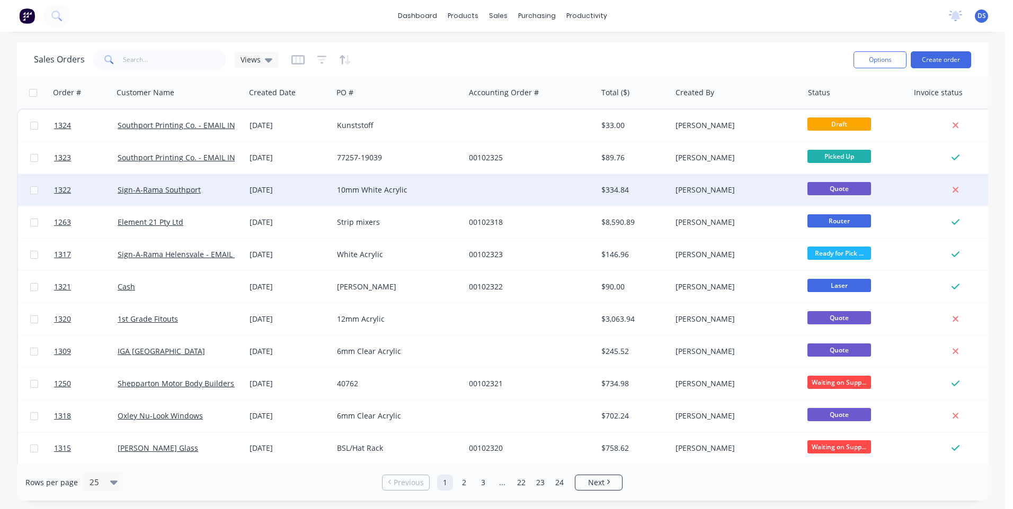
click at [175, 195] on div "Sign-A-Rama Southport" at bounding box center [177, 190] width 118 height 11
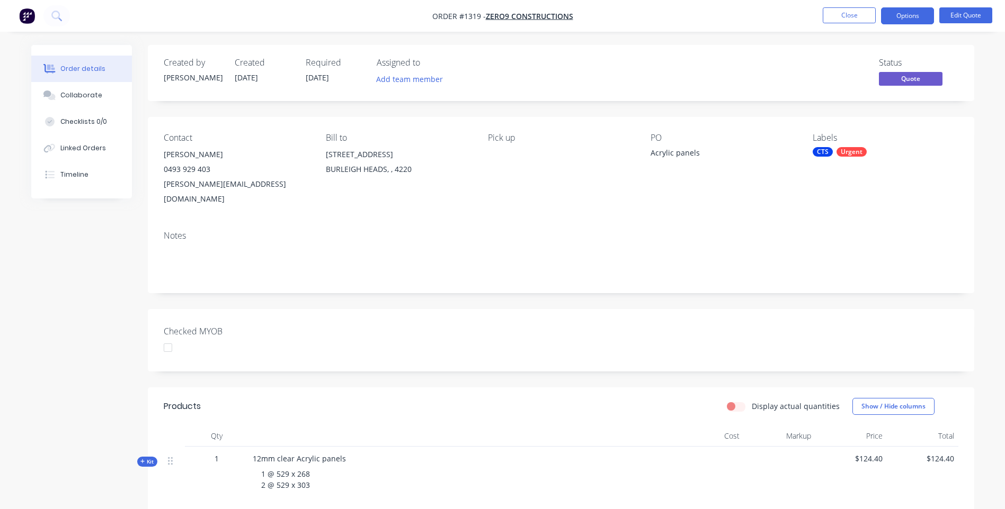
scroll to position [212, 0]
